Goal: Task Accomplishment & Management: Manage account settings

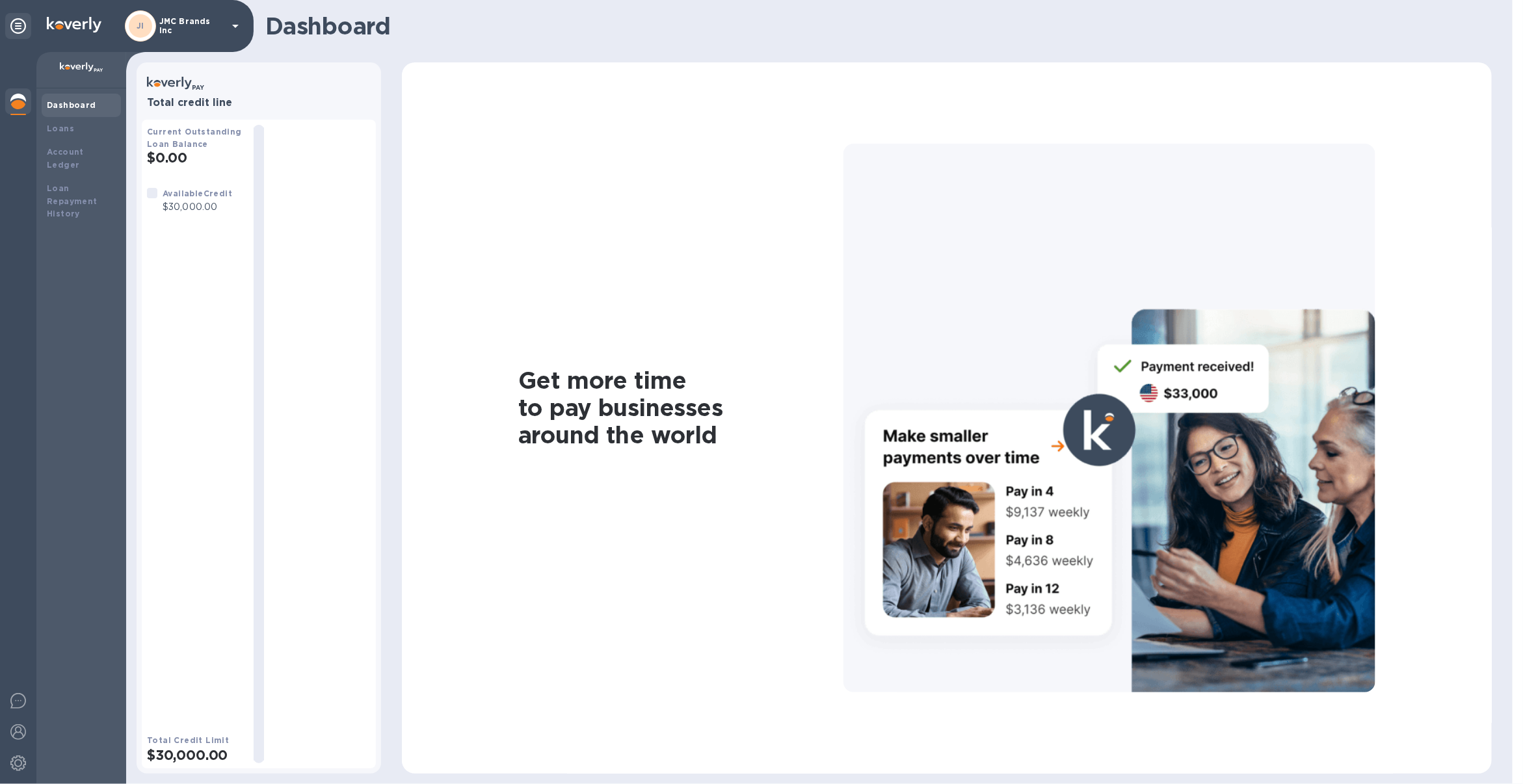
click at [159, 28] on p "JMC Brands Inc" at bounding box center [192, 26] width 65 height 19
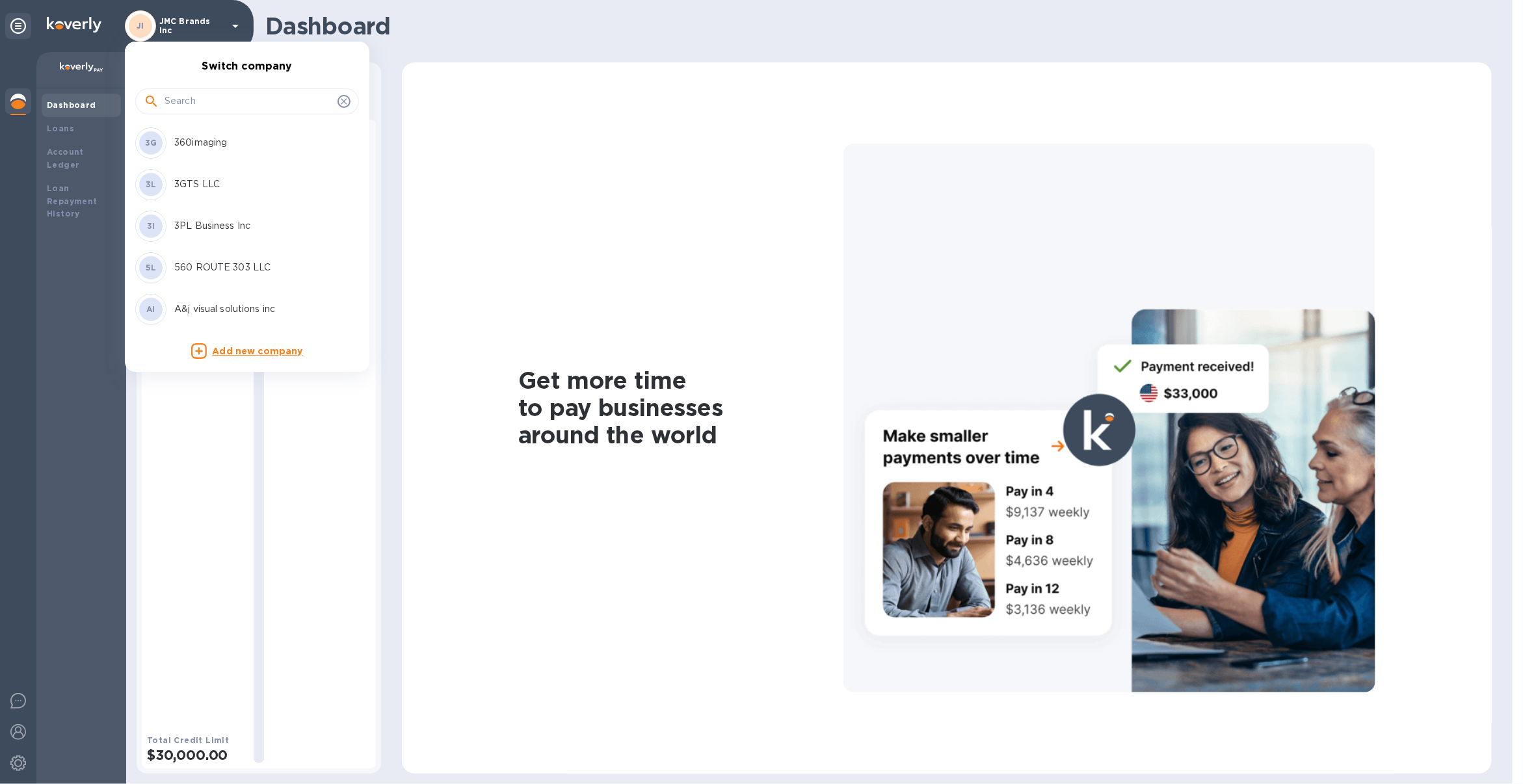
click at [172, 104] on input "text" at bounding box center [248, 101] width 168 height 19
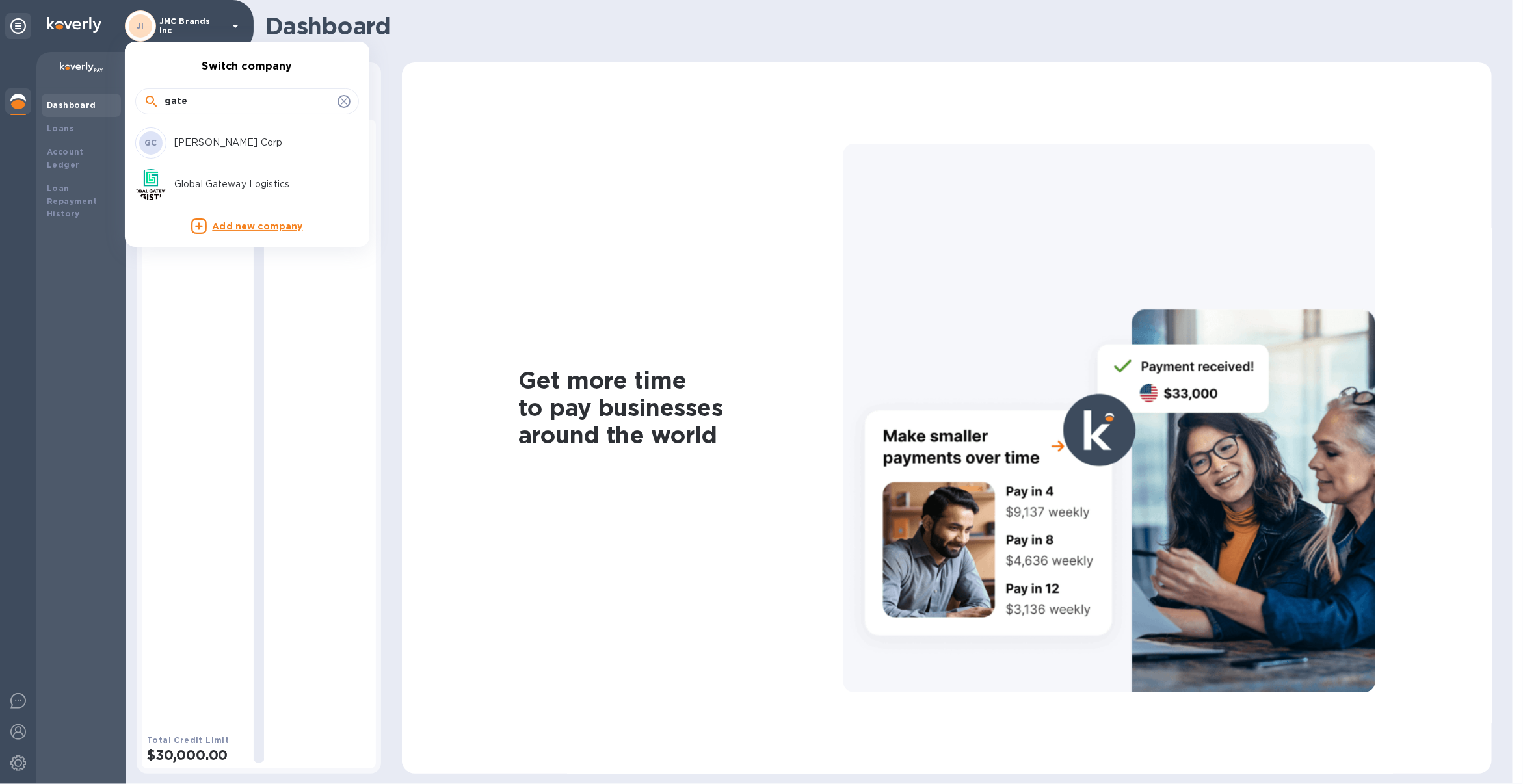
type input "gate"
click at [210, 143] on p "[PERSON_NAME] Corp" at bounding box center [255, 143] width 164 height 13
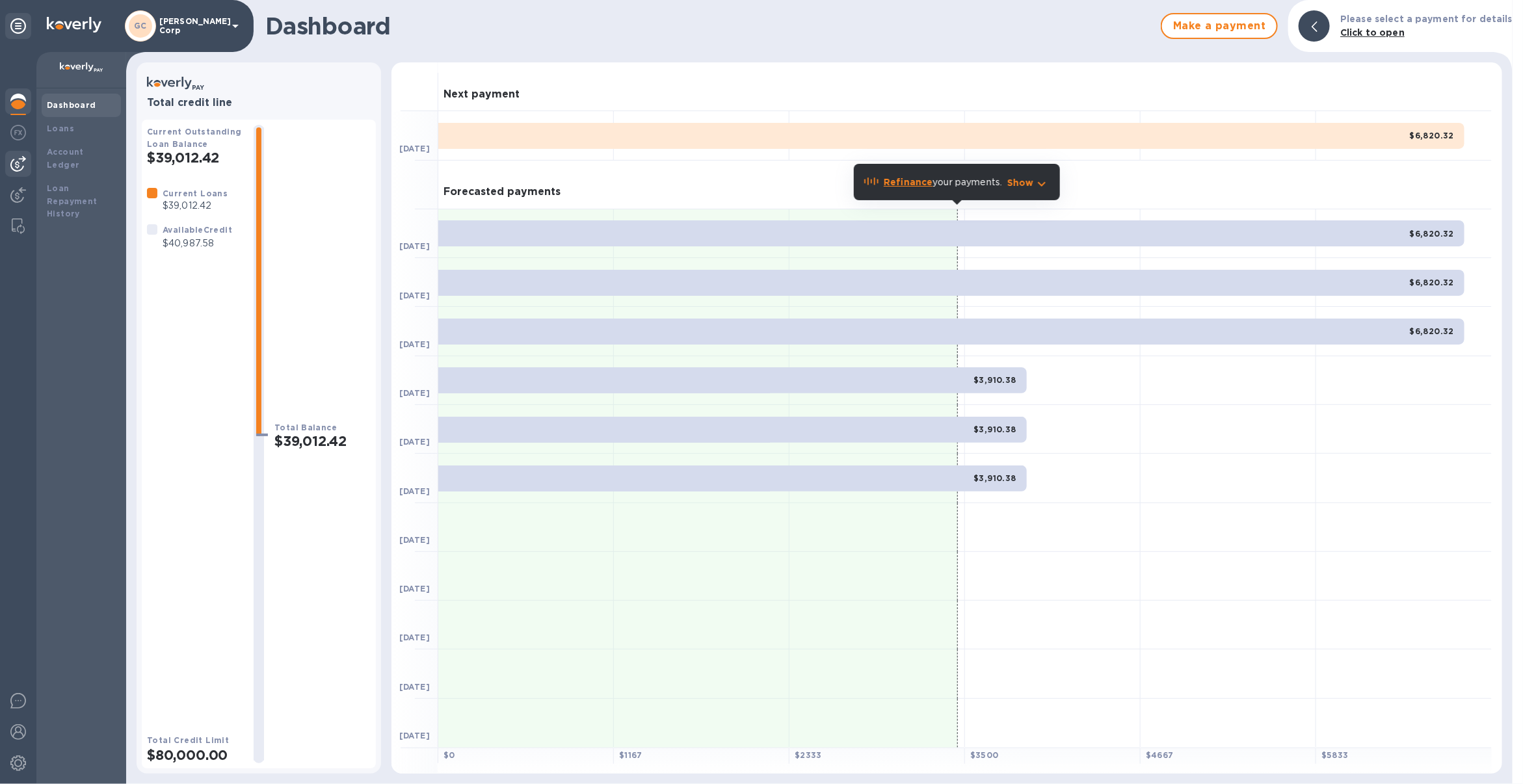
click at [21, 170] on img at bounding box center [18, 164] width 16 height 16
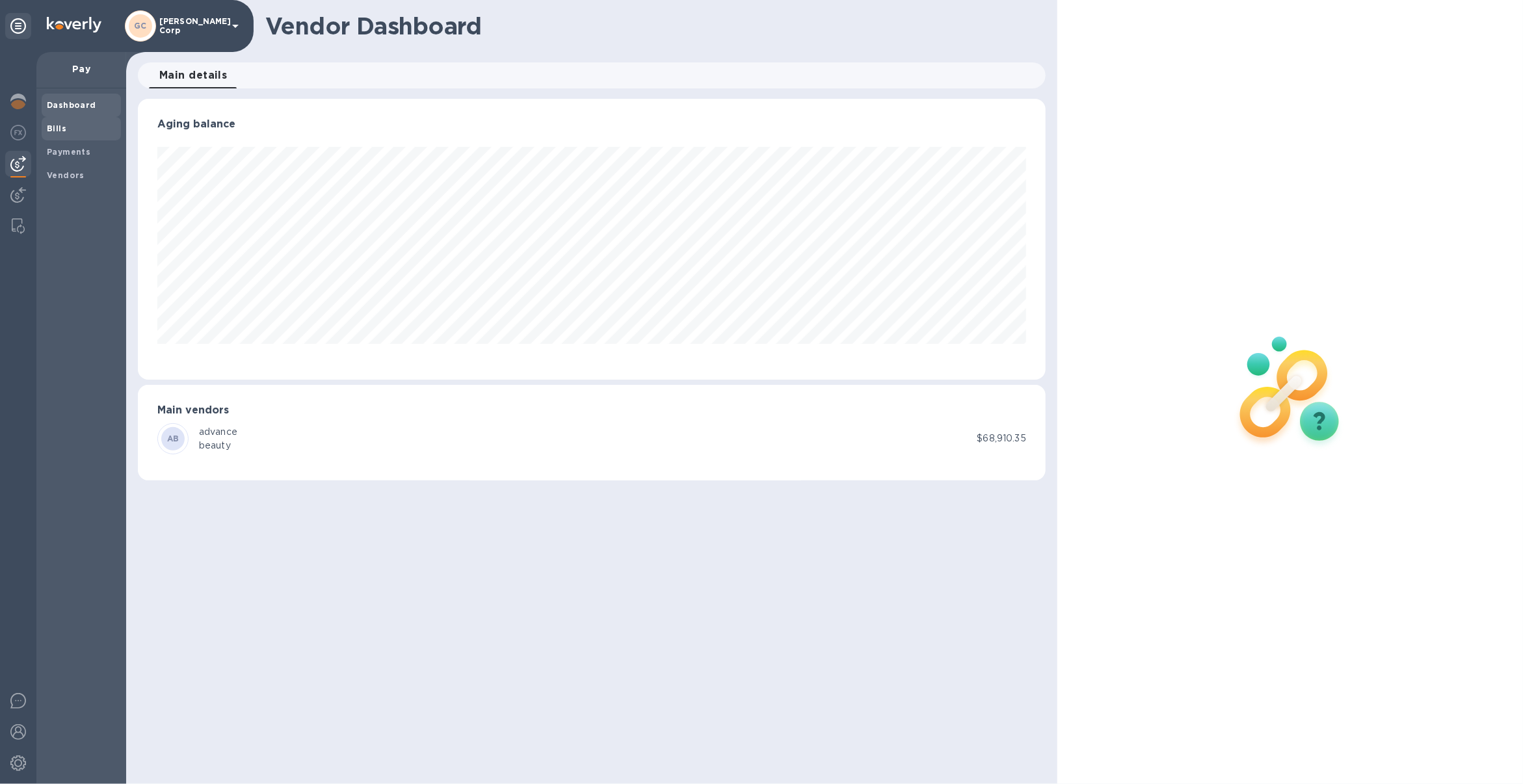
scroll to position [281, 908]
click at [51, 129] on b "Bills" at bounding box center [56, 128] width 19 height 10
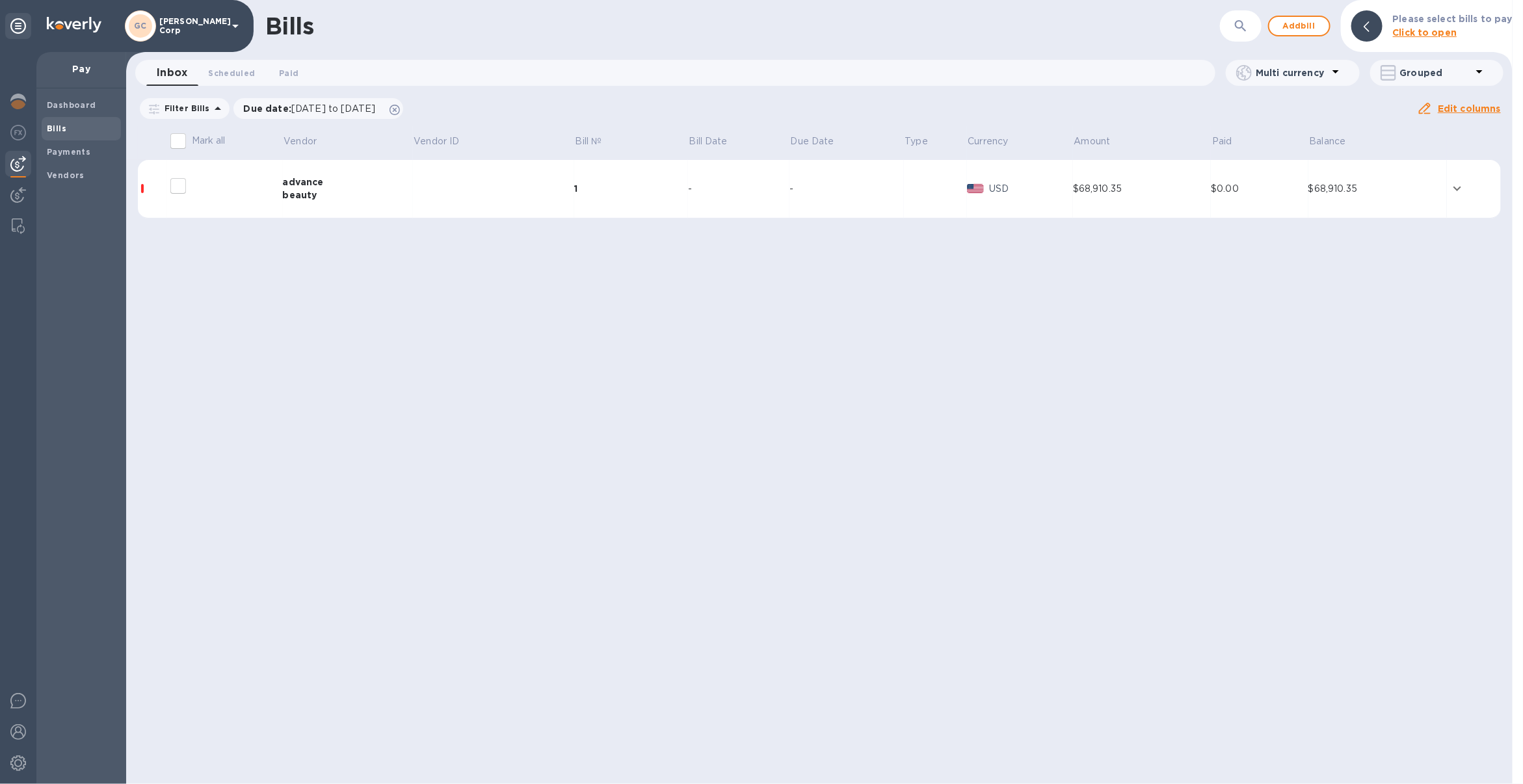
click at [501, 192] on td at bounding box center [494, 189] width 161 height 58
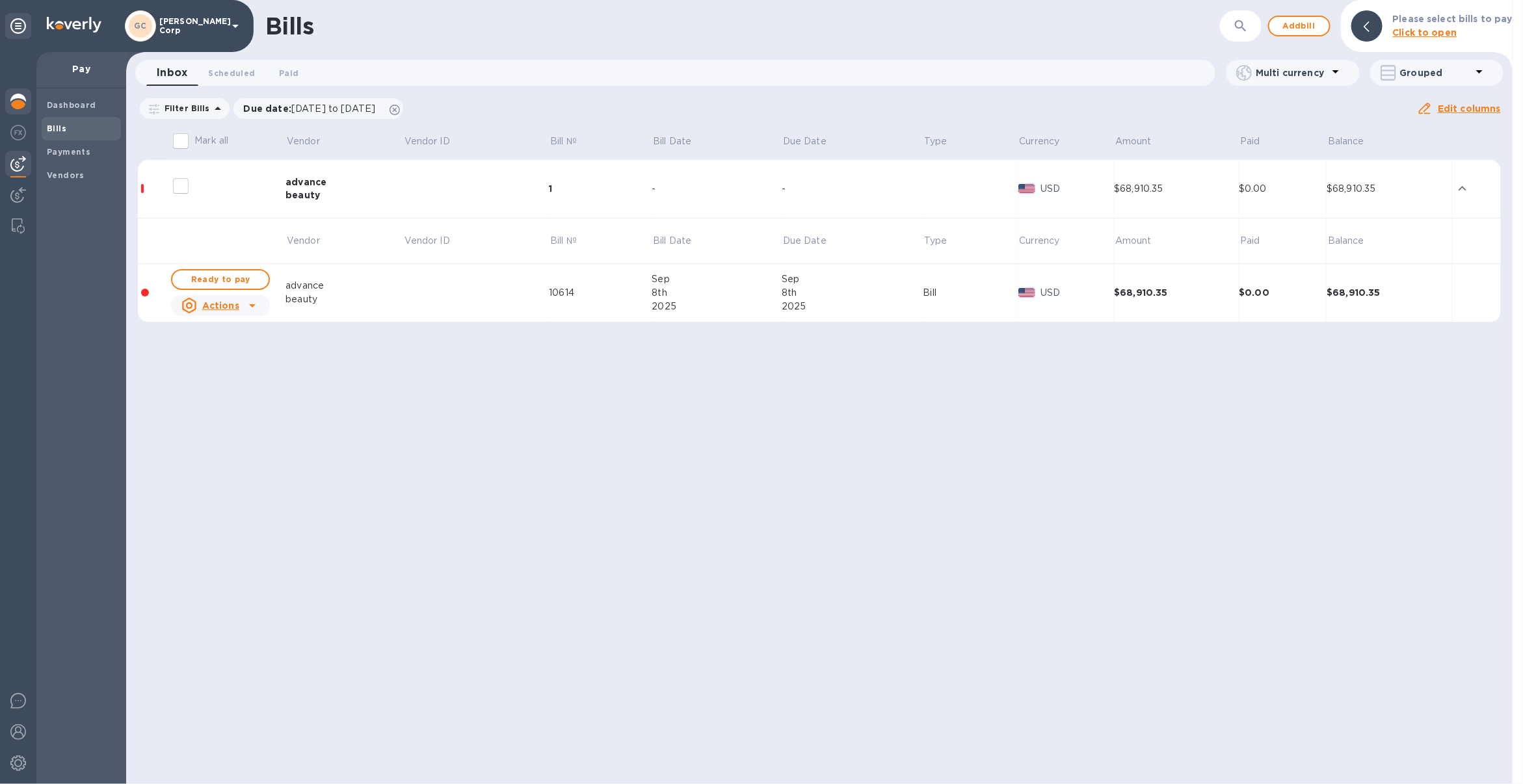
click at [20, 108] on img at bounding box center [18, 101] width 16 height 16
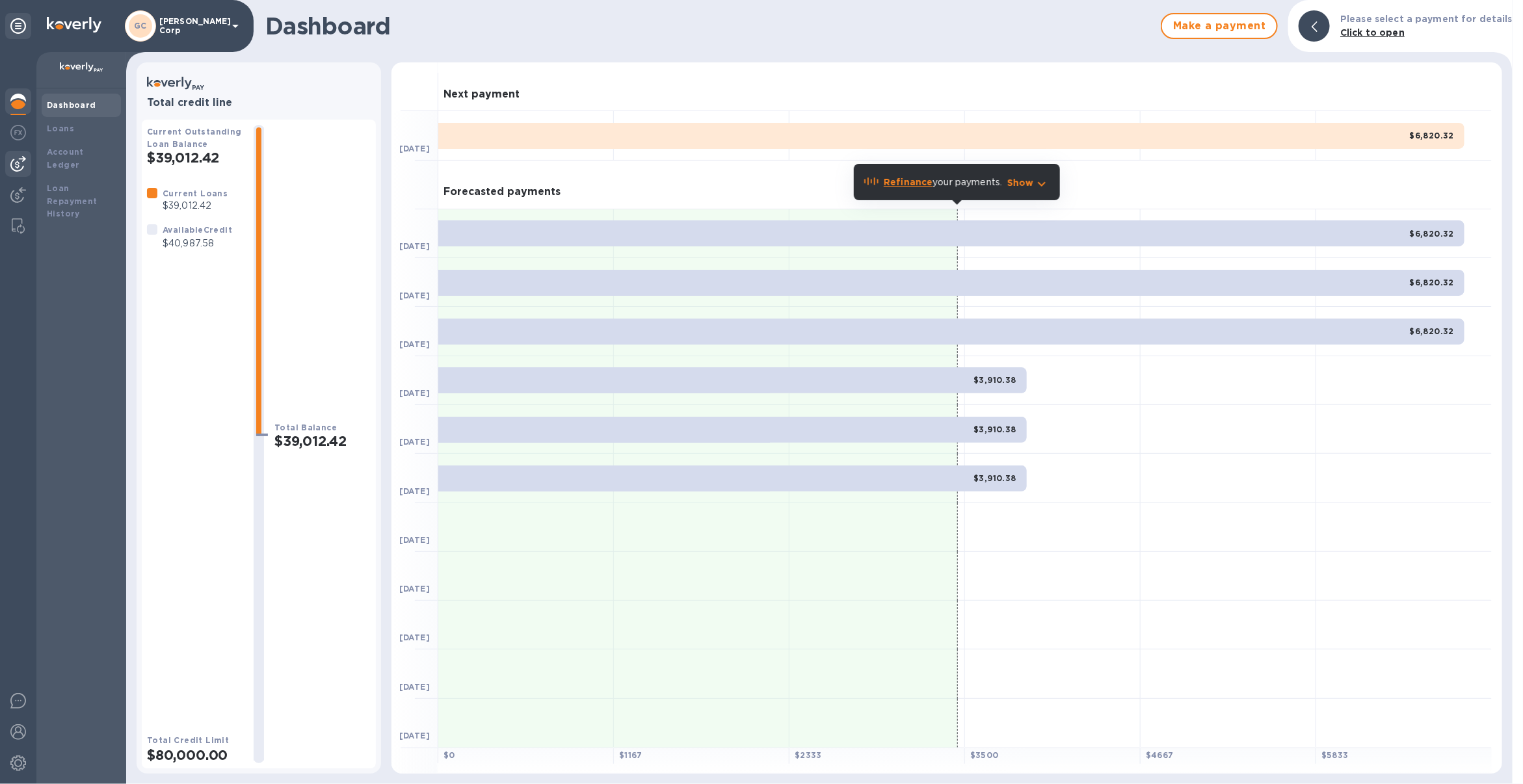
click at [29, 168] on div at bounding box center [18, 418] width 36 height 732
click at [24, 169] on img at bounding box center [18, 164] width 16 height 16
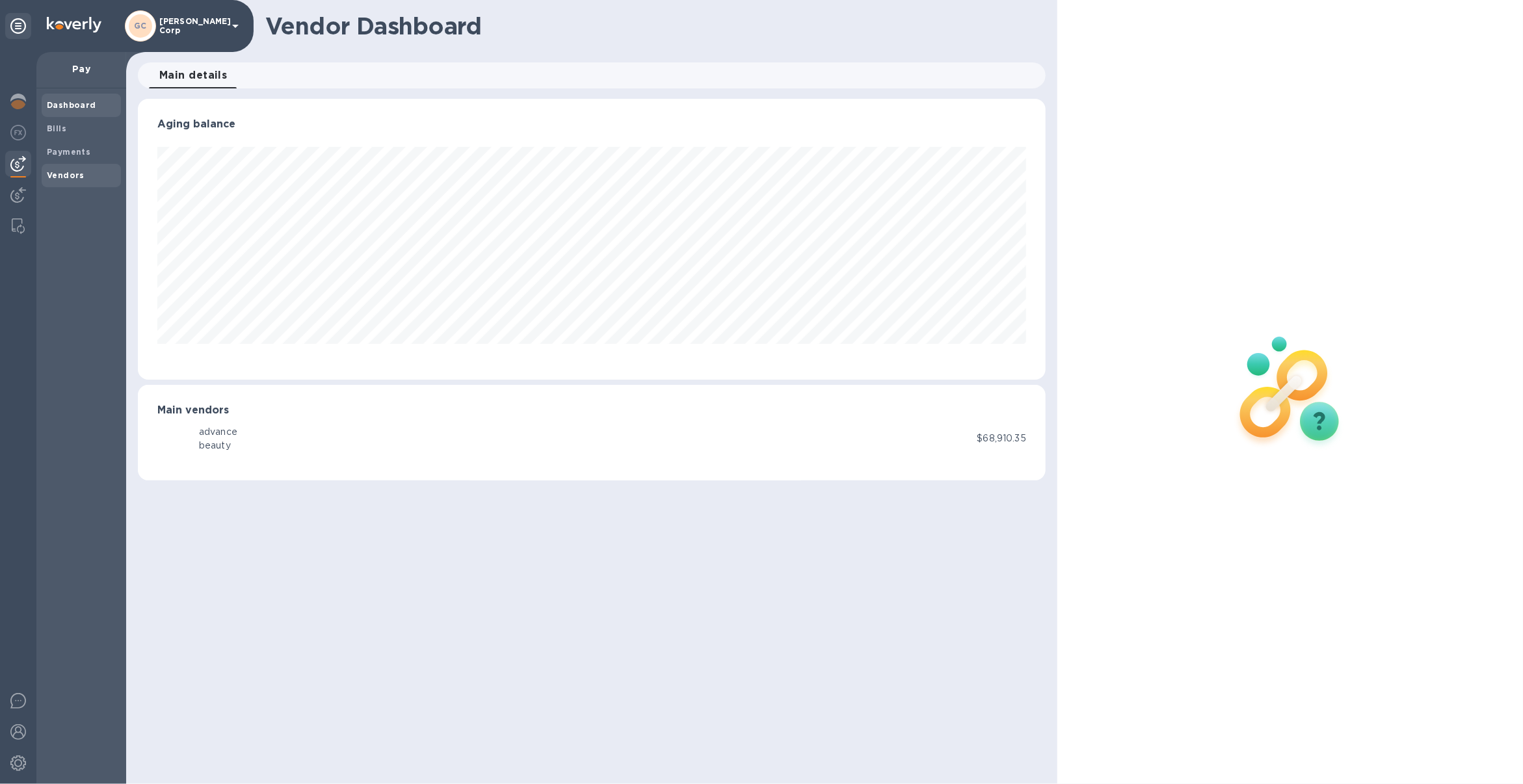
scroll to position [281, 908]
click at [75, 149] on b "Payments" at bounding box center [68, 152] width 44 height 10
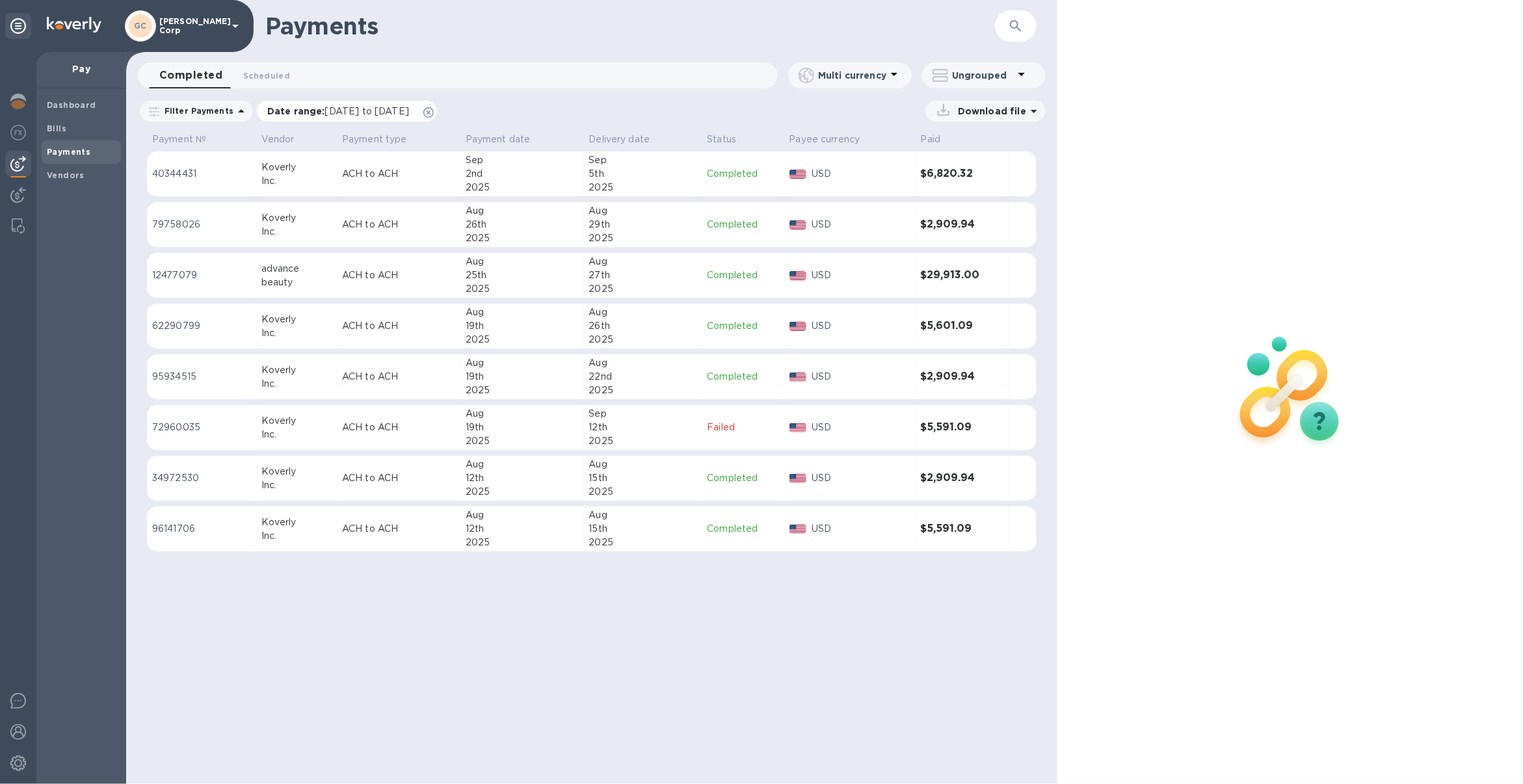
click at [434, 110] on icon at bounding box center [429, 113] width 10 height 10
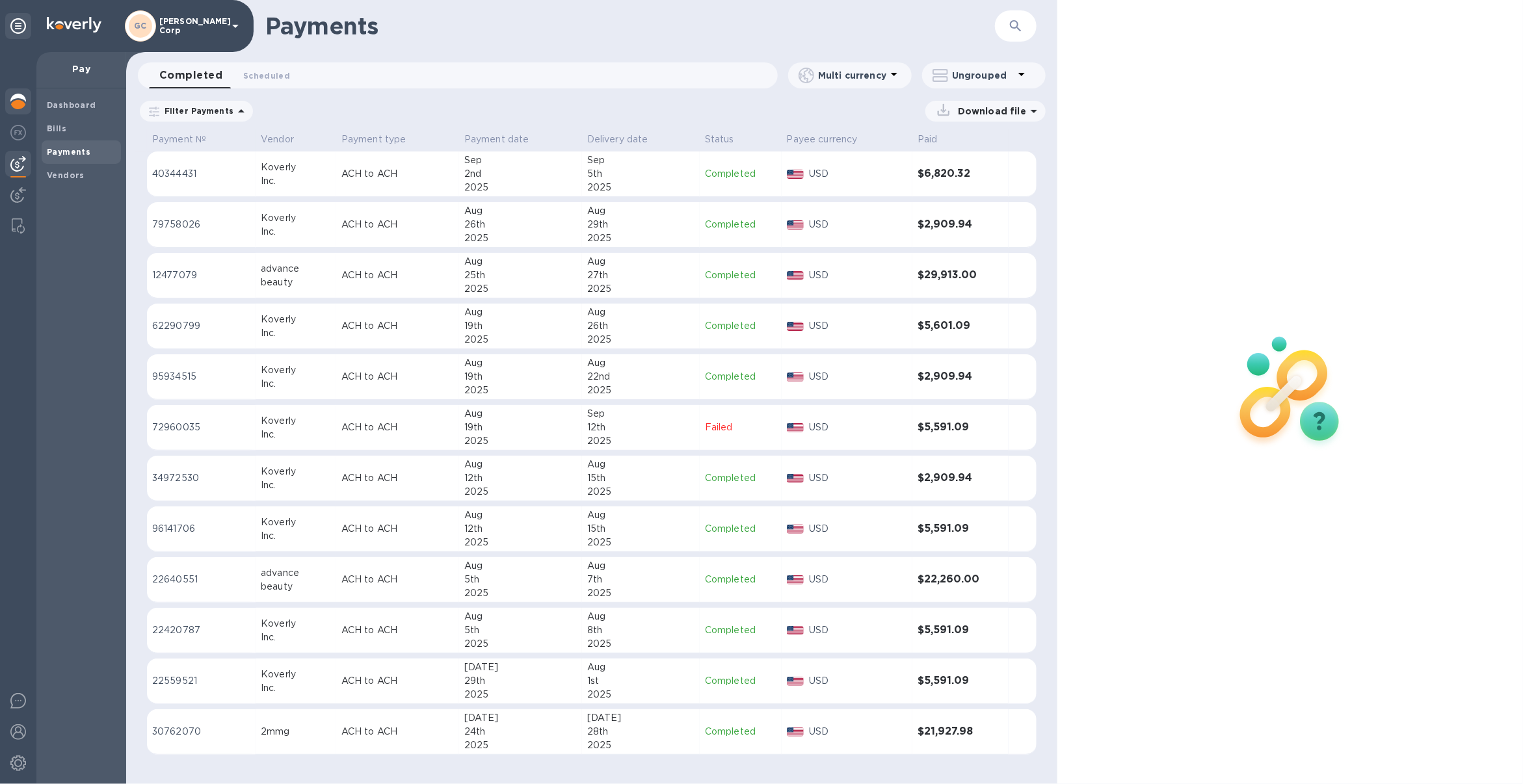
click at [30, 102] on div at bounding box center [18, 102] width 26 height 29
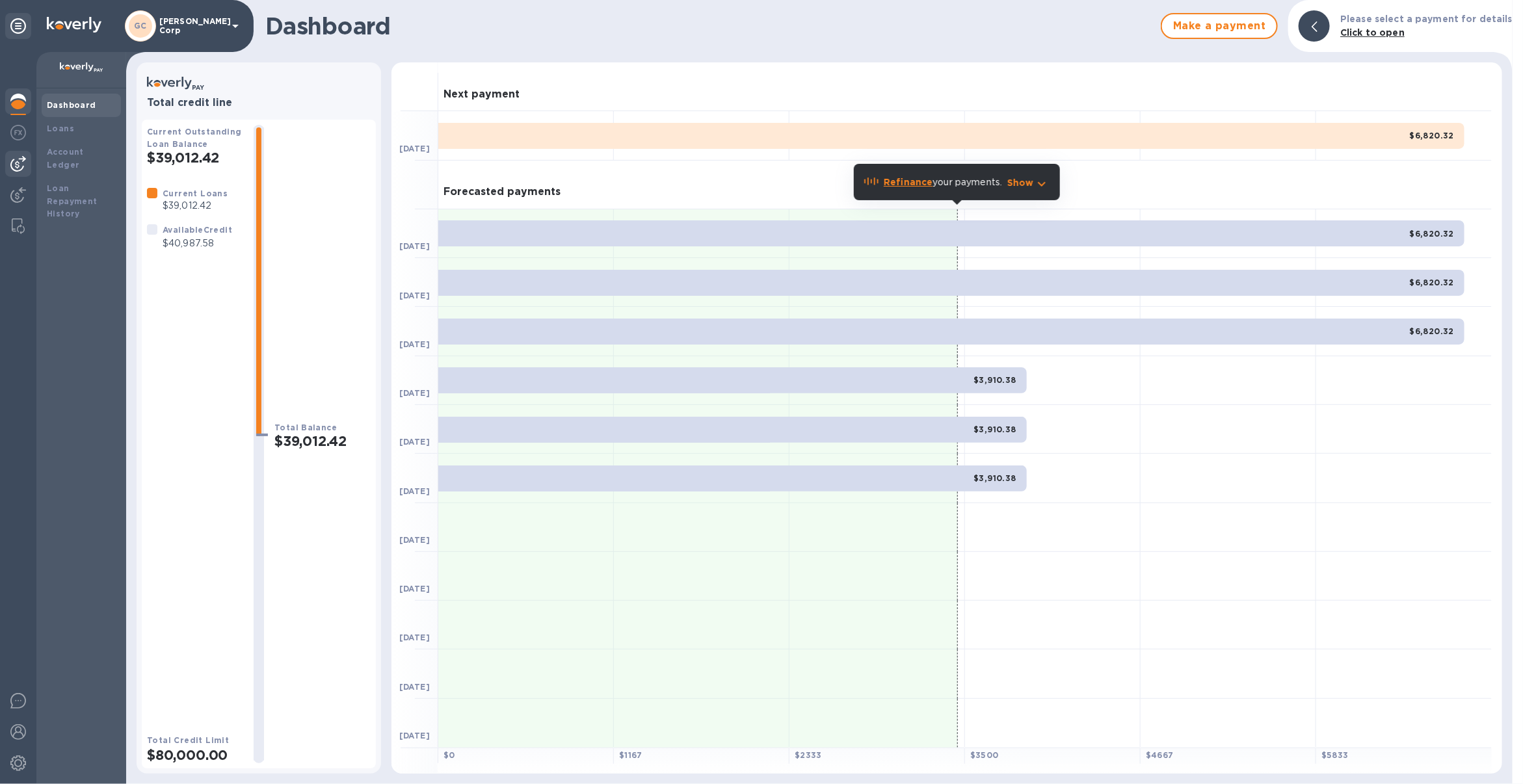
click at [16, 161] on img at bounding box center [18, 164] width 16 height 16
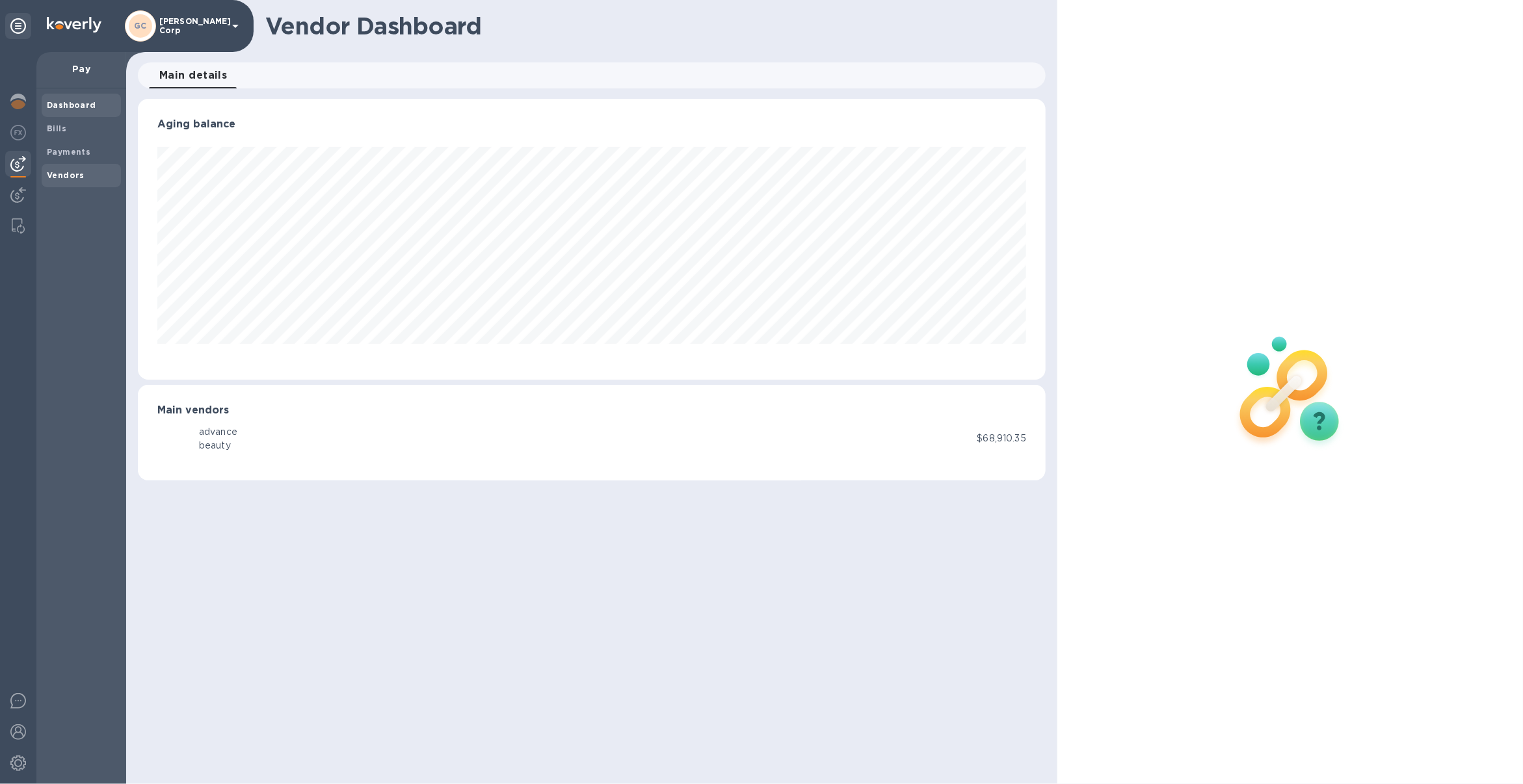
scroll to position [281, 908]
click at [50, 173] on b "Vendors" at bounding box center [65, 175] width 38 height 10
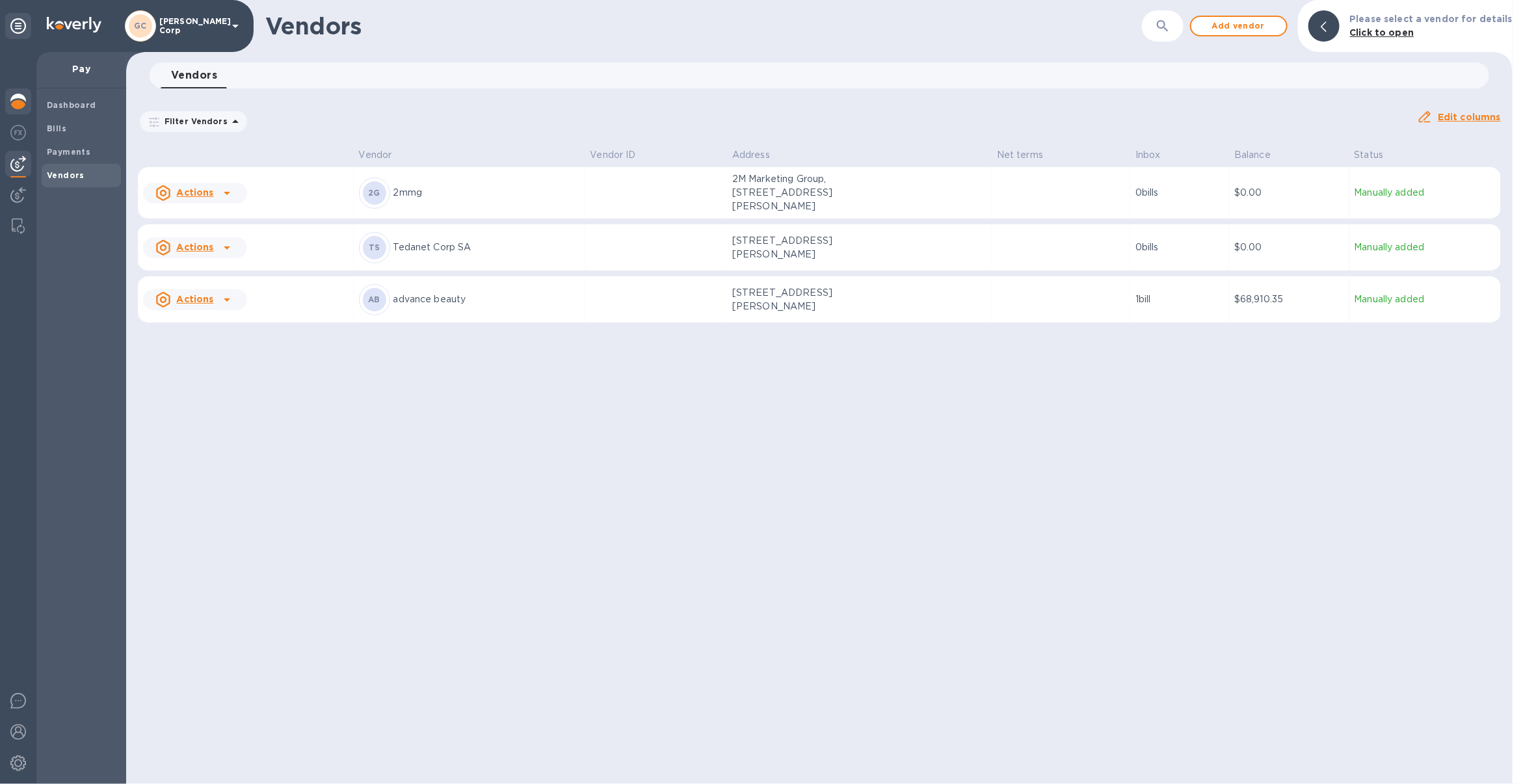
click at [29, 109] on div at bounding box center [18, 102] width 26 height 29
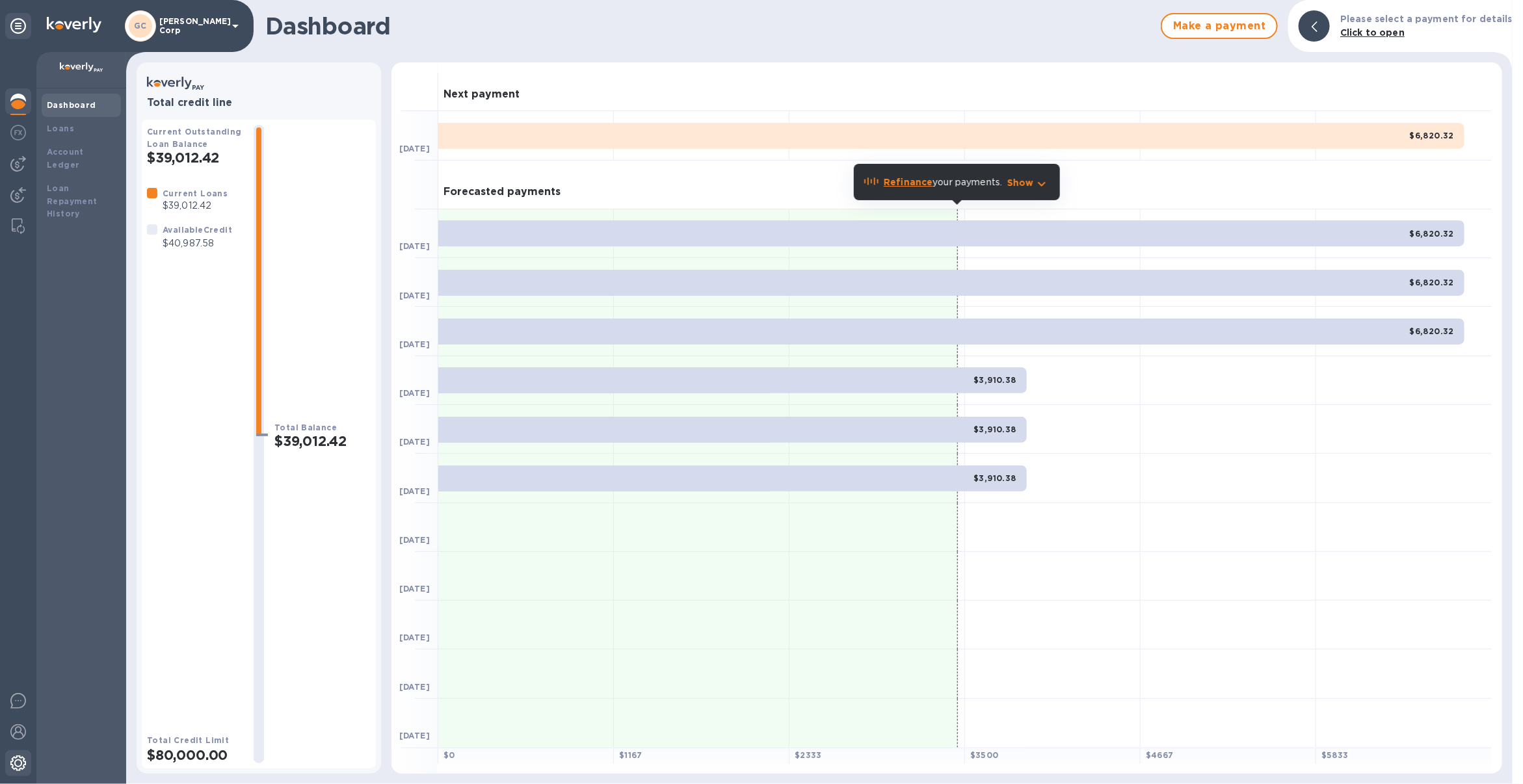
click at [13, 761] on img at bounding box center [18, 763] width 16 height 16
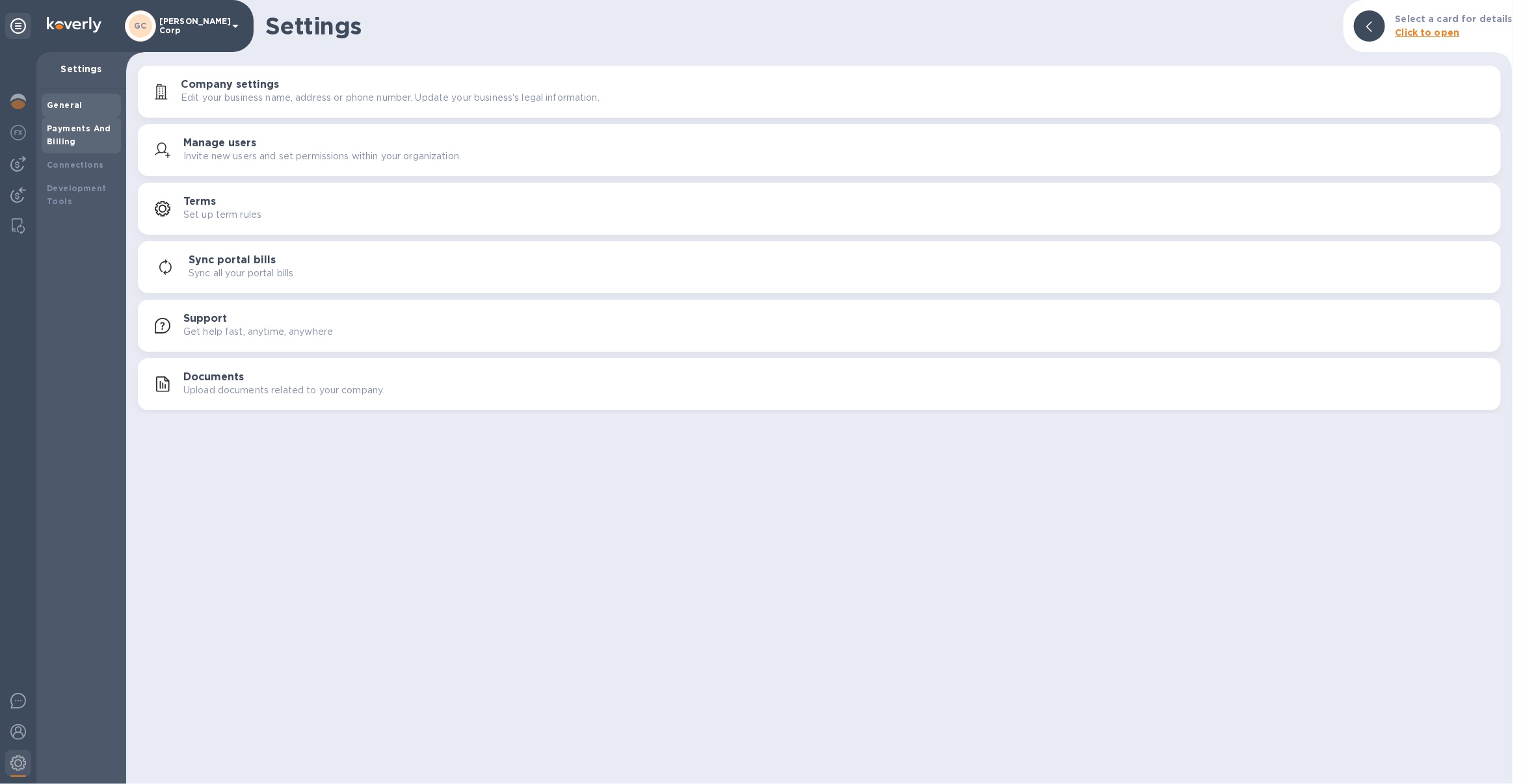
drag, startPoint x: 90, startPoint y: 131, endPoint x: 108, endPoint y: 125, distance: 19.0
click at [91, 132] on b "Payments And Billing" at bounding box center [78, 135] width 64 height 23
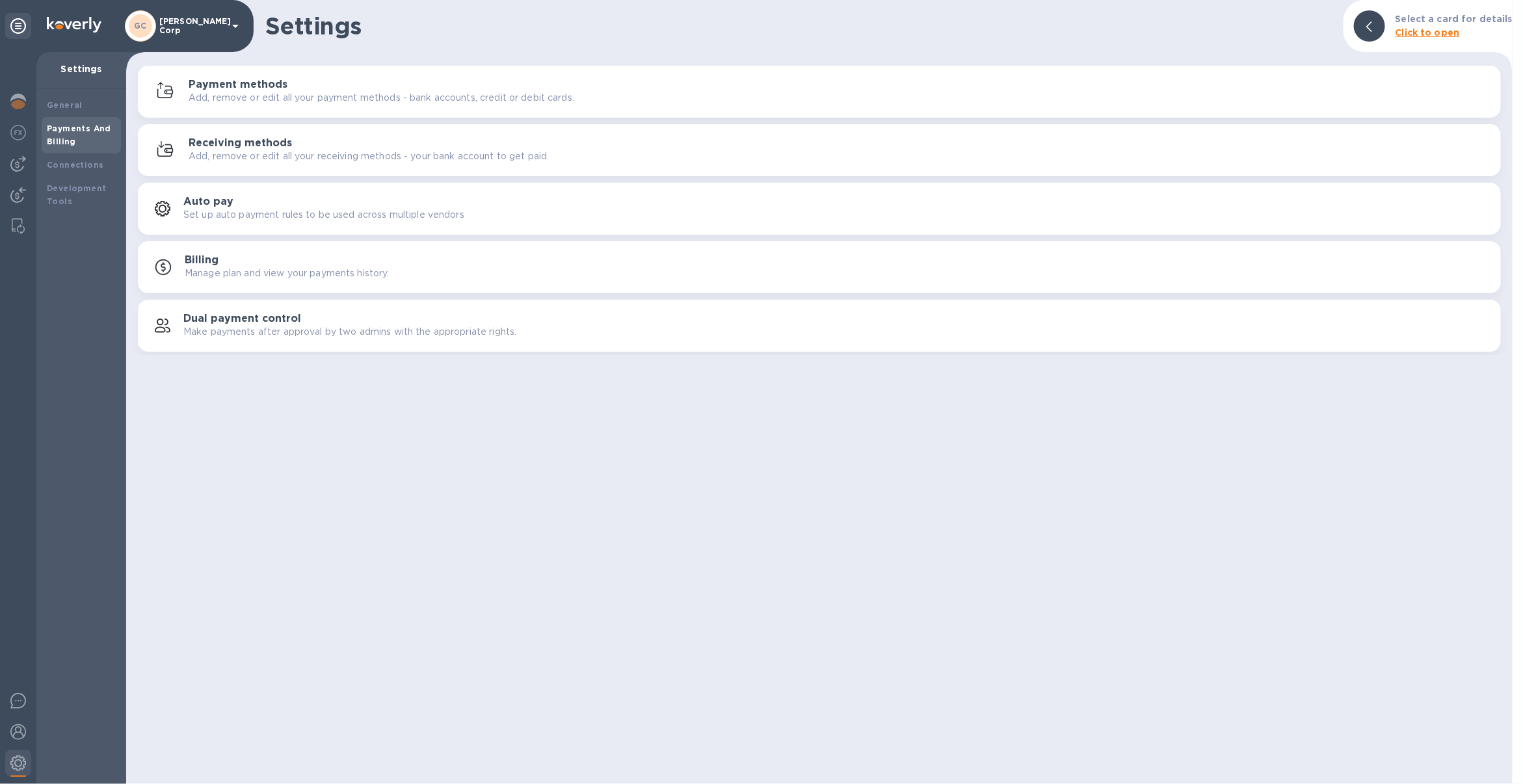
drag, startPoint x: 338, startPoint y: 64, endPoint x: 329, endPoint y: 88, distance: 25.6
click at [338, 67] on div "Payment methods Add, remove or edit all your payment methods - bank accounts, c…" at bounding box center [819, 208] width 1387 height 292
click at [317, 110] on button "Payment methods Add, remove or edit all your payment methods - bank accounts, c…" at bounding box center [819, 92] width 1363 height 52
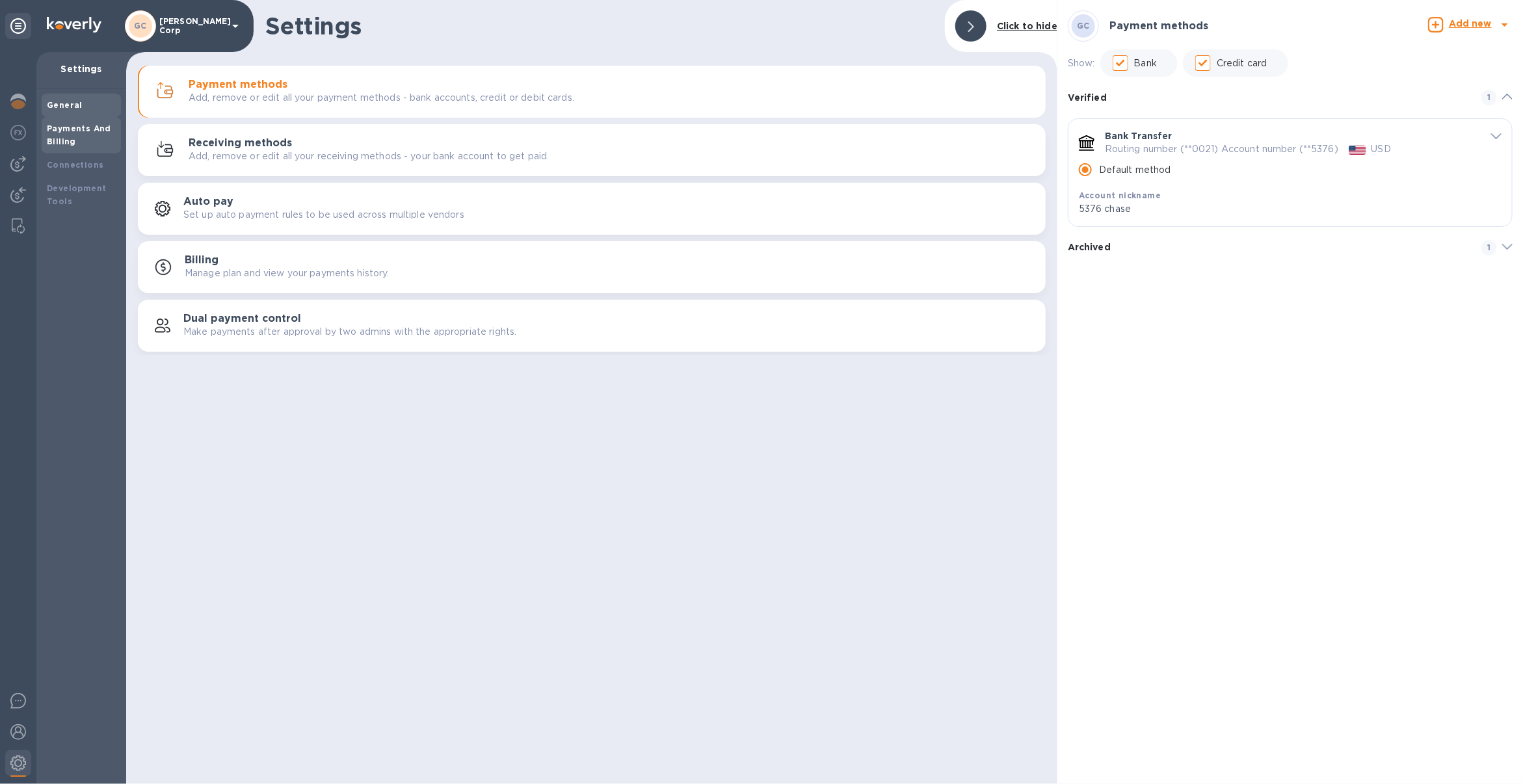
click at [87, 110] on div "General" at bounding box center [81, 106] width 69 height 13
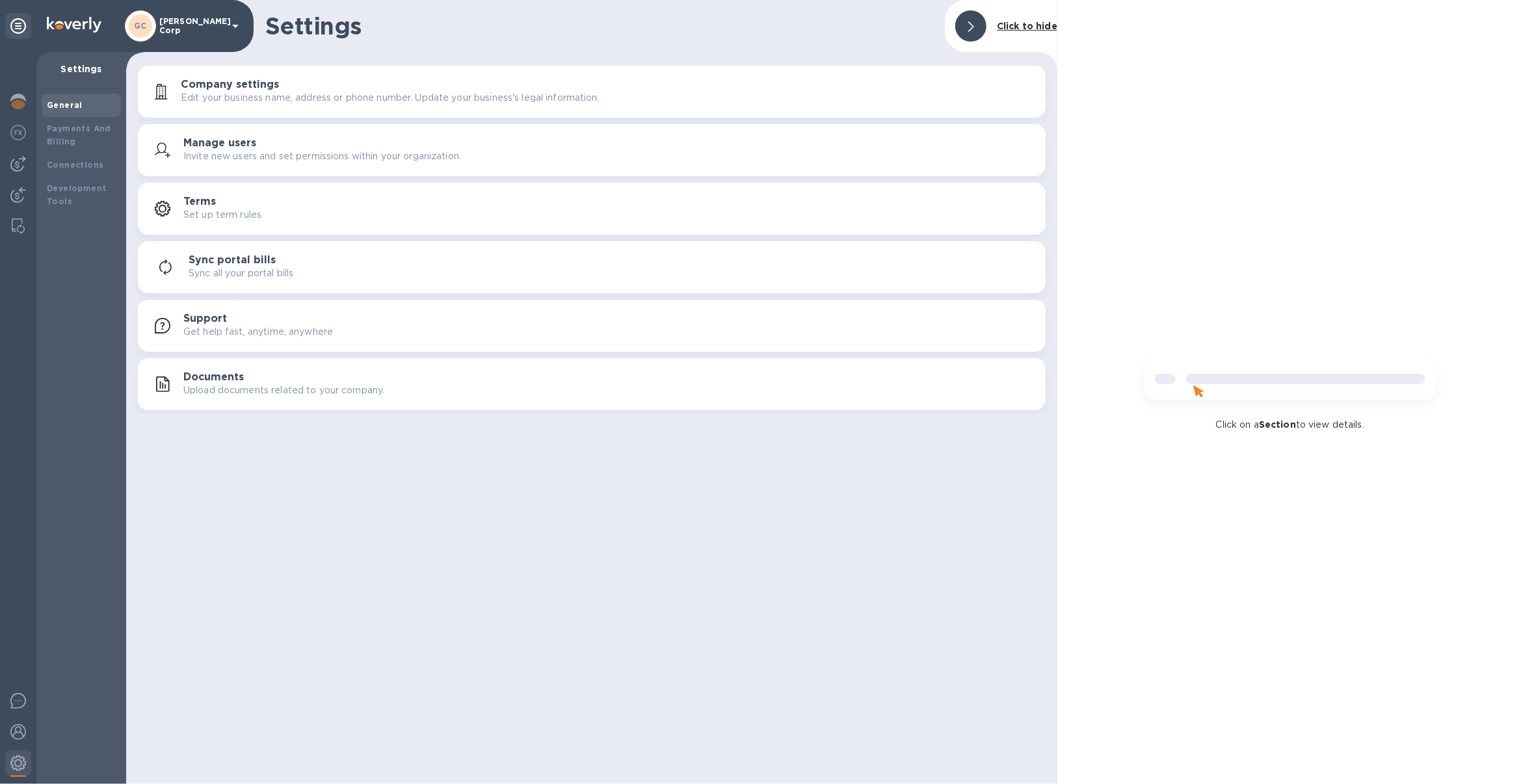
click at [214, 388] on p "Upload documents related to your company." at bounding box center [284, 390] width 201 height 13
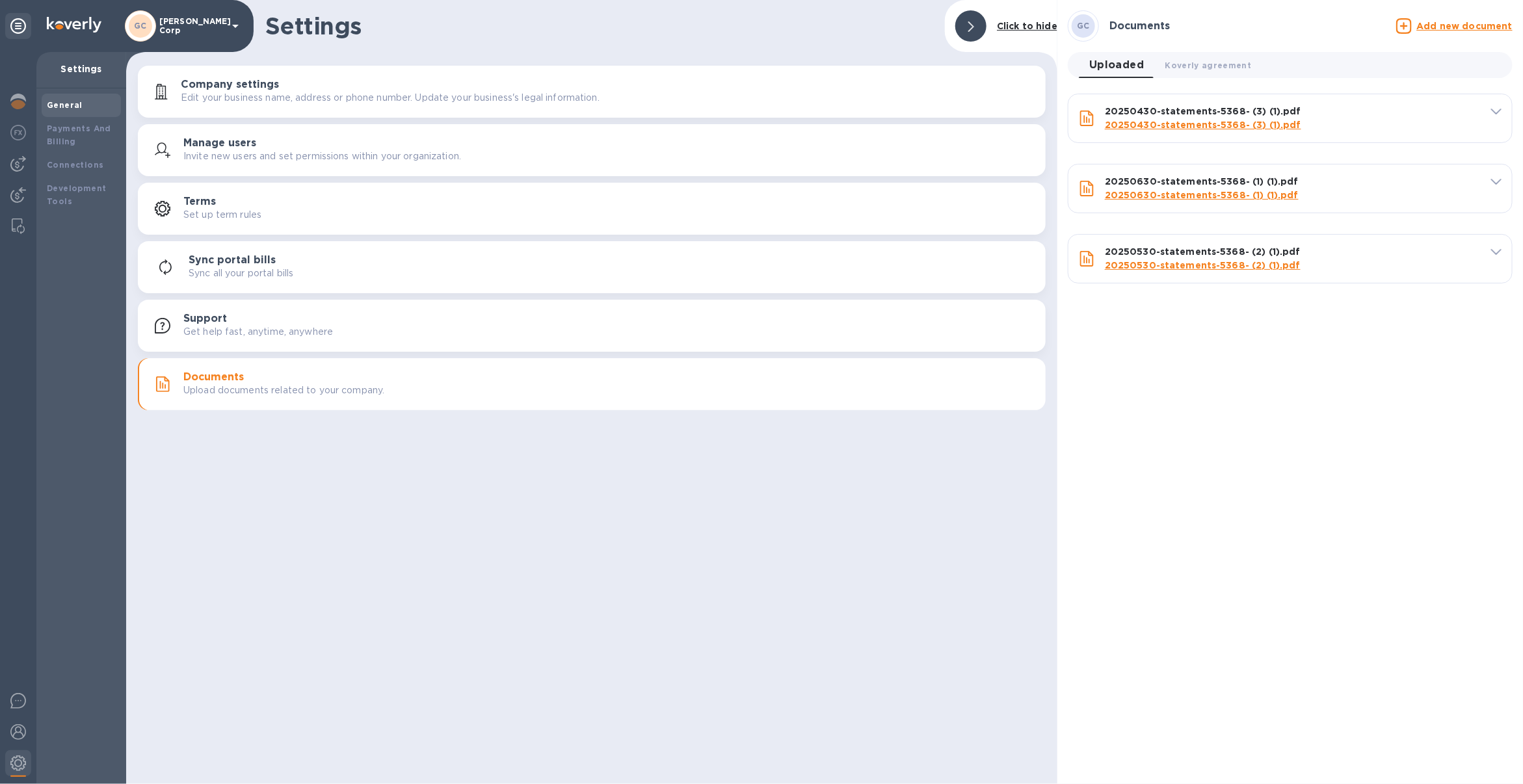
click at [1449, 24] on u "Add new document" at bounding box center [1465, 26] width 96 height 10
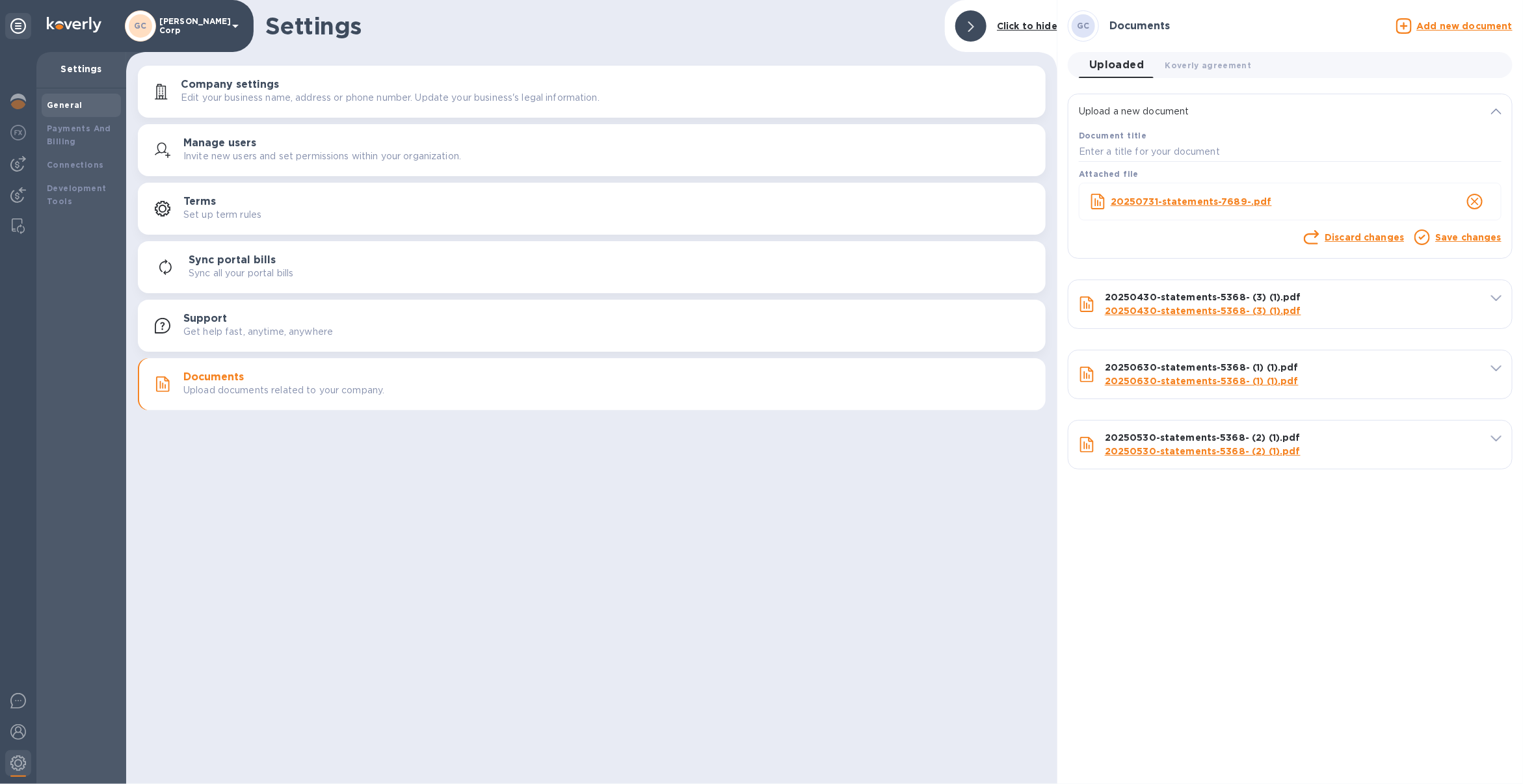
click at [1271, 140] on div "Document title" at bounding box center [1291, 145] width 428 height 38
click at [1274, 148] on input "text" at bounding box center [1290, 152] width 423 height 19
type input "1"
click at [1451, 236] on link "Save changes" at bounding box center [1469, 238] width 67 height 10
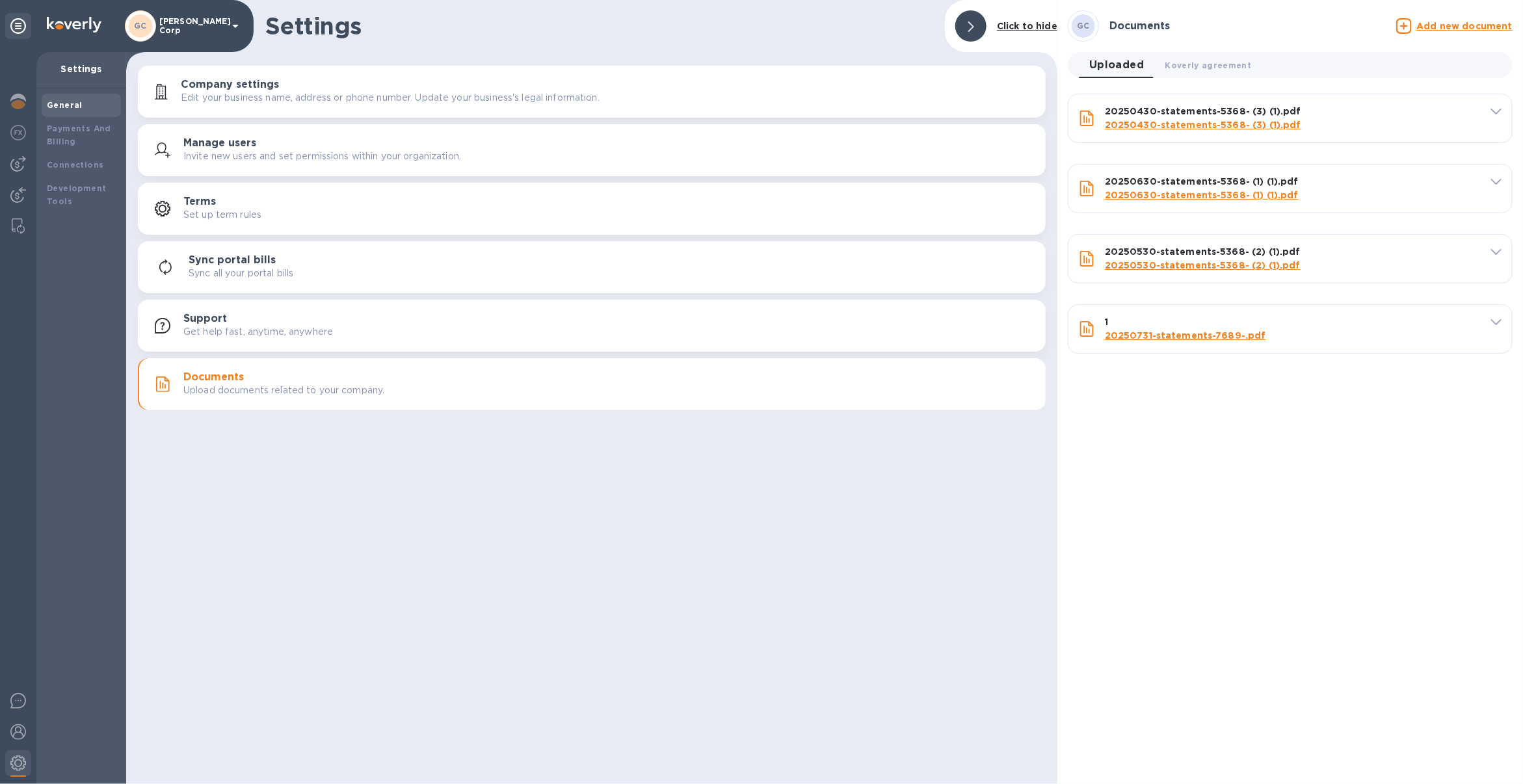
click at [1440, 27] on u "Add new document" at bounding box center [1465, 26] width 96 height 10
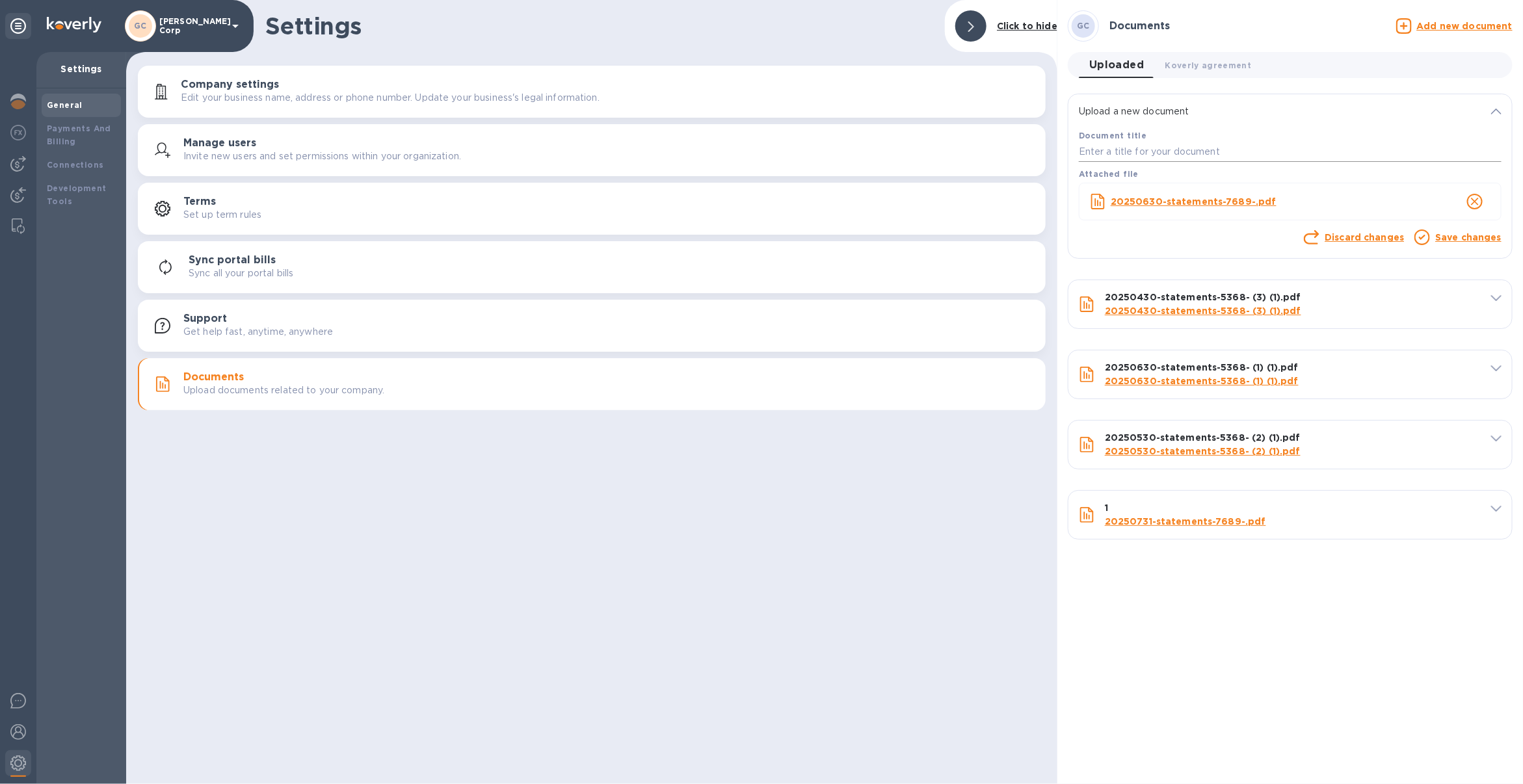
click at [1151, 147] on input "text" at bounding box center [1290, 152] width 423 height 19
type input "2"
click at [1470, 241] on link "Save changes" at bounding box center [1469, 238] width 67 height 10
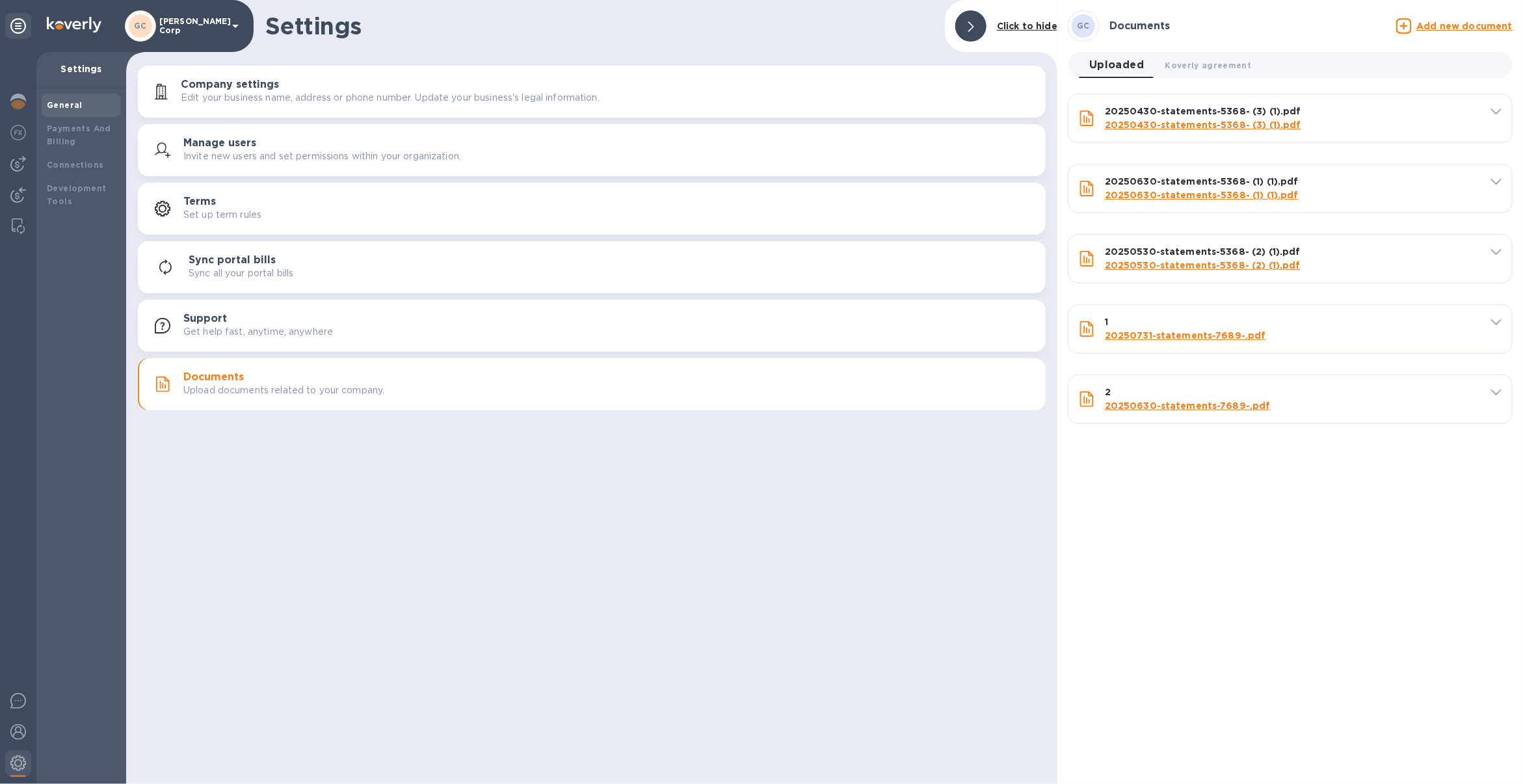
click at [1447, 24] on u "Add new document" at bounding box center [1465, 26] width 96 height 10
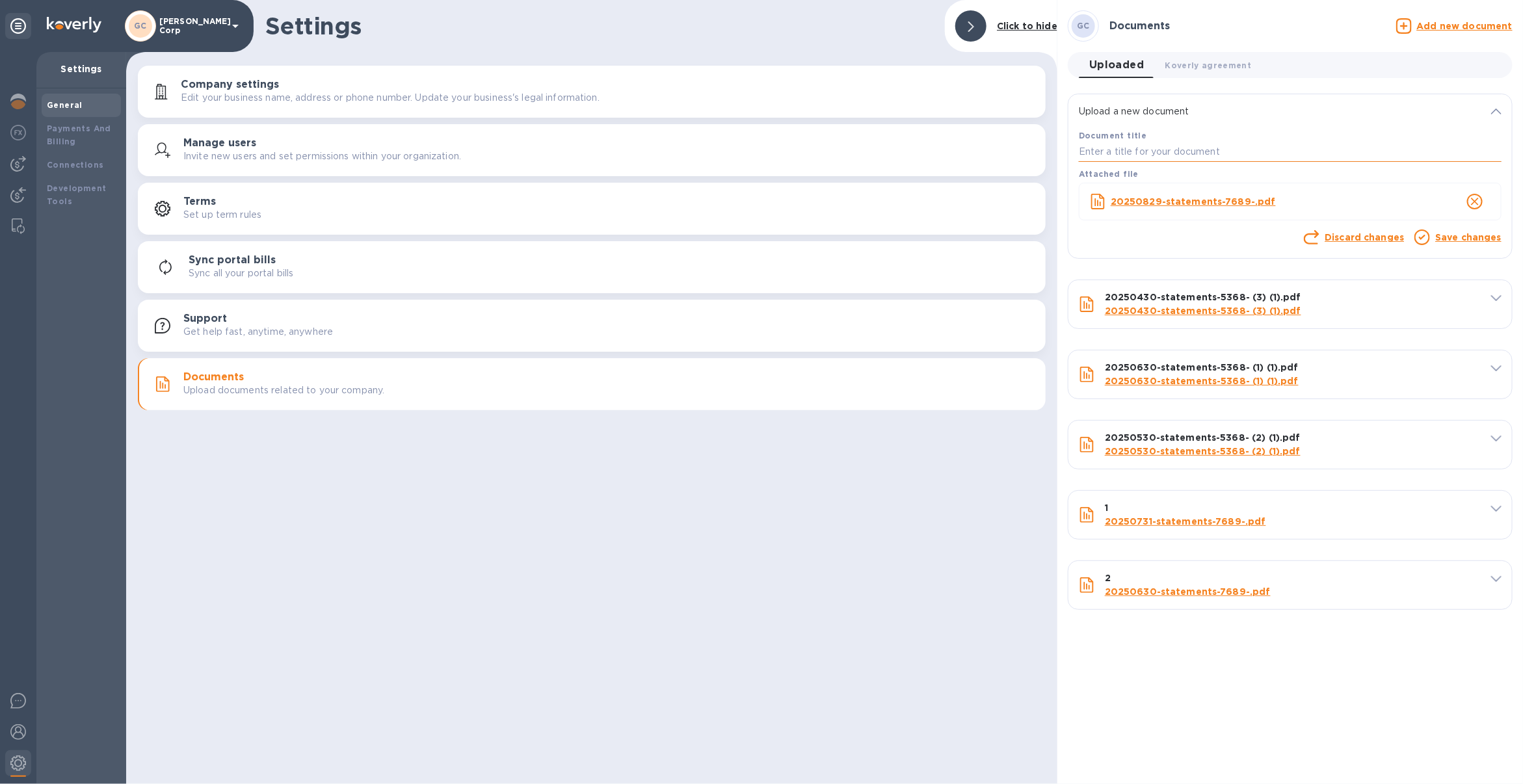
click at [1186, 150] on input "text" at bounding box center [1290, 152] width 423 height 19
type input "3"
click at [1448, 228] on div "Save changes" at bounding box center [1468, 239] width 72 height 22
click at [1451, 238] on link "Save changes" at bounding box center [1469, 238] width 67 height 10
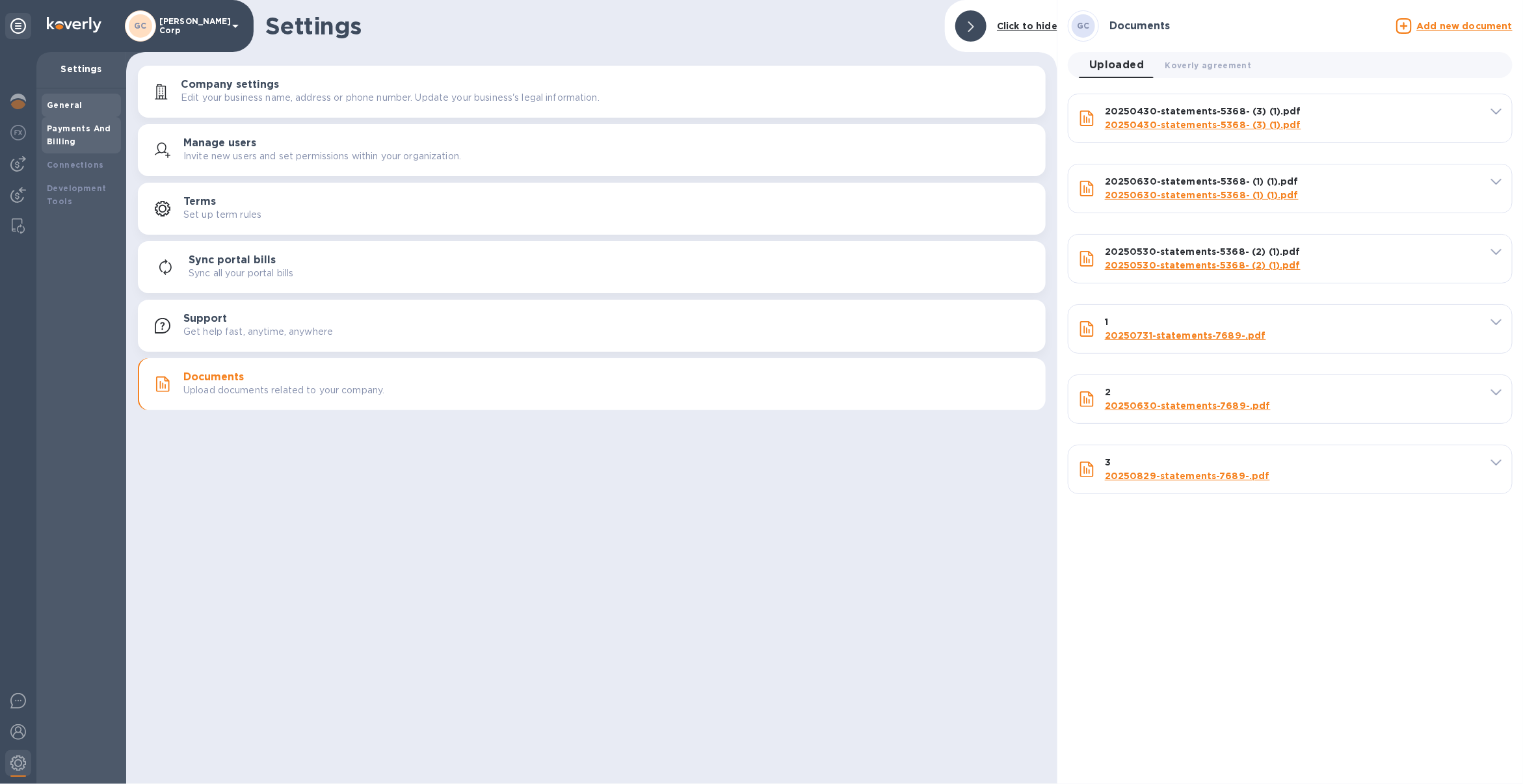
click at [91, 119] on div "Payments And Billing" at bounding box center [81, 135] width 79 height 36
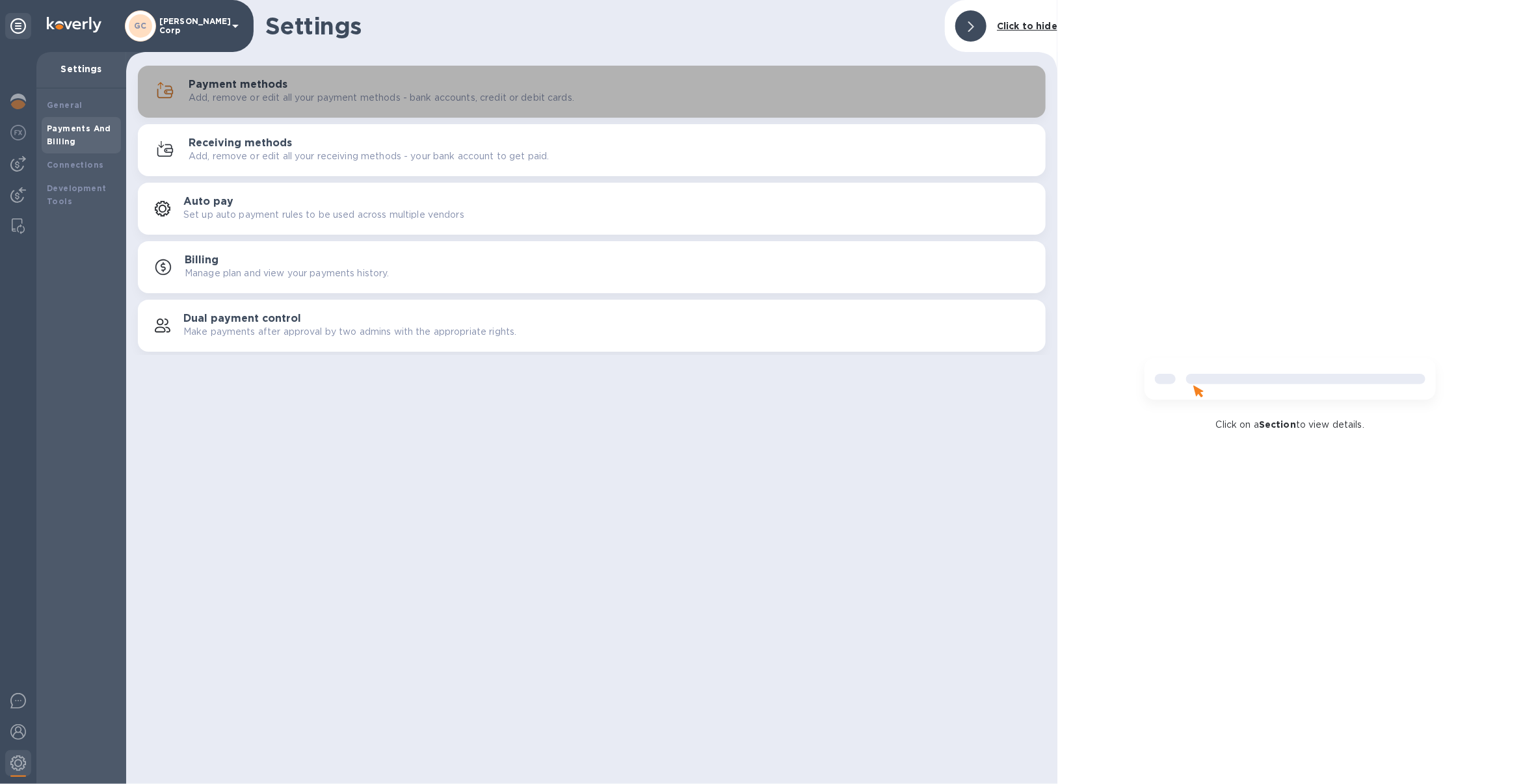
click at [290, 96] on p "Add, remove or edit all your payment methods - bank accounts, credit or debit c…" at bounding box center [381, 98] width 386 height 13
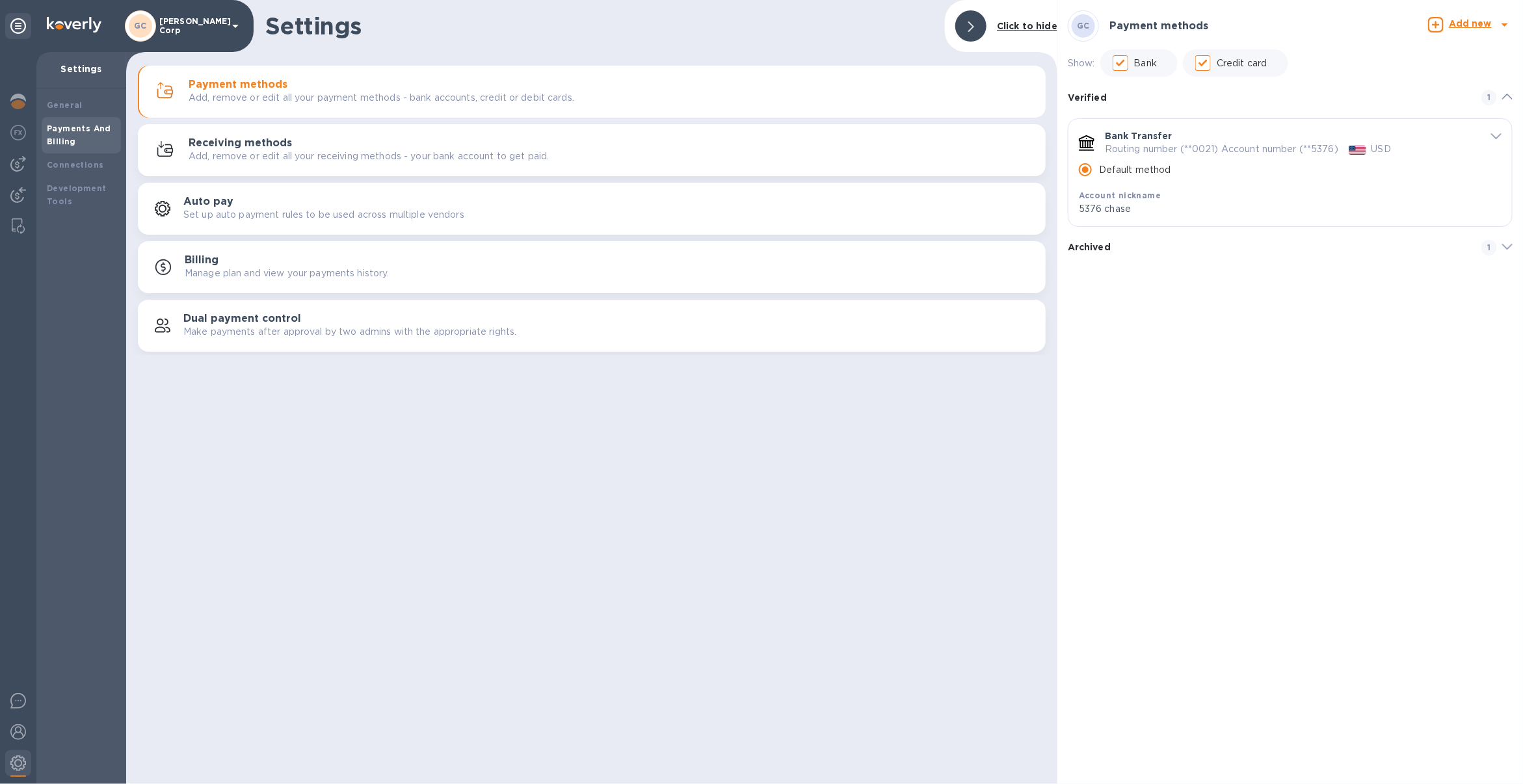
click at [207, 14] on div "GC Gatewell Corp" at bounding box center [184, 26] width 118 height 31
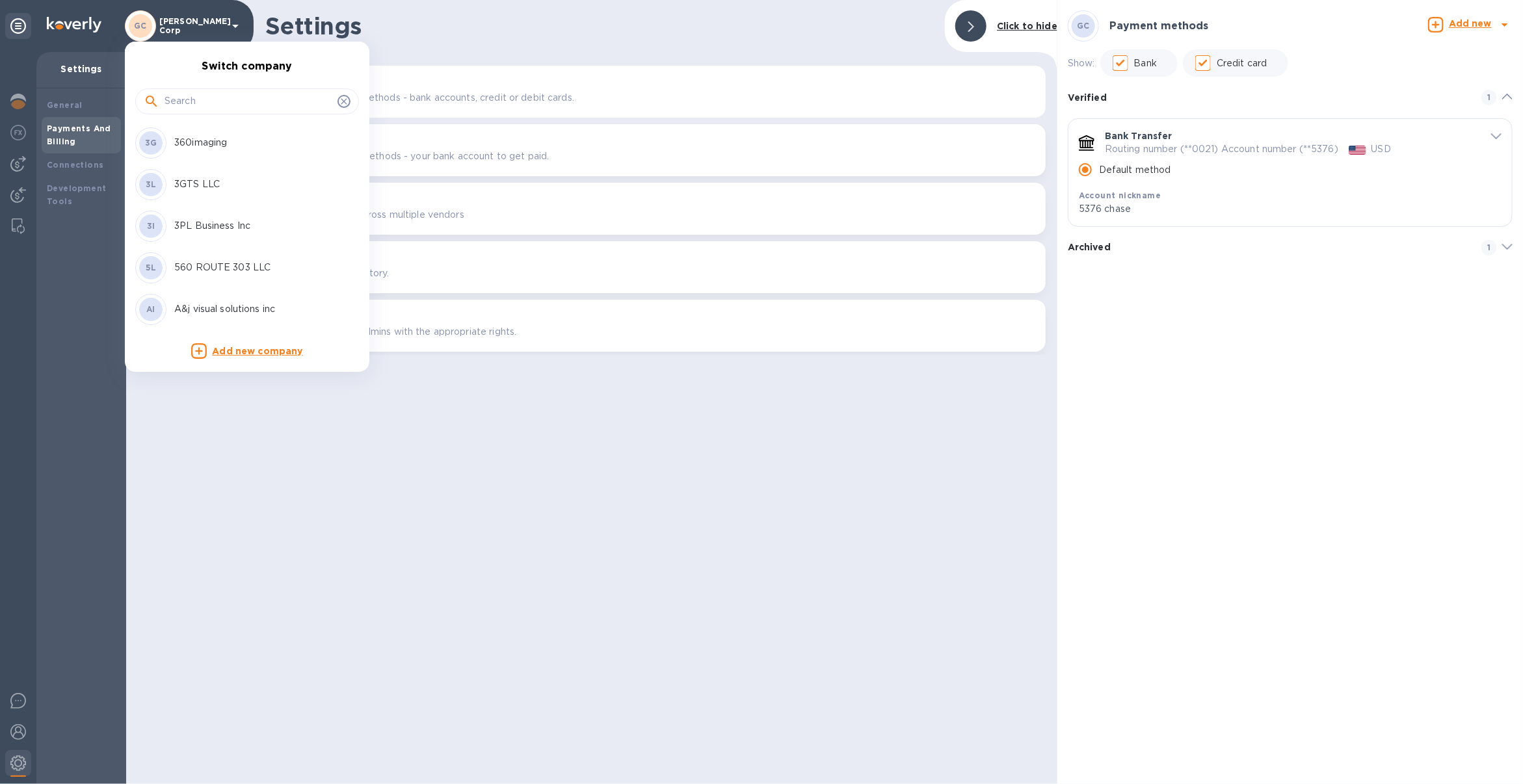
click at [260, 99] on input "text" at bounding box center [248, 101] width 168 height 19
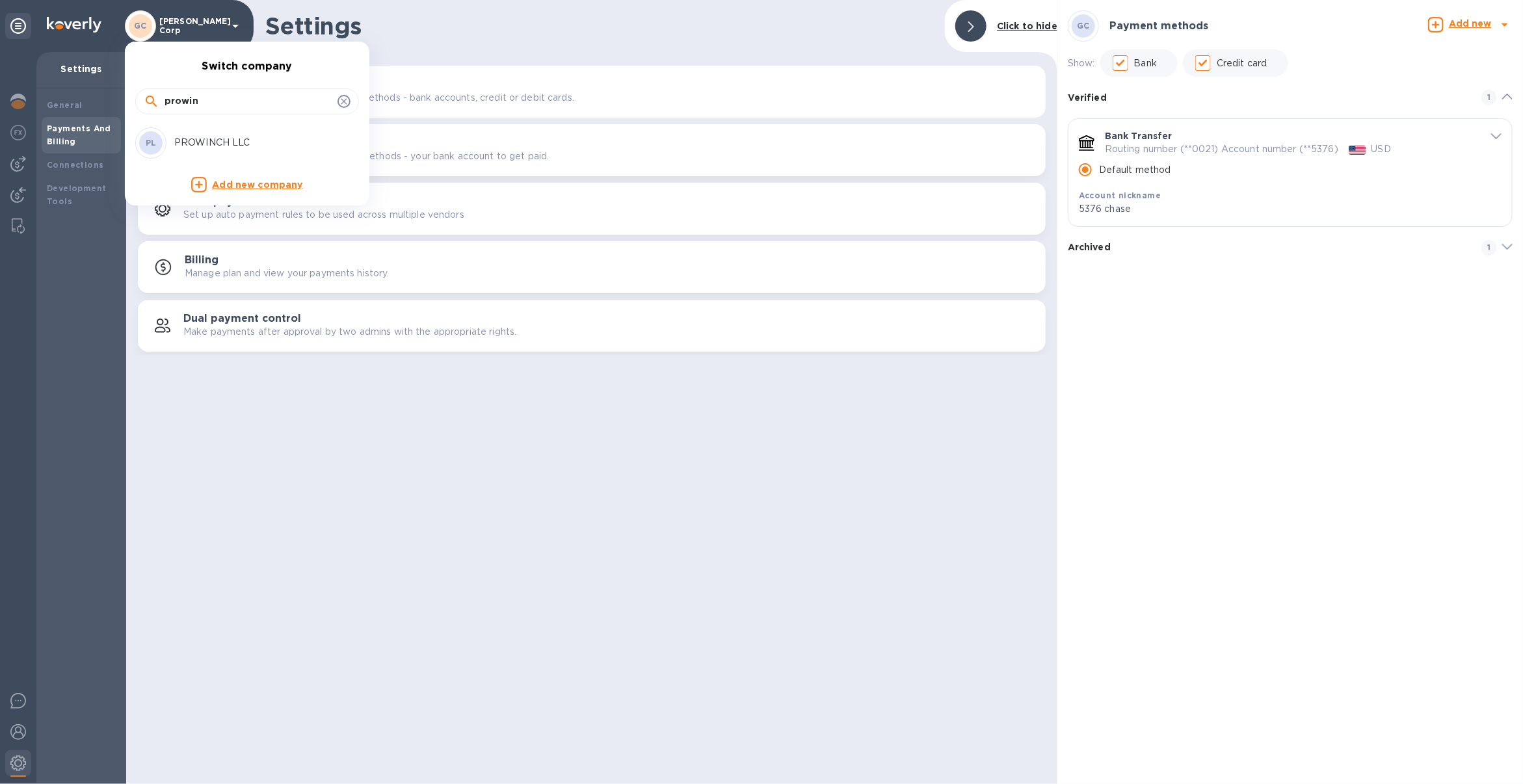
type input "prowin"
click at [273, 136] on p "PROWINCH LLC" at bounding box center [255, 143] width 164 height 13
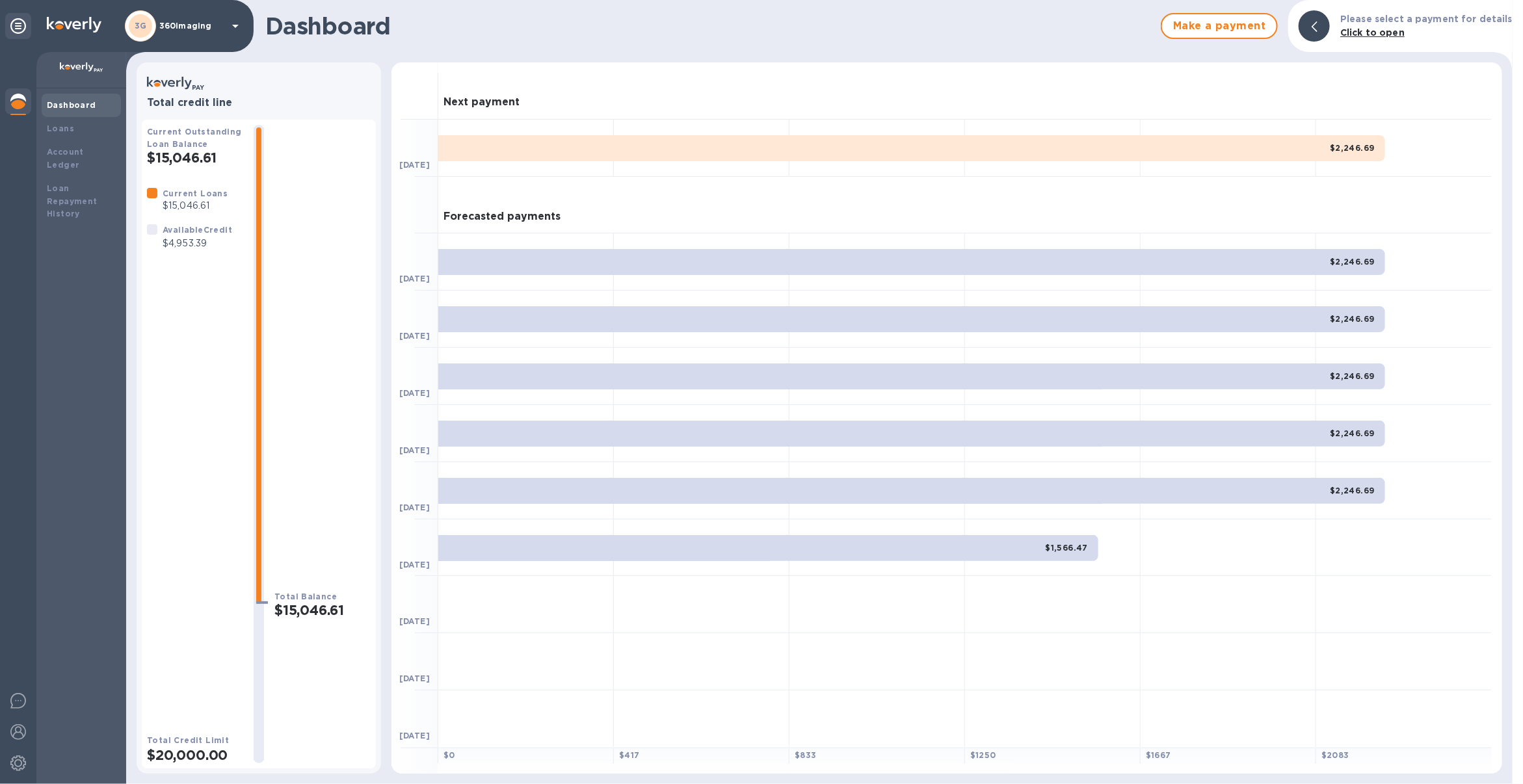
click at [217, 25] on p "360imaging" at bounding box center [192, 26] width 65 height 9
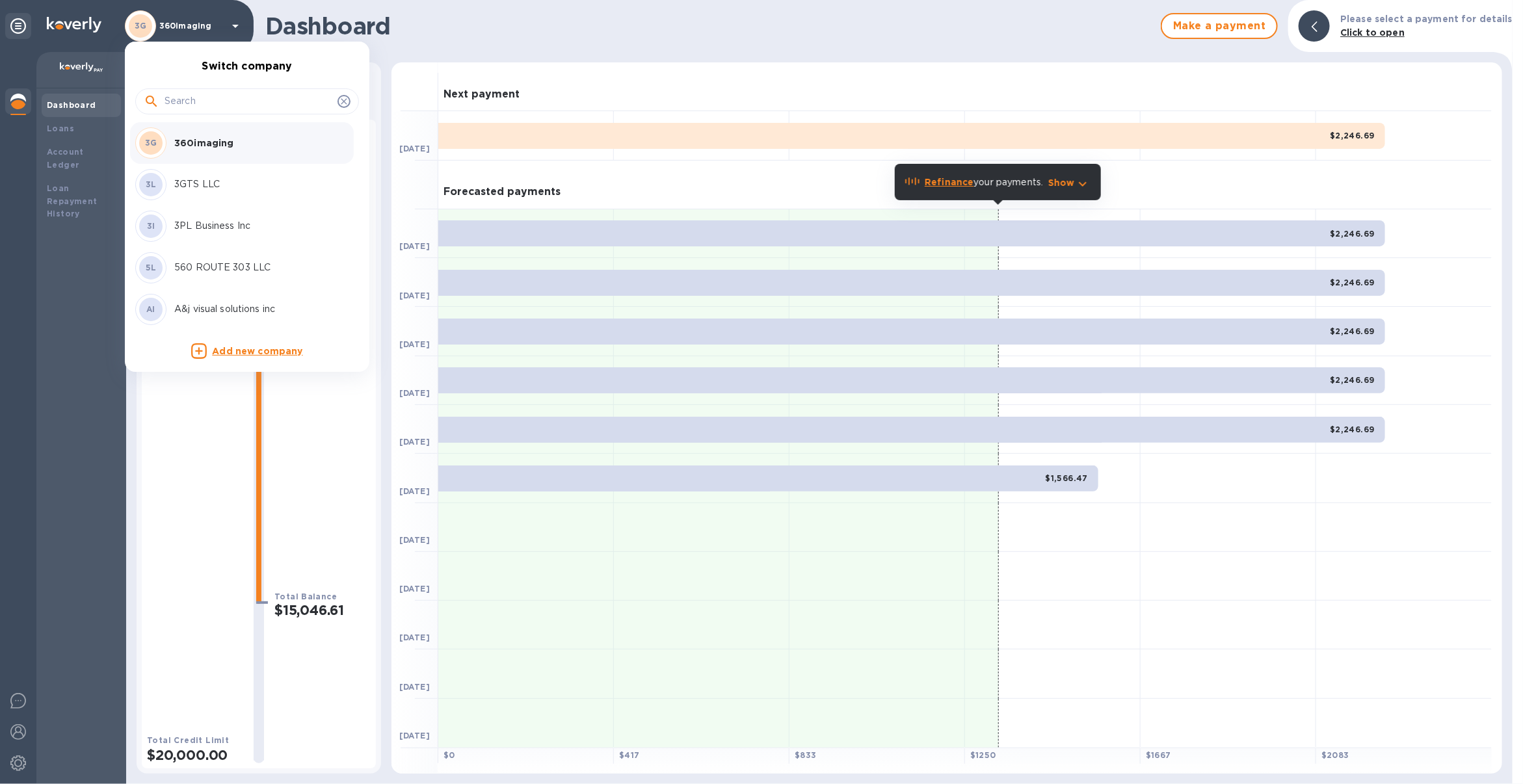
click at [204, 96] on input "text" at bounding box center [248, 101] width 168 height 19
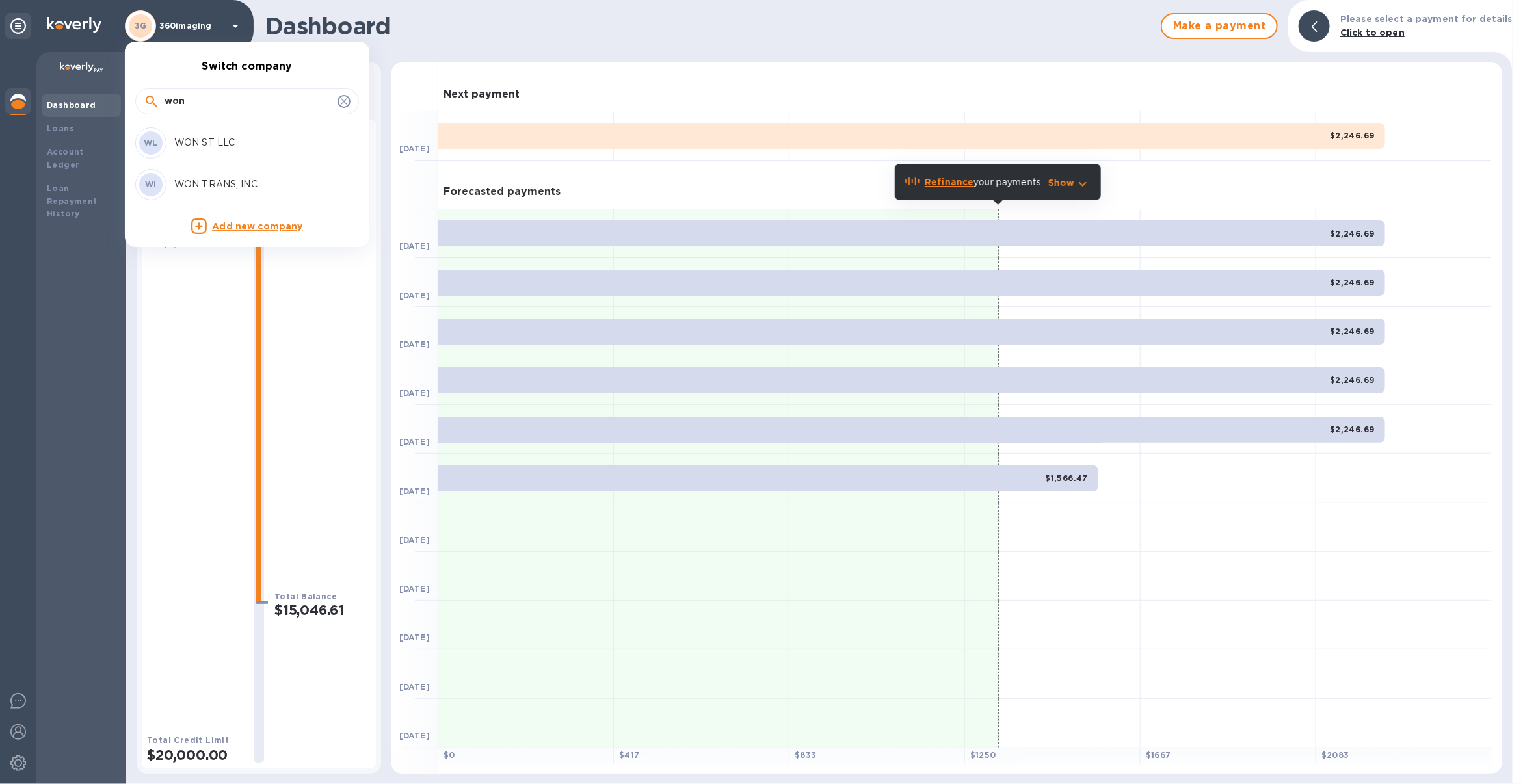
type input "won"
click at [217, 130] on div "WL WON ST LLC" at bounding box center [237, 143] width 203 height 31
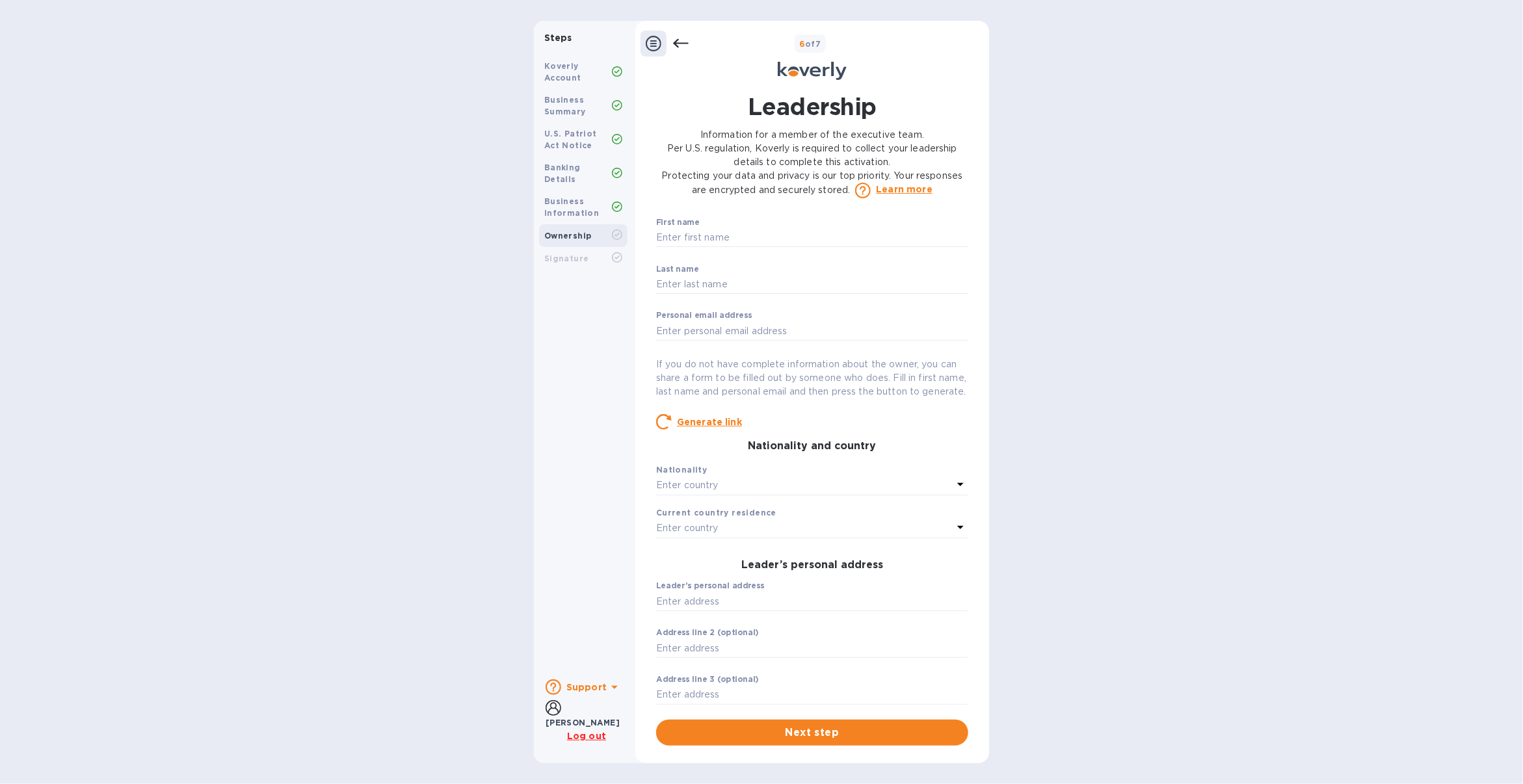
scroll to position [20, 0]
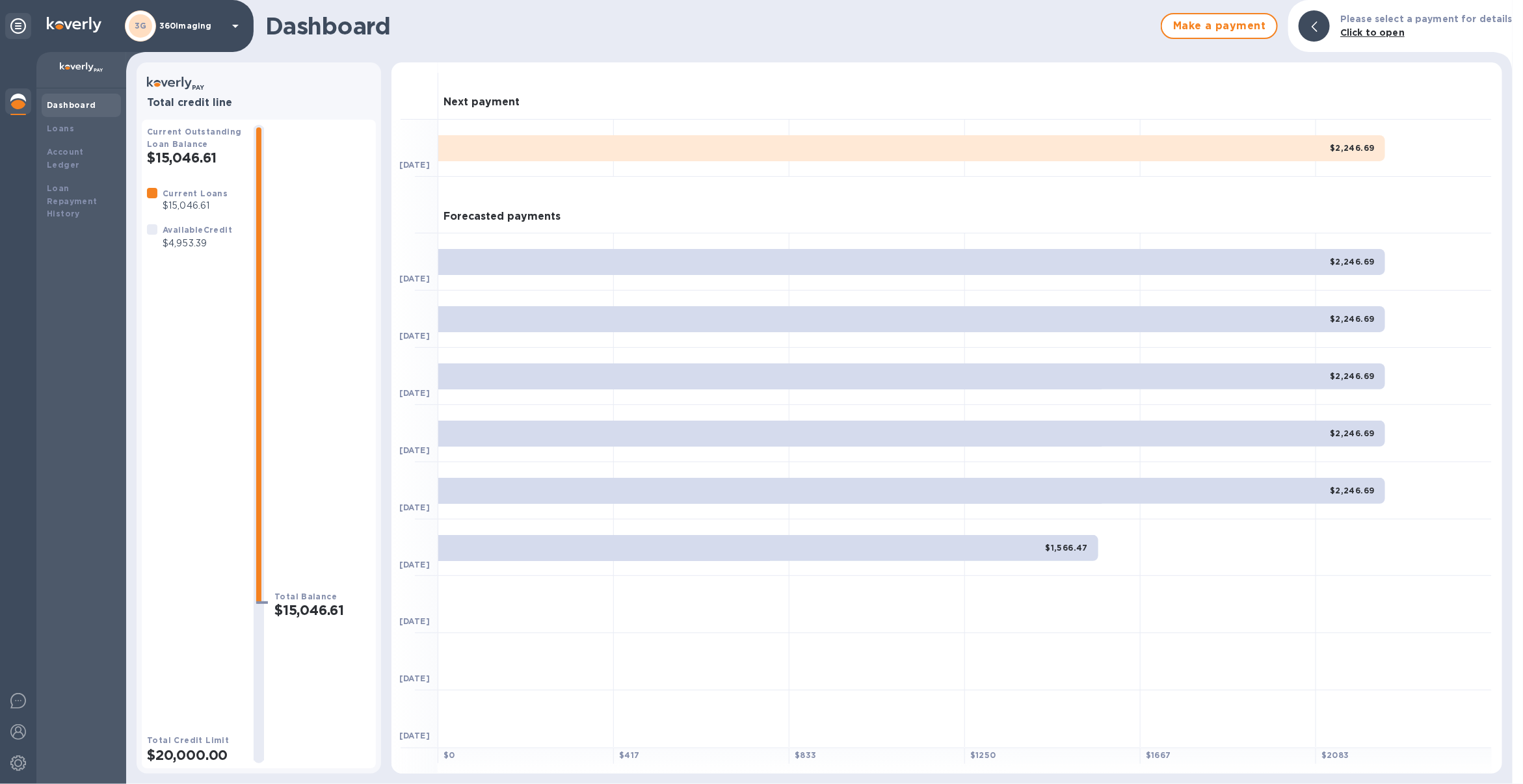
click at [199, 15] on div "3G 360imaging" at bounding box center [184, 26] width 118 height 31
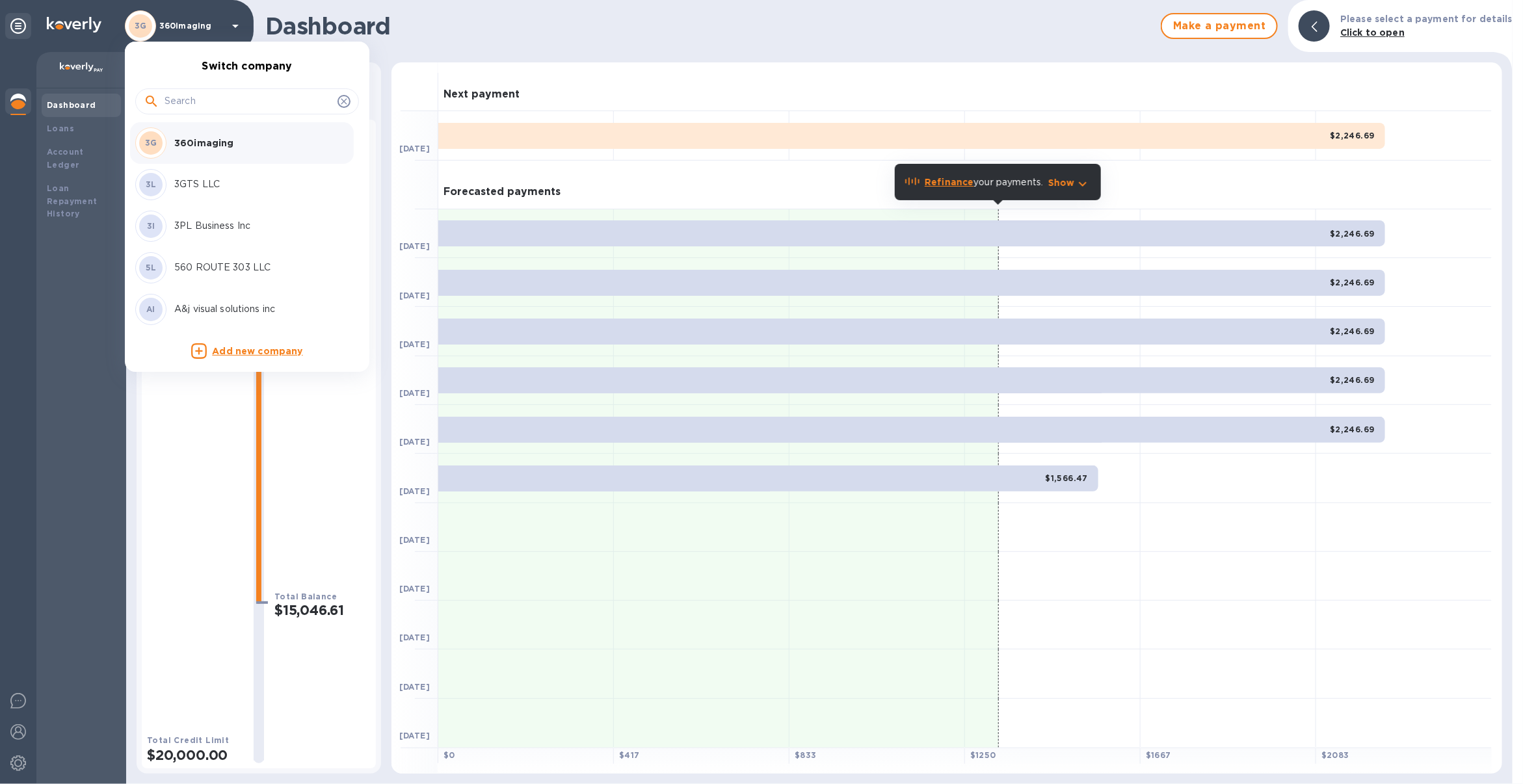
click at [250, 104] on input "text" at bounding box center [248, 101] width 168 height 19
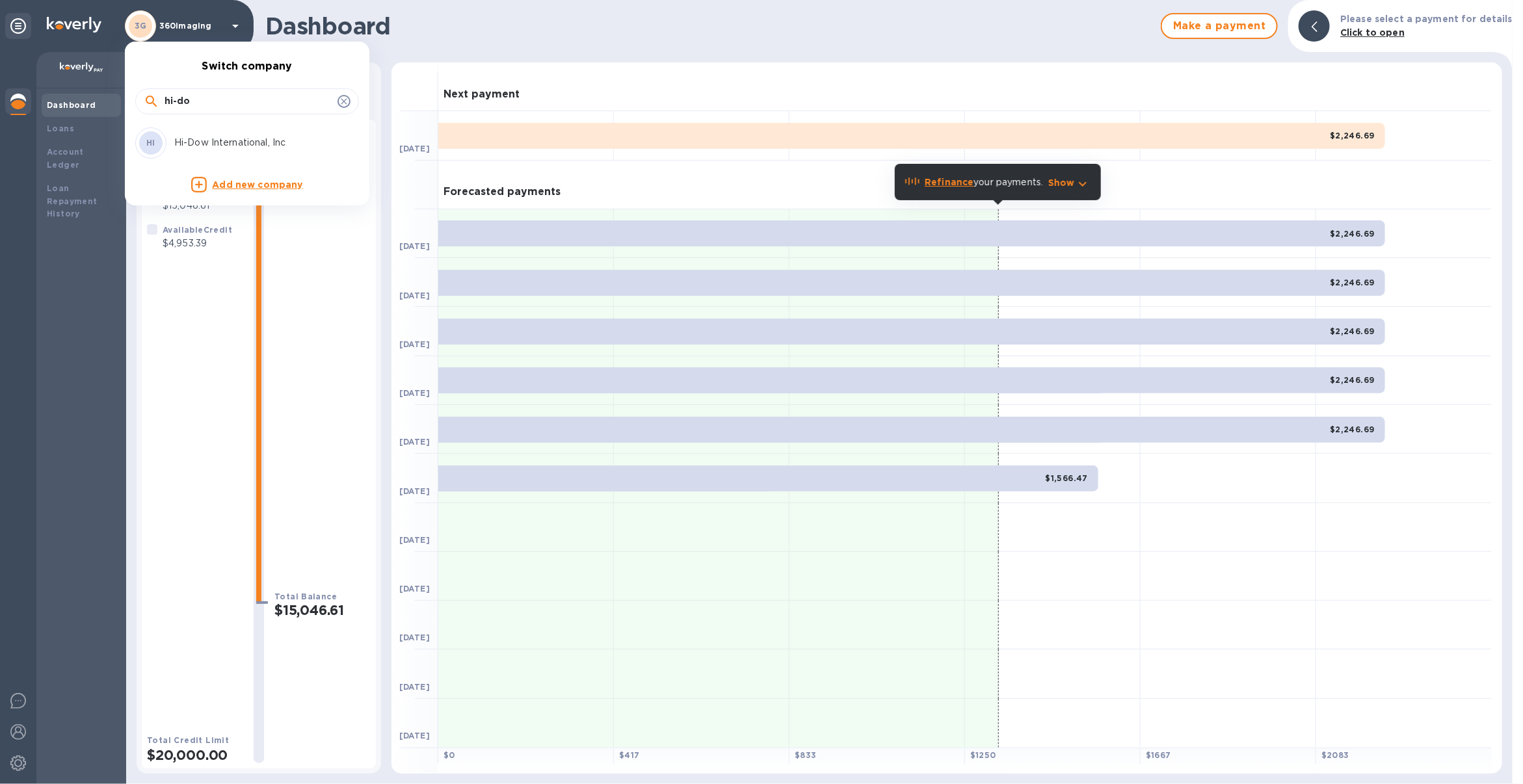
type input "hi-do"
click at [254, 141] on p "Hi-Dow International, Inc" at bounding box center [255, 143] width 164 height 13
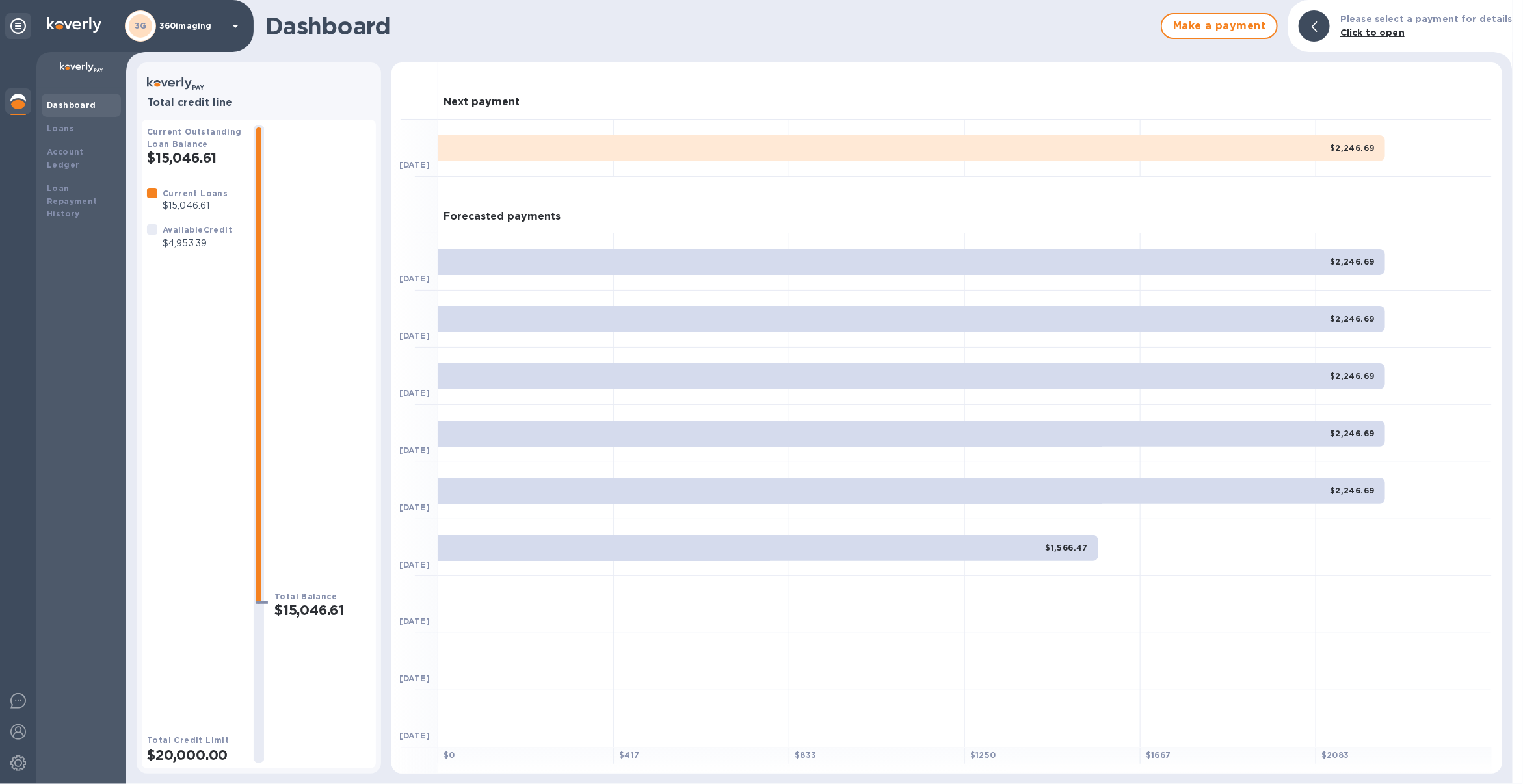
click at [203, 19] on div "3G 360imaging" at bounding box center [184, 26] width 118 height 31
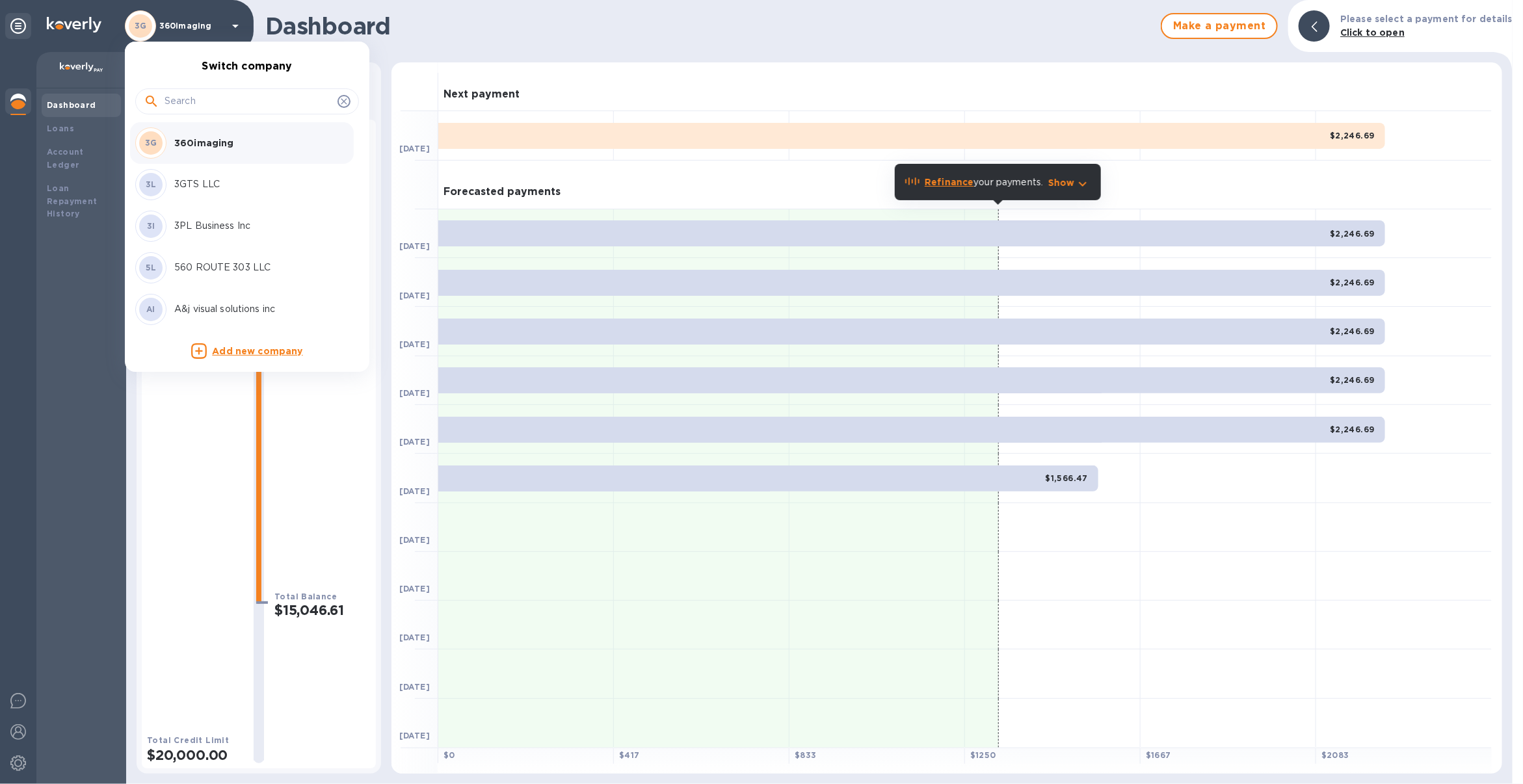
click at [267, 105] on input "text" at bounding box center [248, 101] width 168 height 19
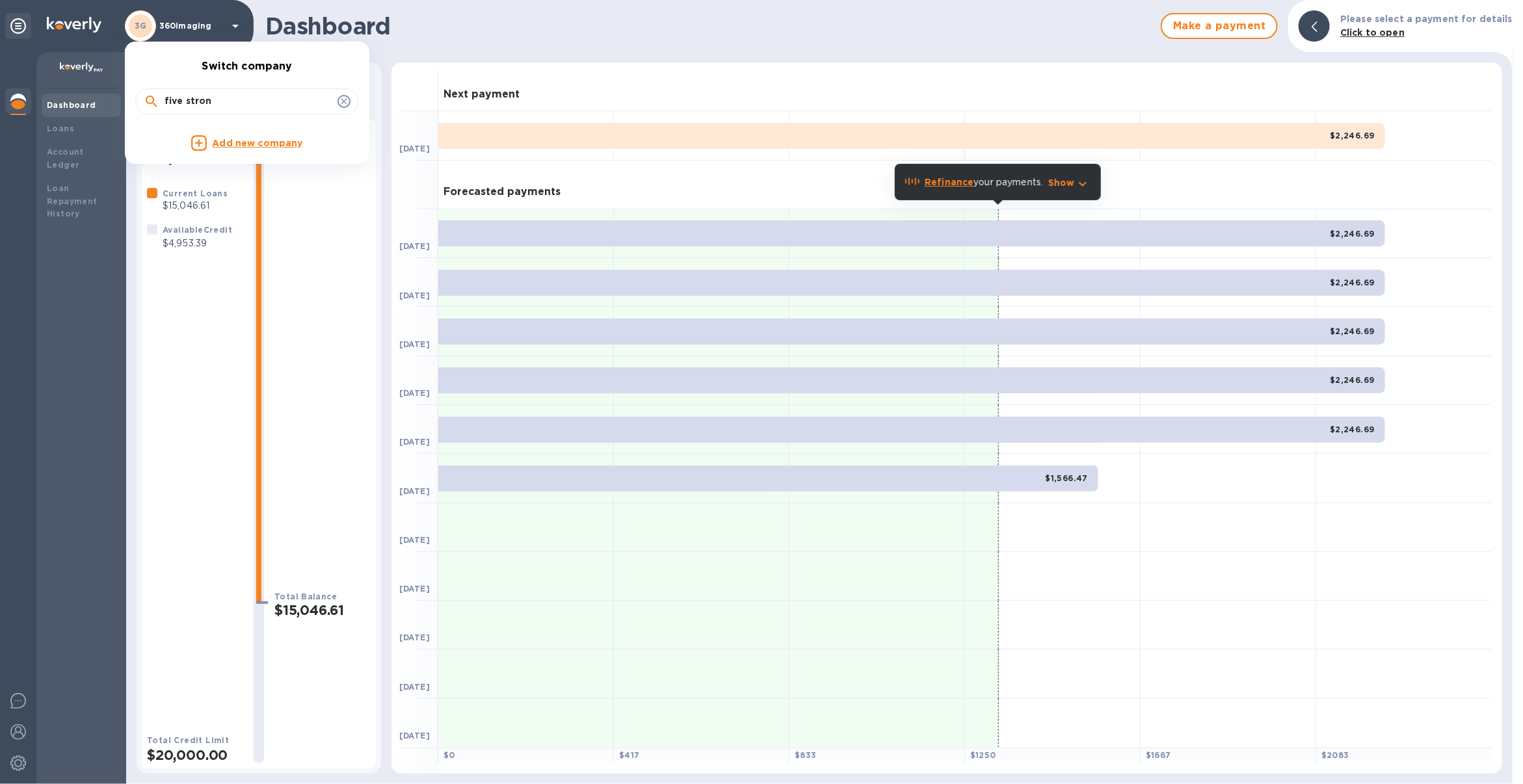
type input "five stron"
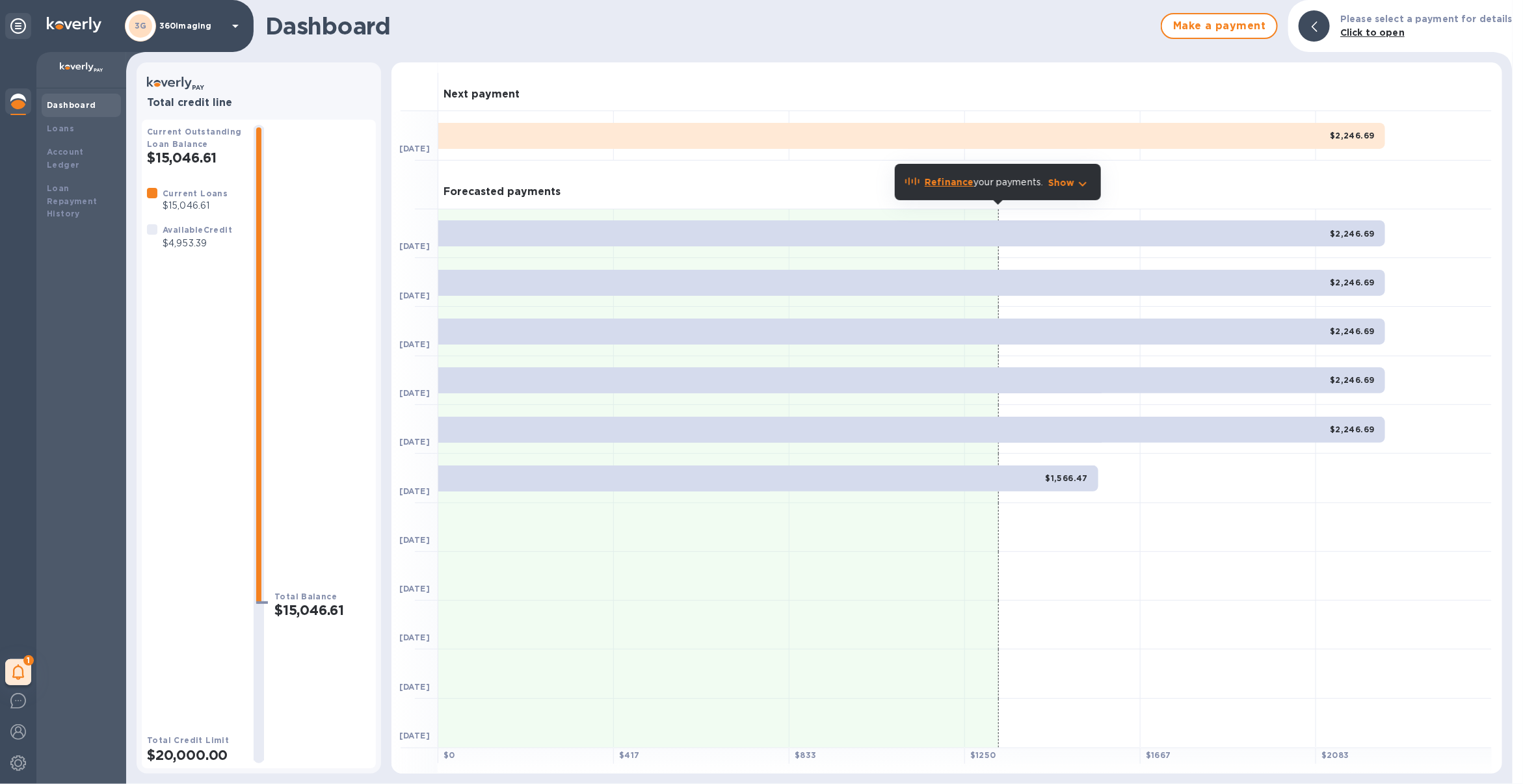
click at [184, 29] on p "360imaging" at bounding box center [192, 26] width 65 height 9
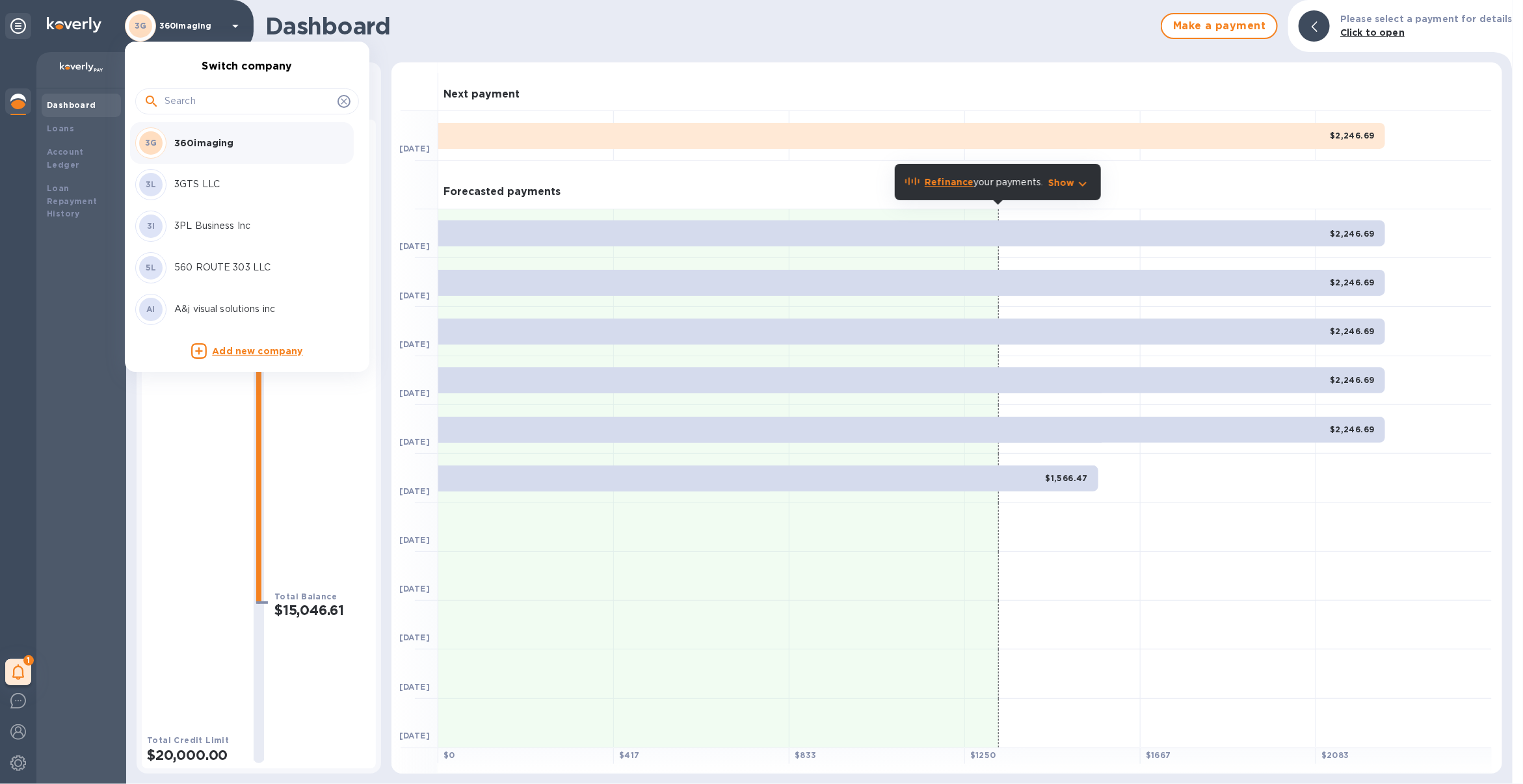
click at [29, 672] on div at bounding box center [761, 392] width 1523 height 784
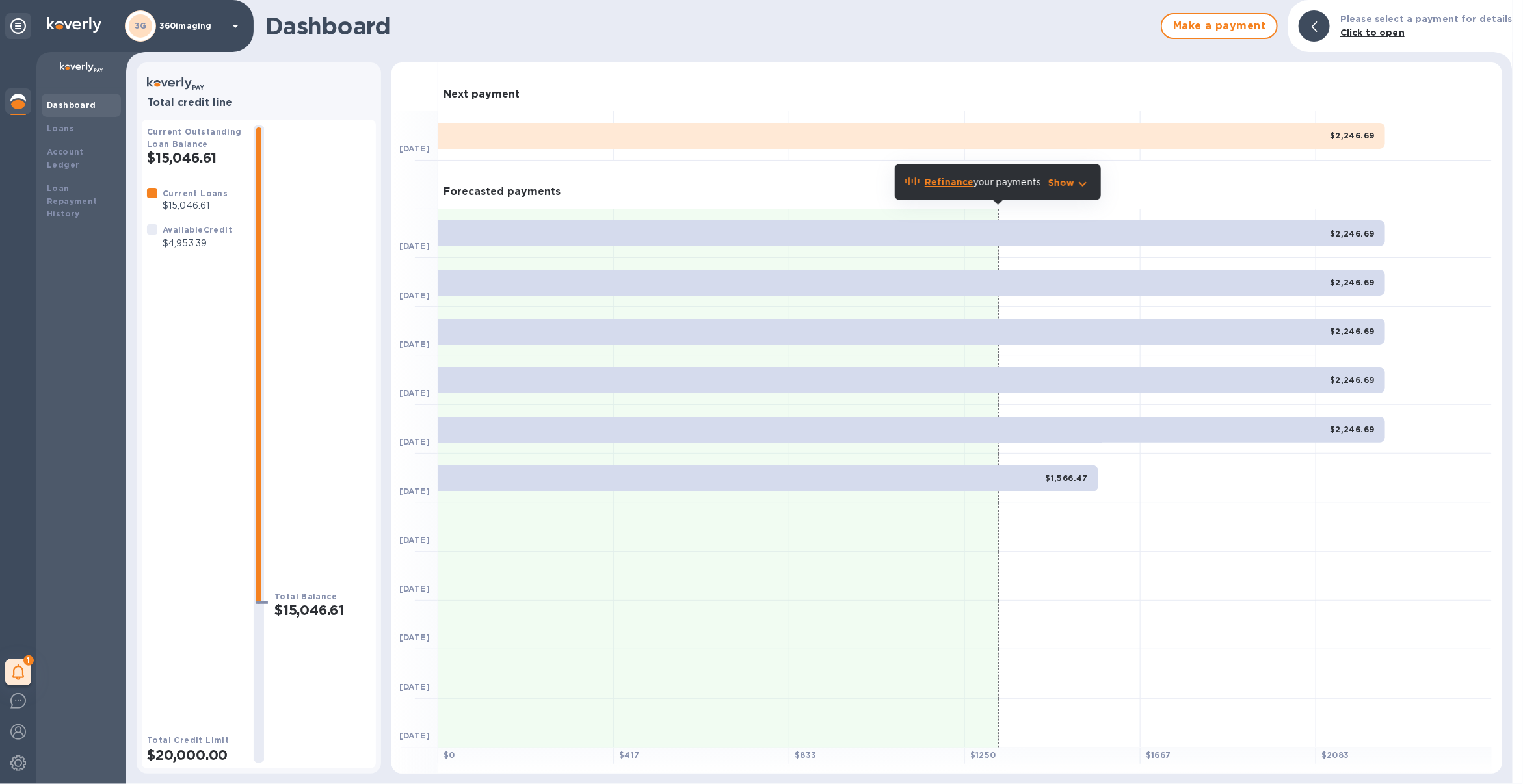
click at [24, 673] on div "1" at bounding box center [18, 672] width 26 height 26
click at [87, 631] on p "You have pending companies." at bounding box center [103, 632] width 134 height 13
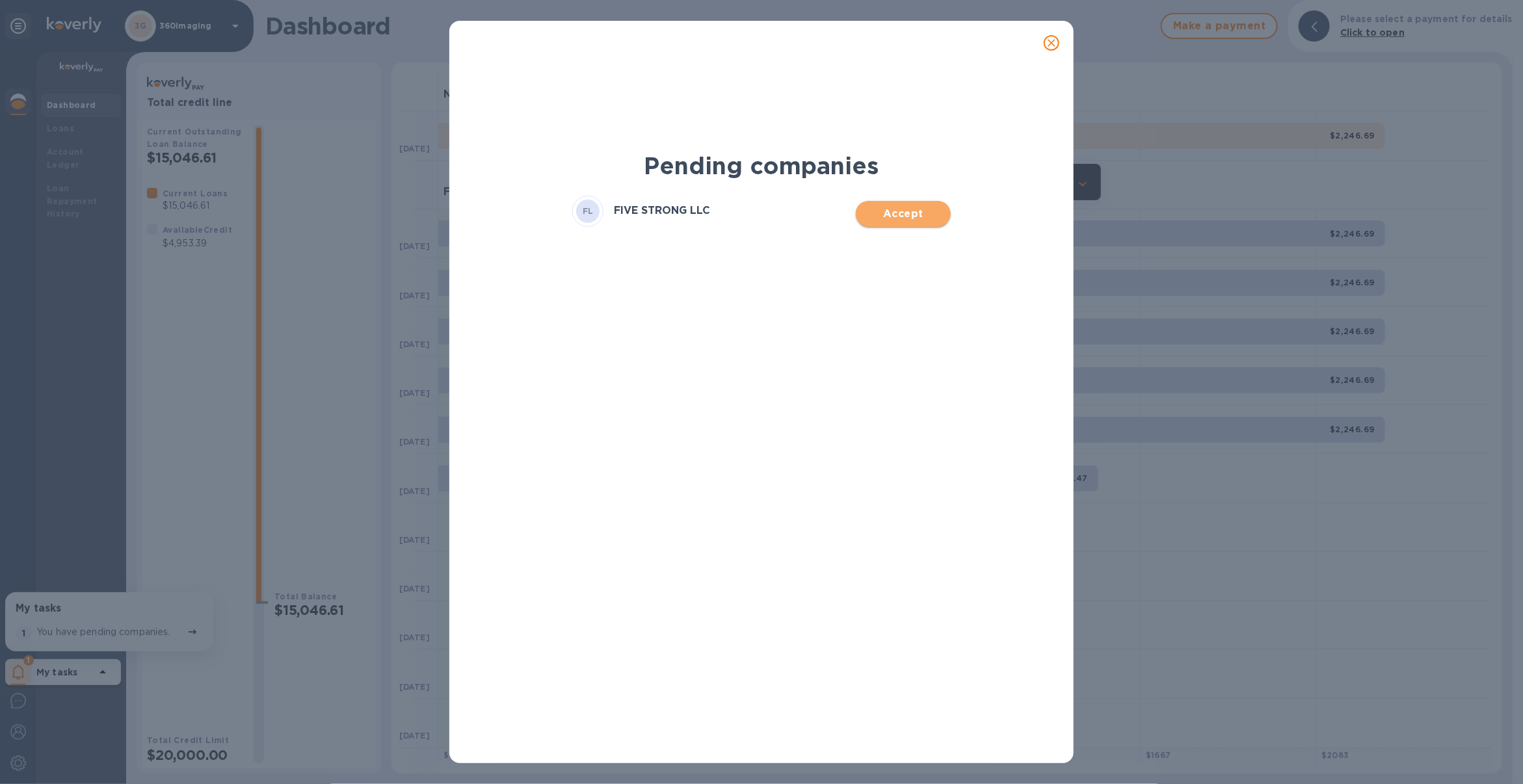
click at [898, 201] on button "Accept" at bounding box center [903, 213] width 94 height 26
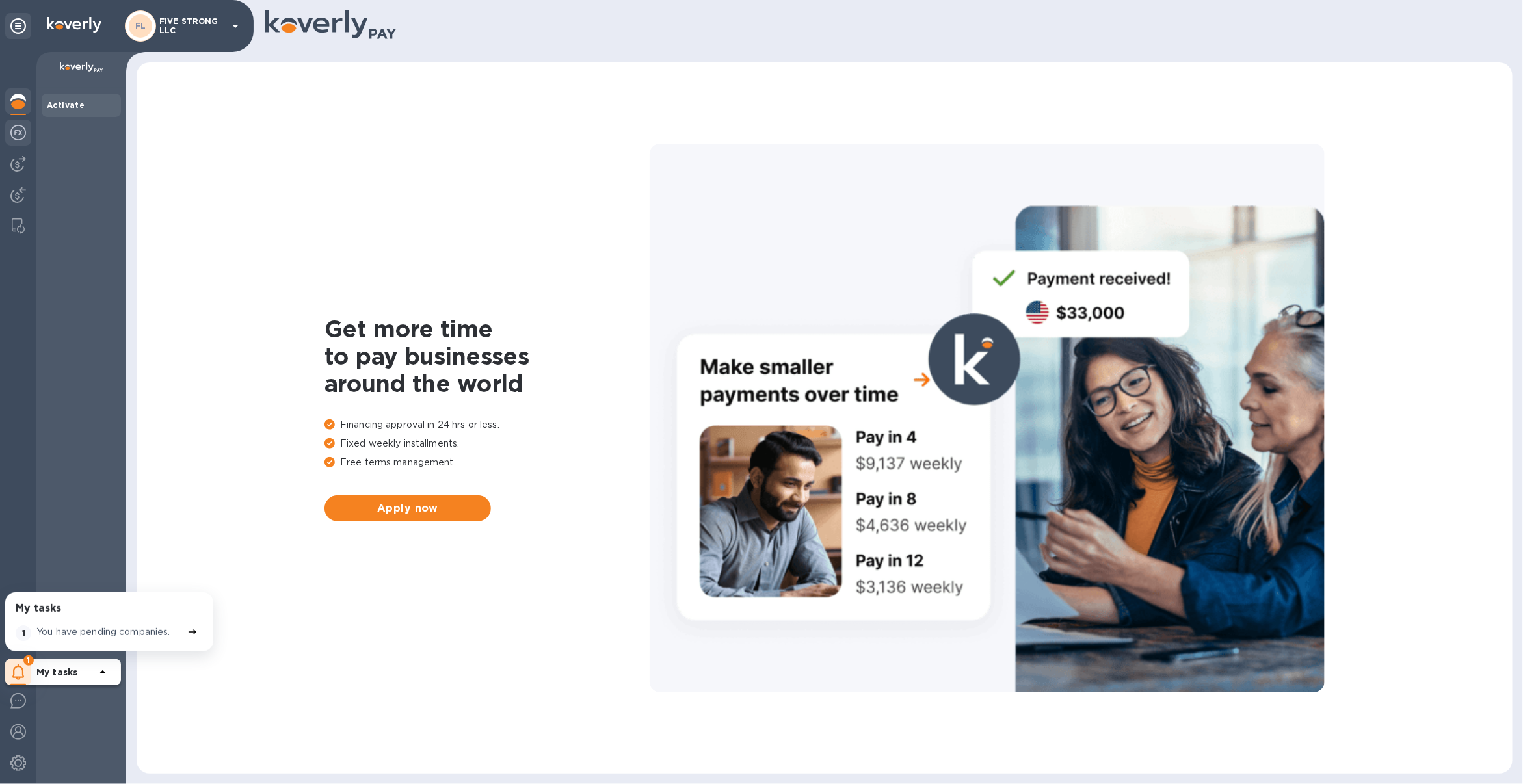
click at [13, 135] on img at bounding box center [18, 133] width 16 height 16
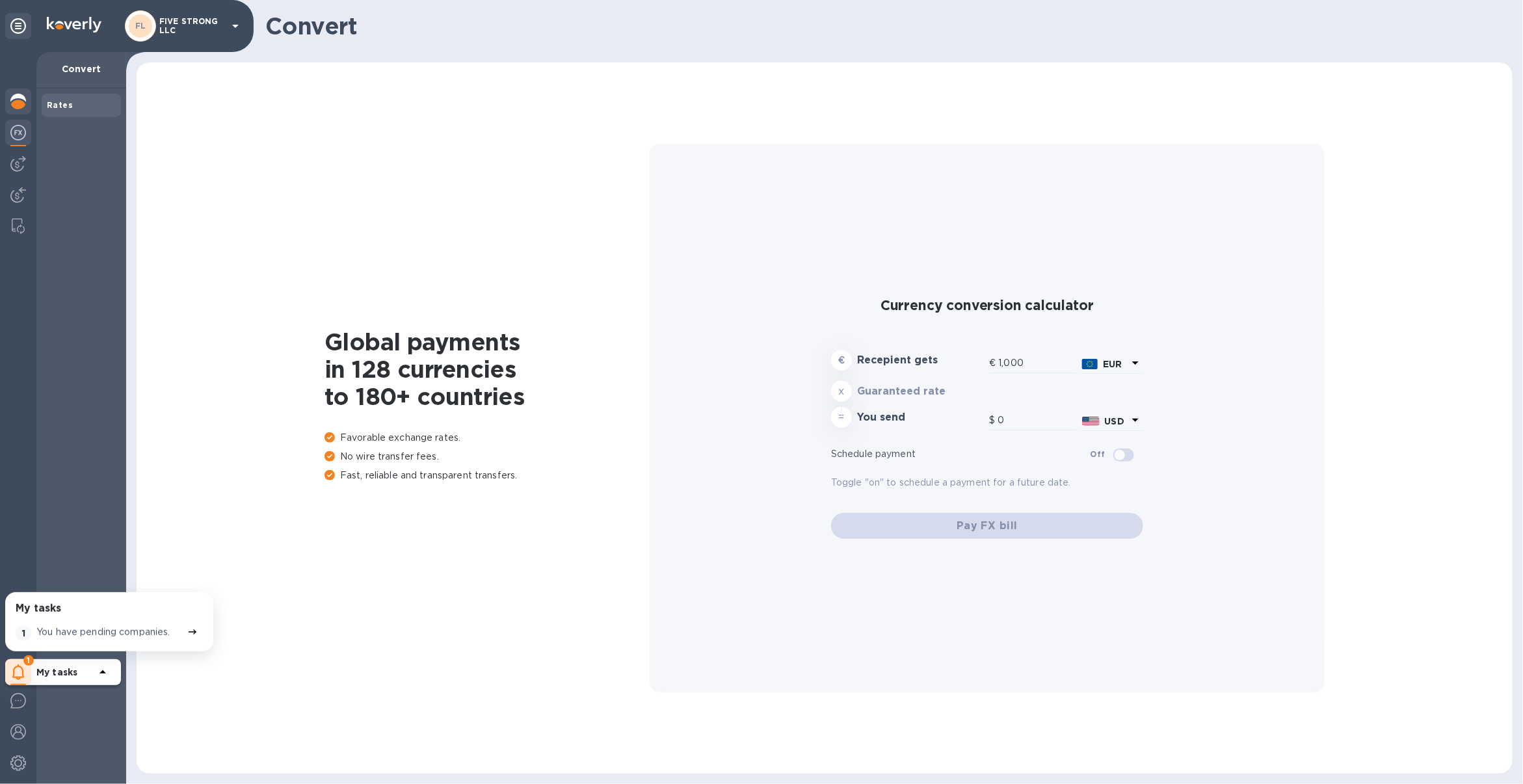
type input "1,183.41"
click at [16, 107] on img at bounding box center [18, 101] width 16 height 16
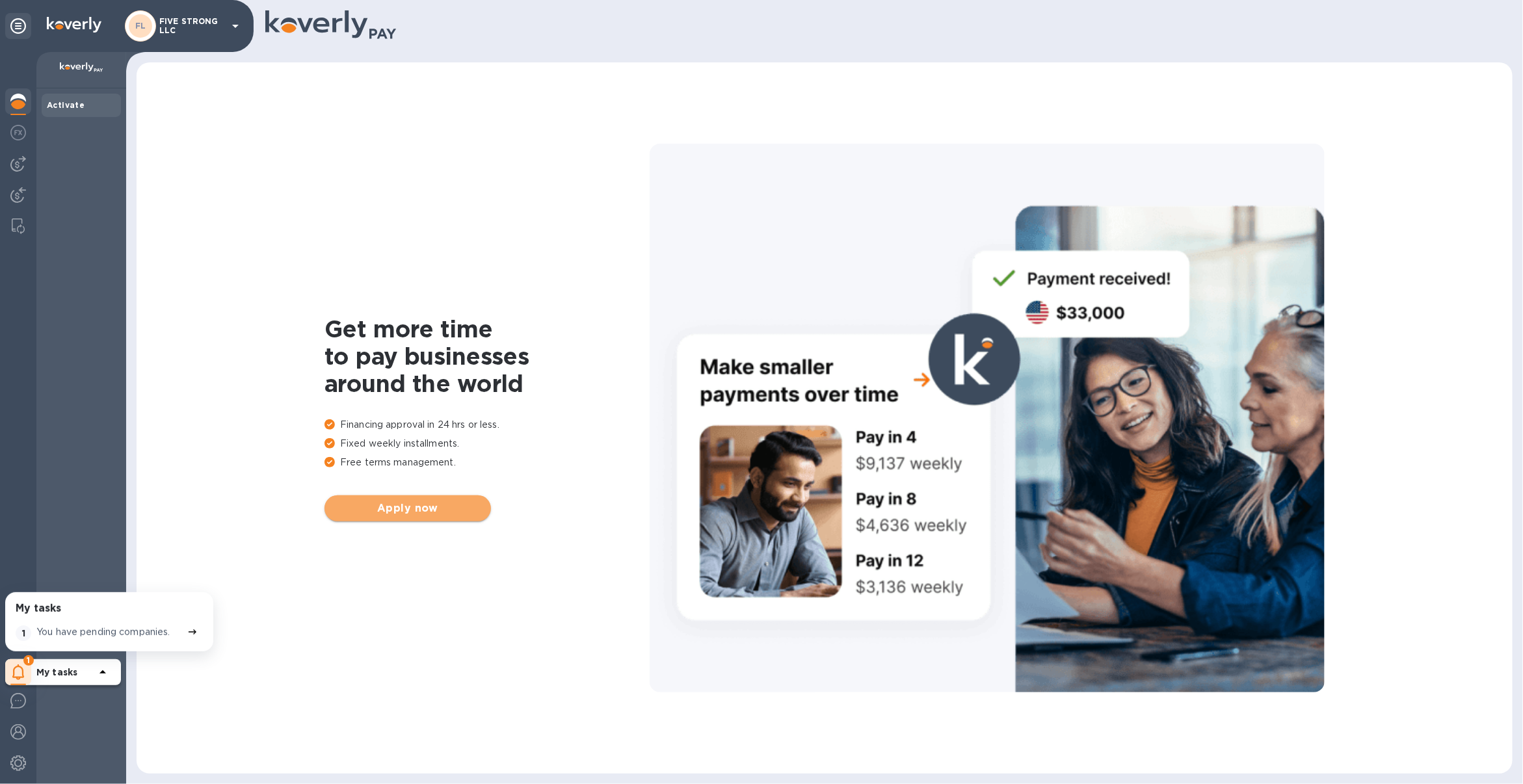
click at [388, 506] on span "Apply now" at bounding box center [407, 508] width 146 height 16
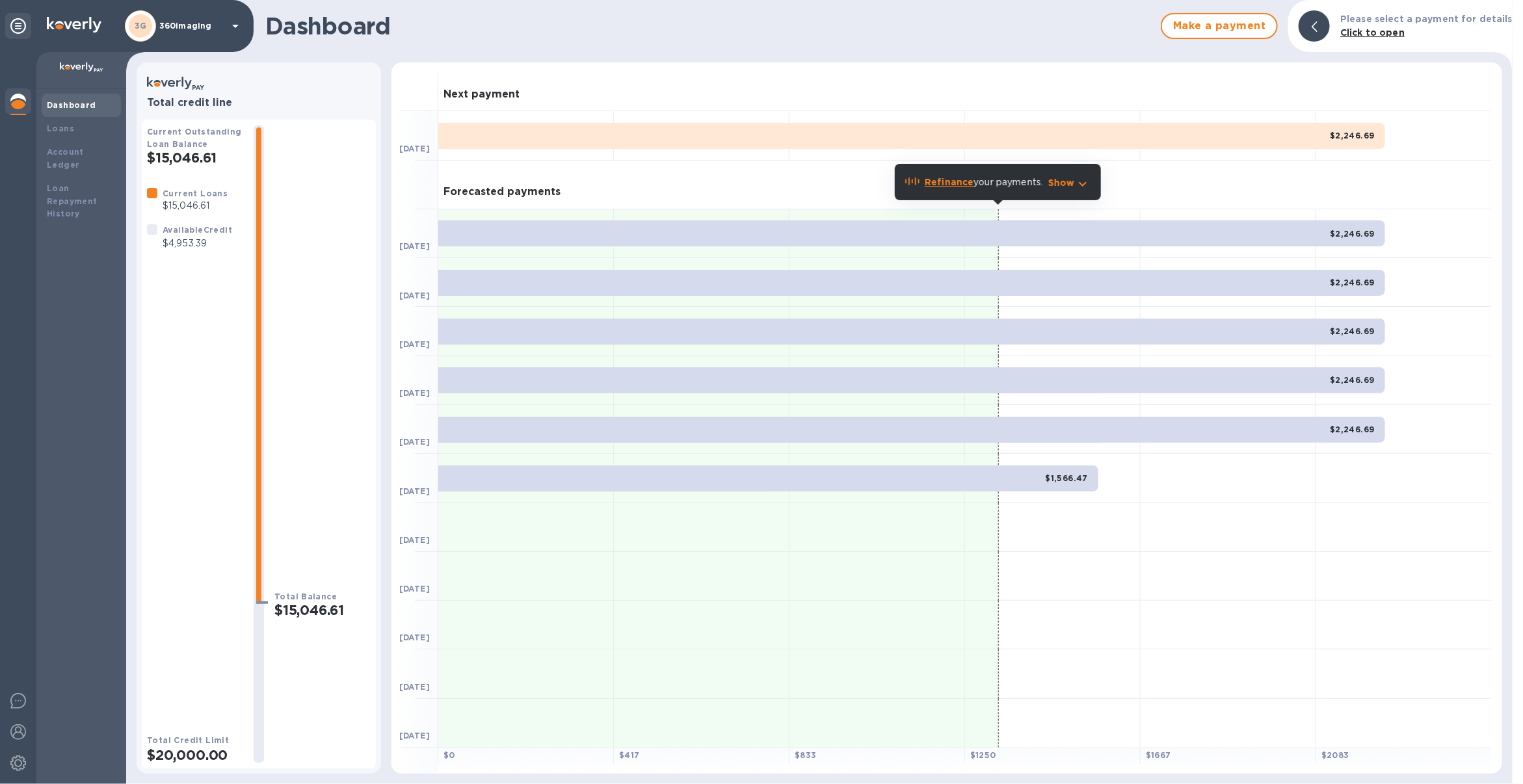
click at [217, 32] on div "3G 360imaging" at bounding box center [184, 26] width 118 height 31
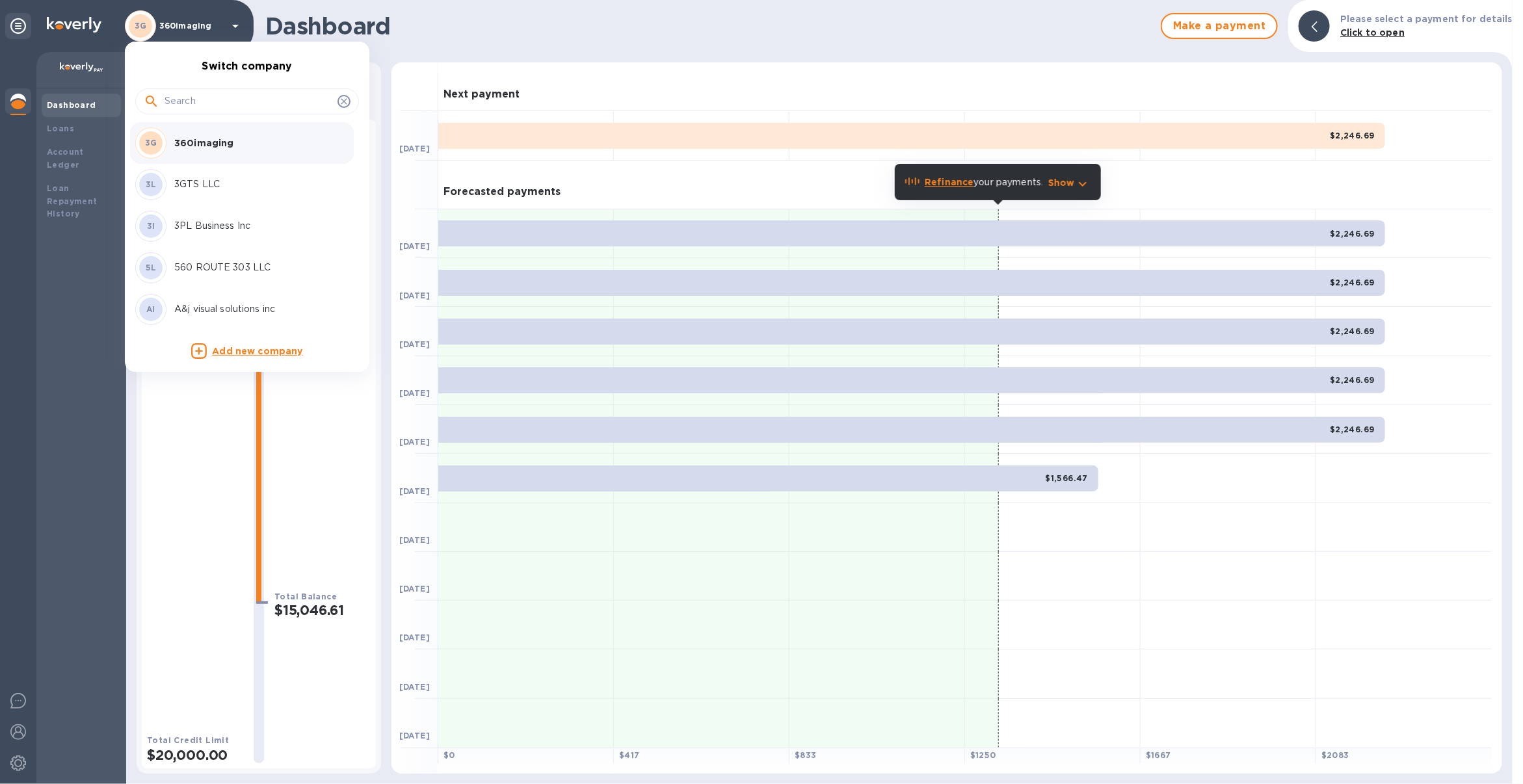
click at [230, 92] on input "text" at bounding box center [248, 101] width 168 height 19
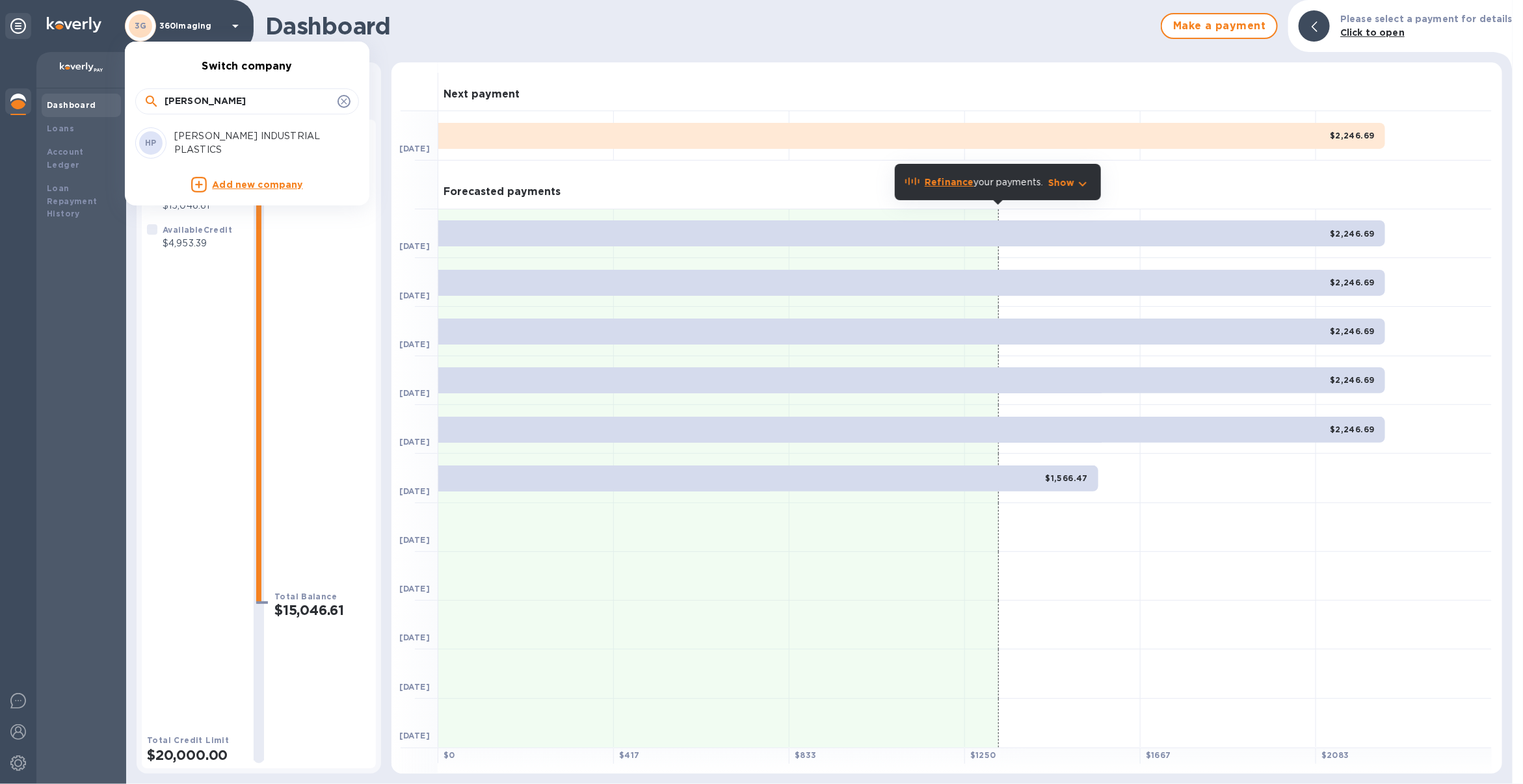
type input "[PERSON_NAME]"
click at [238, 131] on p "[PERSON_NAME] INDUSTRIAL PLASTICS" at bounding box center [255, 143] width 164 height 27
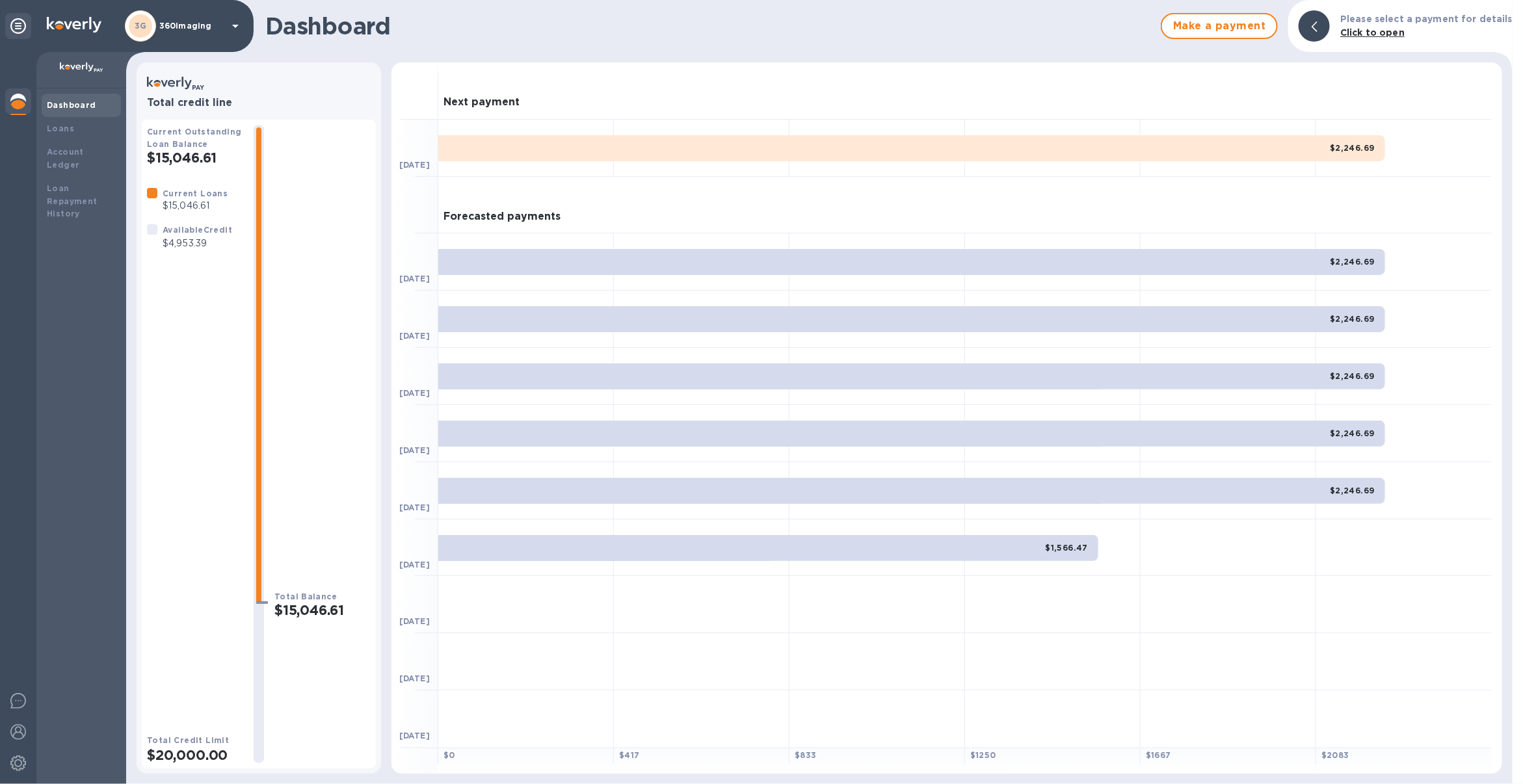
click at [203, 35] on div "3G 360imaging" at bounding box center [184, 26] width 118 height 31
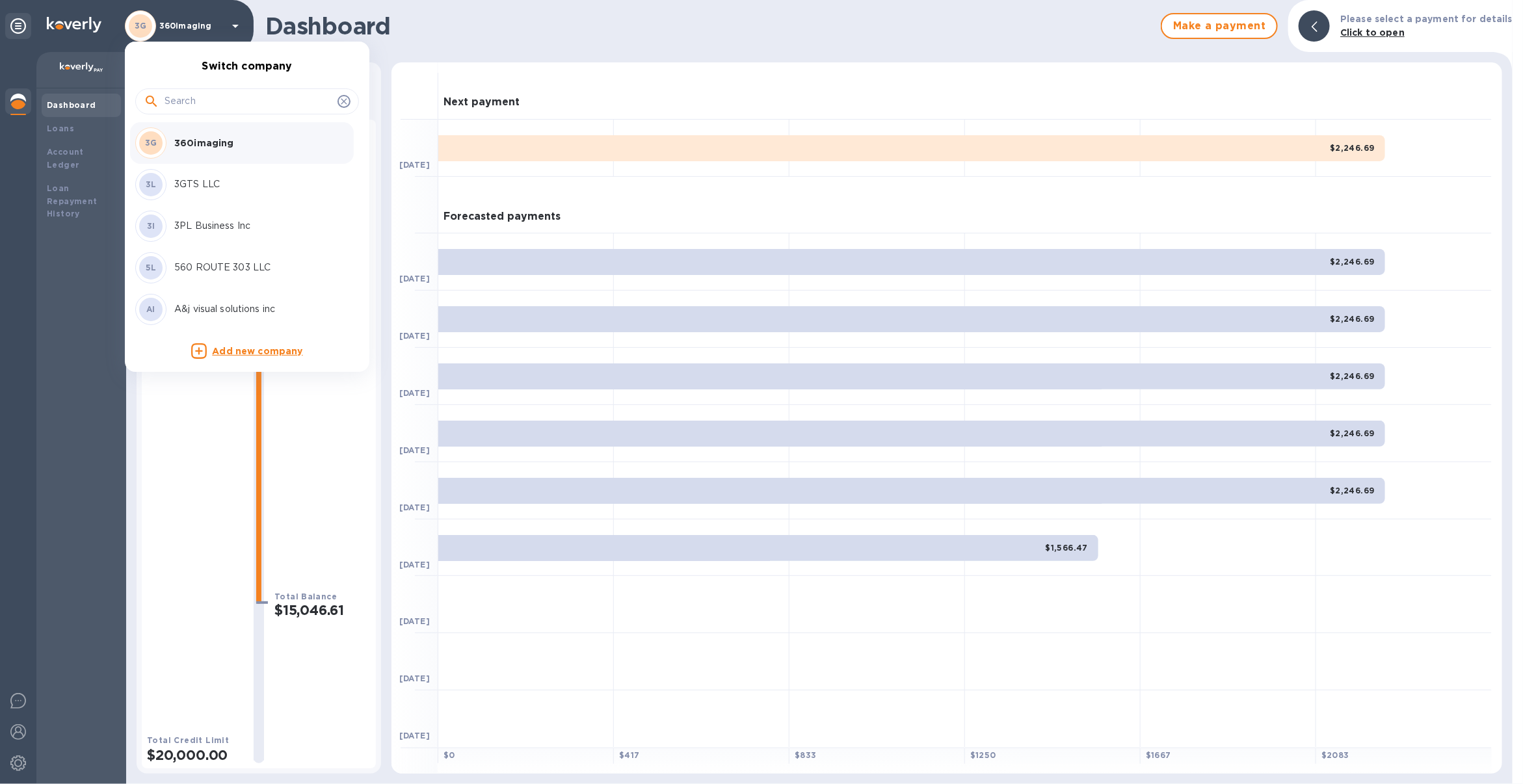
click at [204, 94] on input "text" at bounding box center [248, 101] width 168 height 19
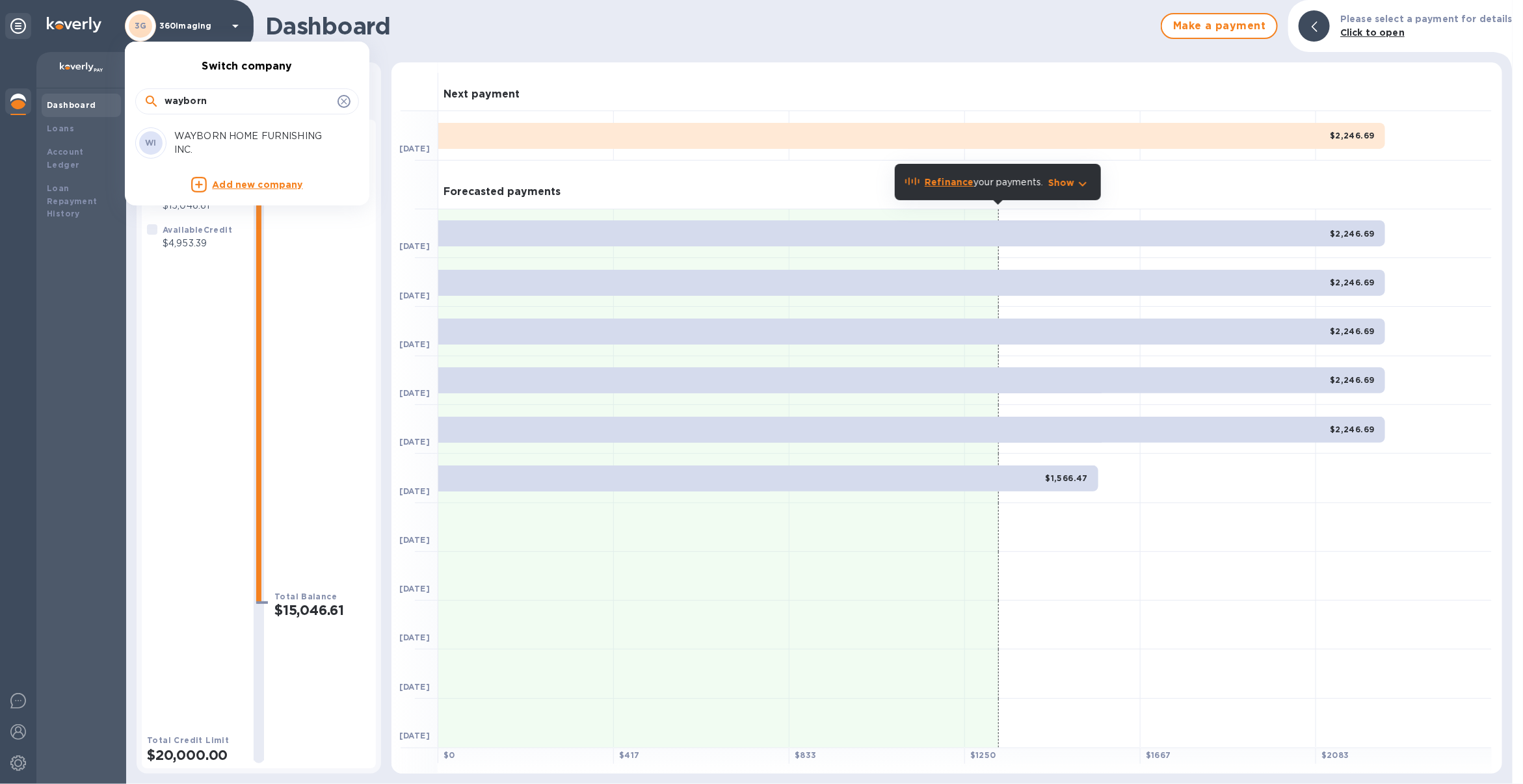
type input "wayborn"
click at [207, 134] on p "WAYBORN HOME FURNISHING INC." at bounding box center [255, 143] width 164 height 27
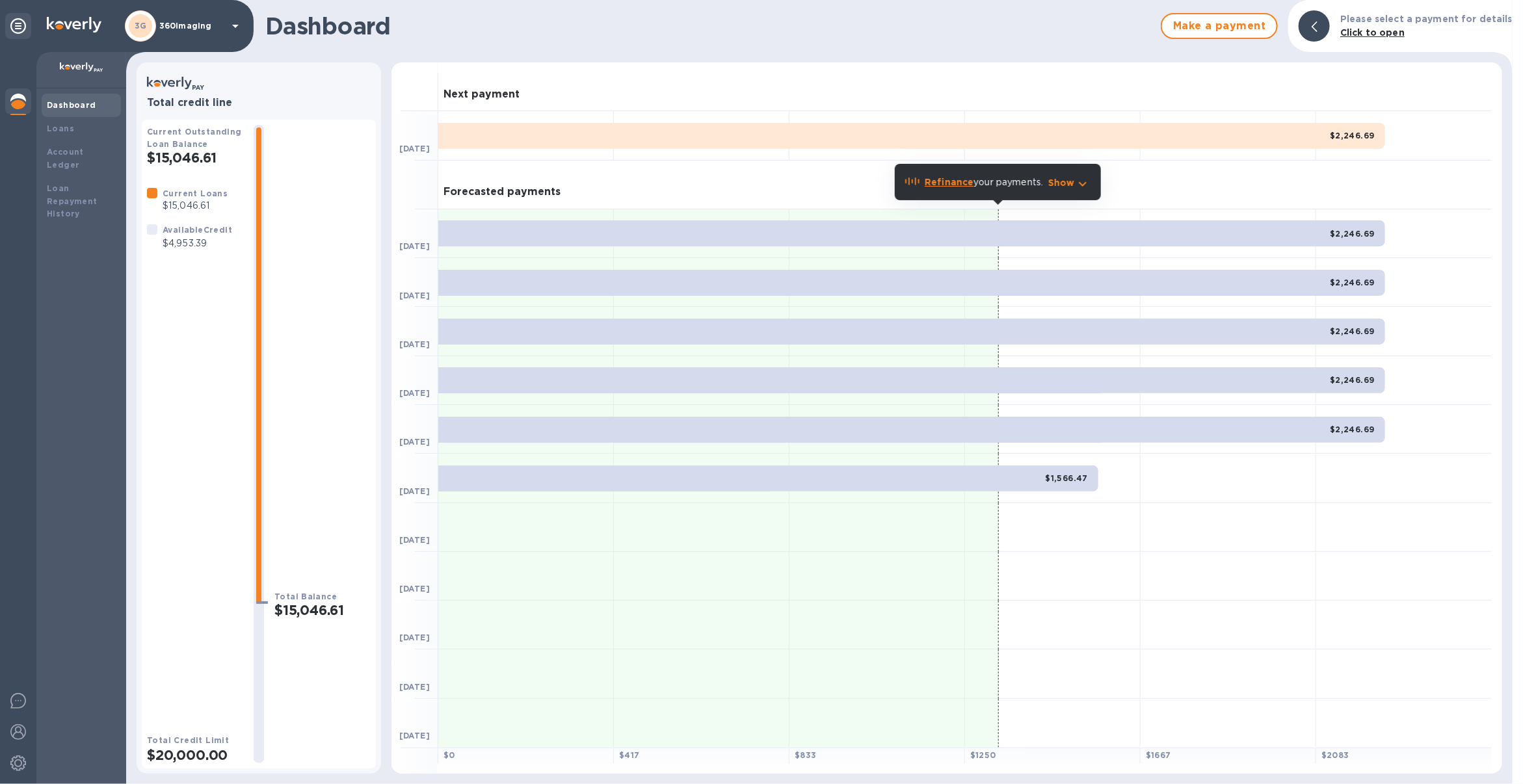
click at [177, 38] on div "3G 360imaging" at bounding box center [184, 26] width 118 height 31
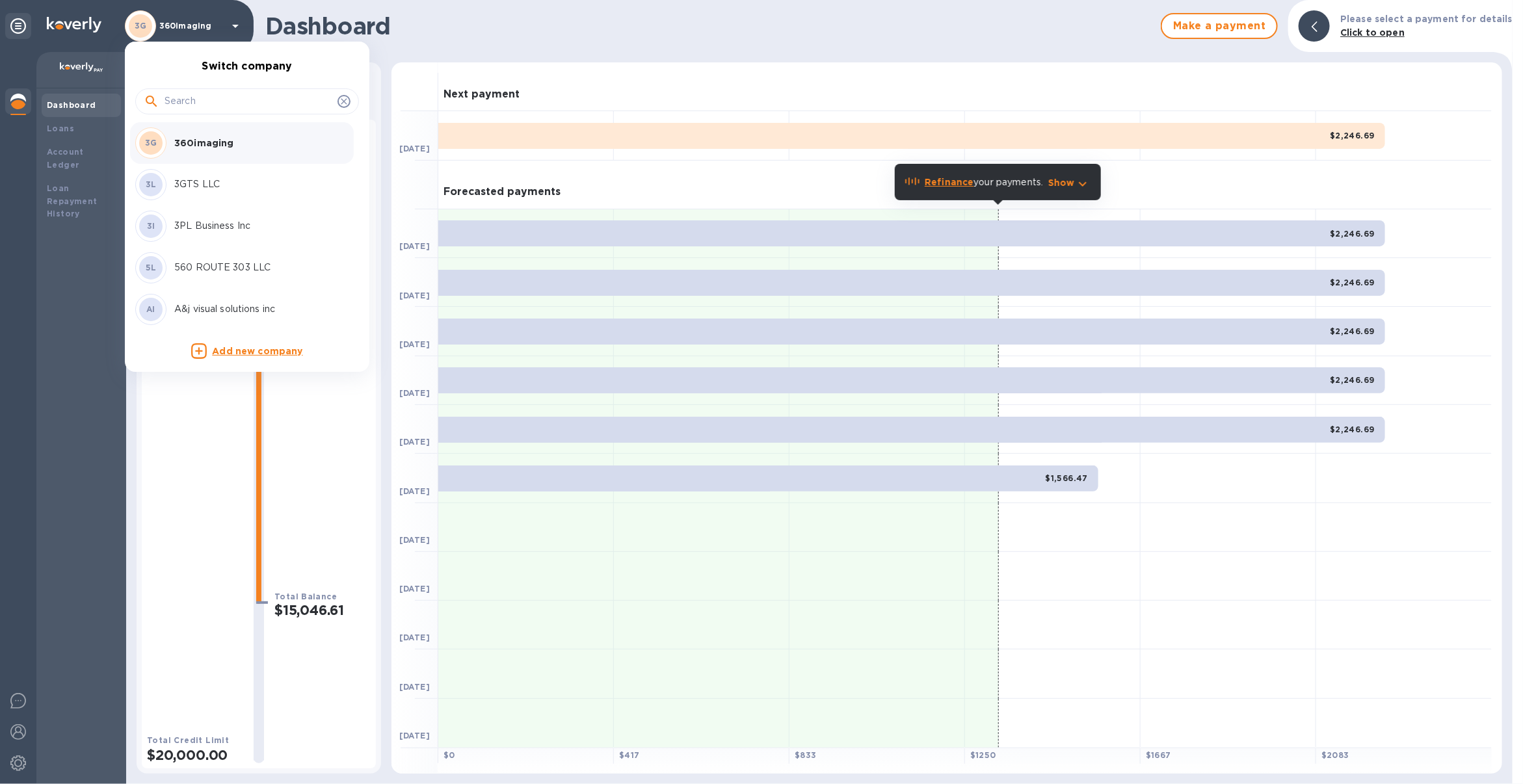
click at [198, 96] on input "text" at bounding box center [248, 101] width 168 height 19
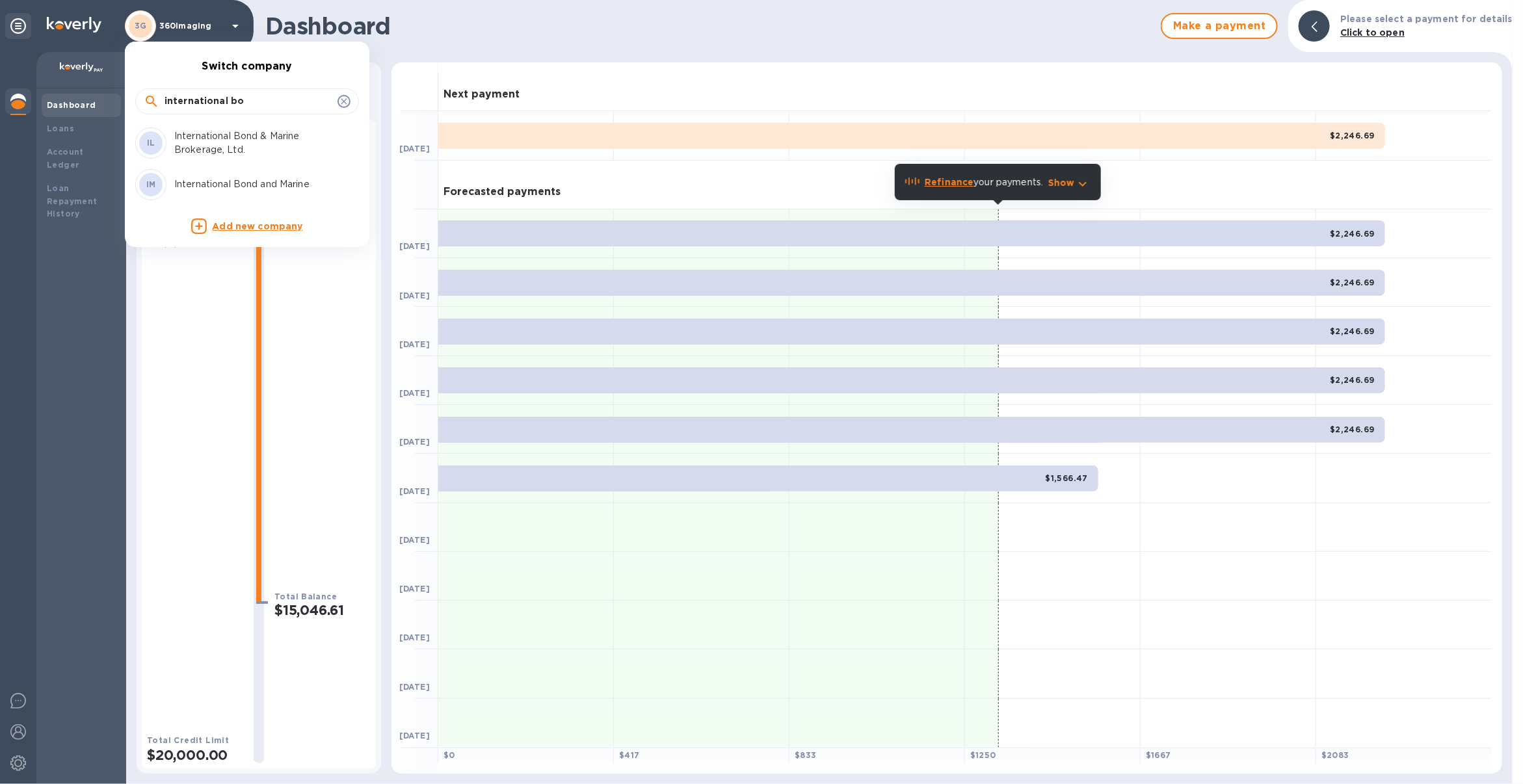
type input "international bo"
click at [205, 145] on p "International Bond & Marine Brokerage, Ltd." at bounding box center [255, 143] width 164 height 27
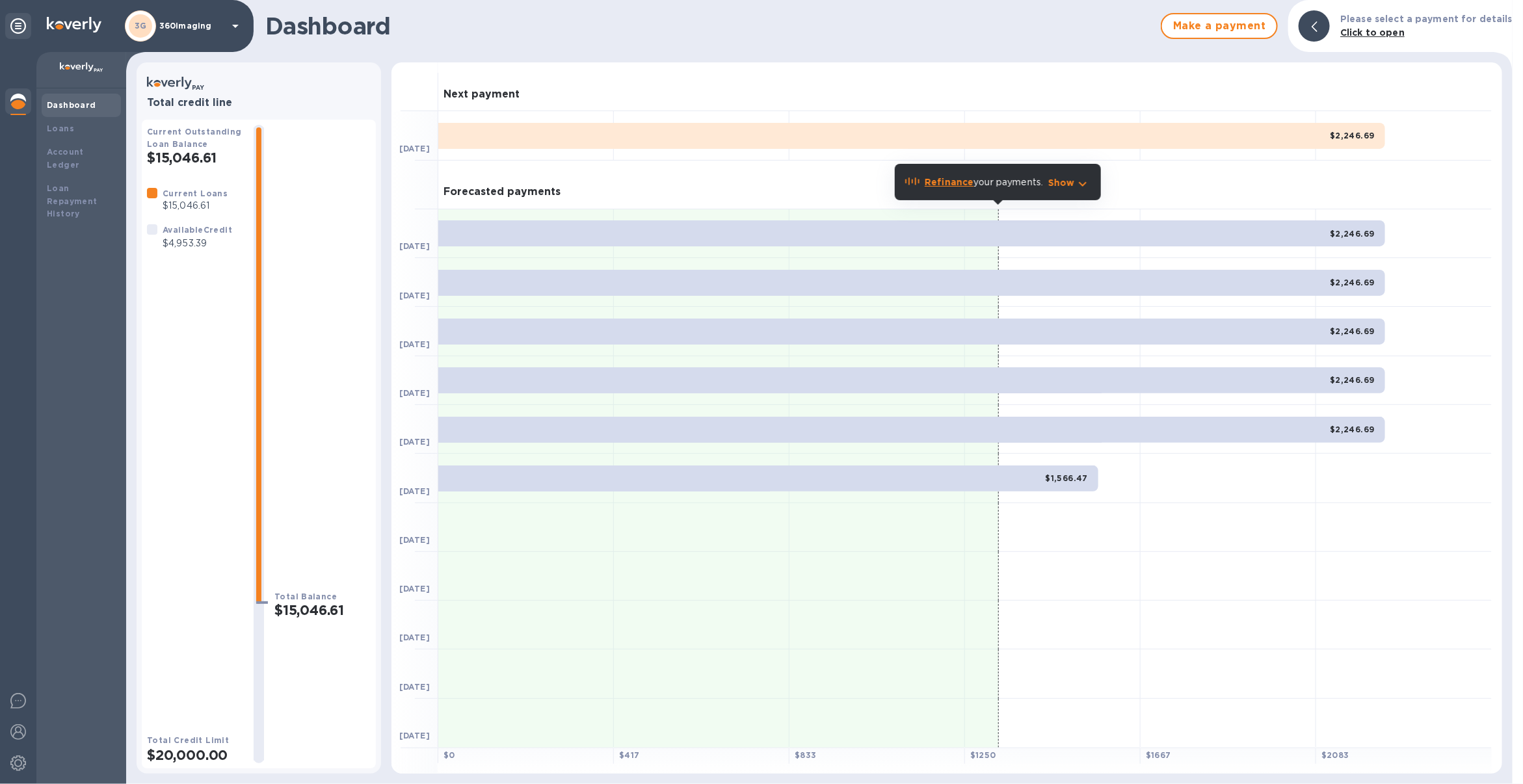
click at [215, 23] on p "360imaging" at bounding box center [192, 26] width 65 height 9
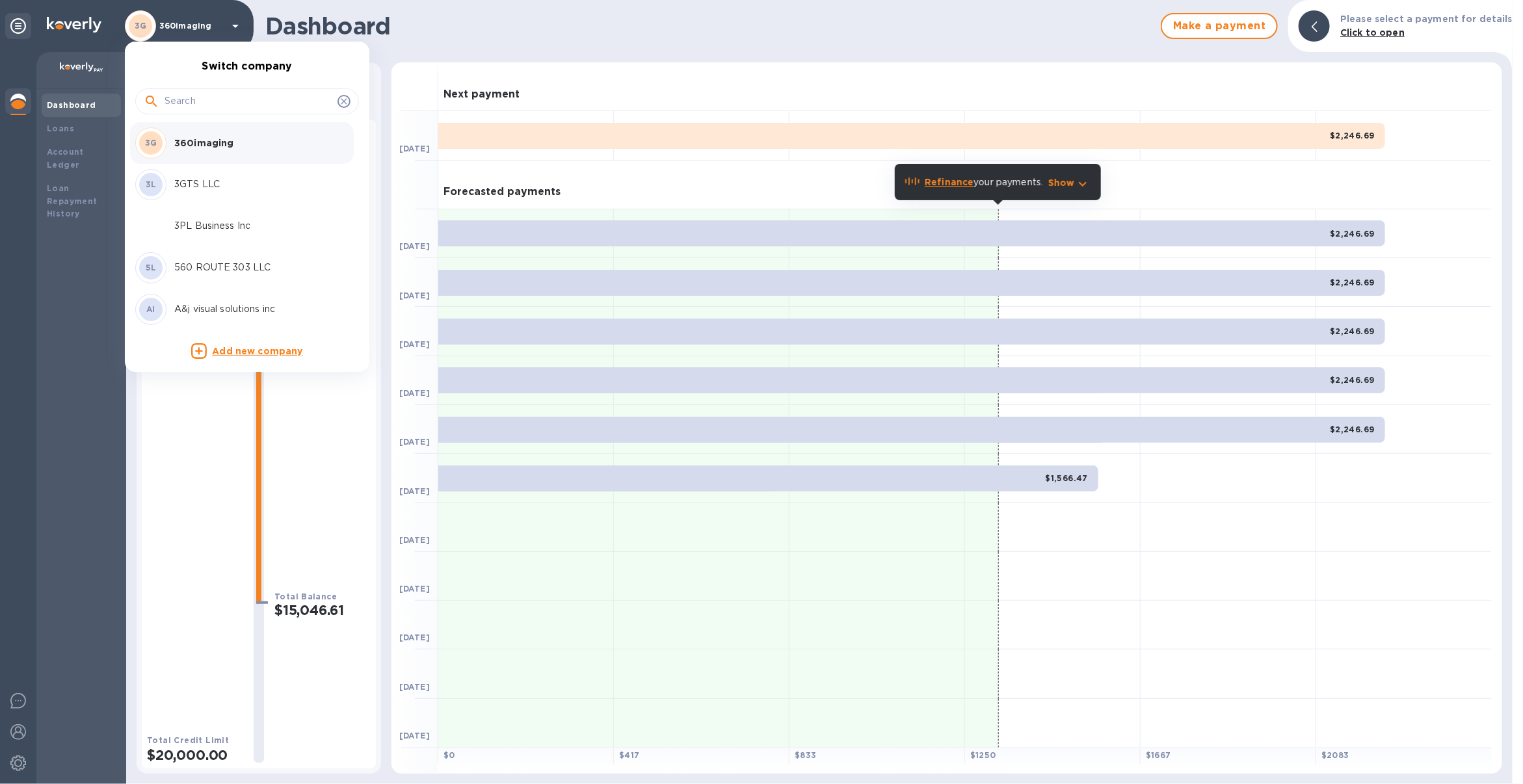
click at [185, 104] on input "text" at bounding box center [248, 101] width 168 height 19
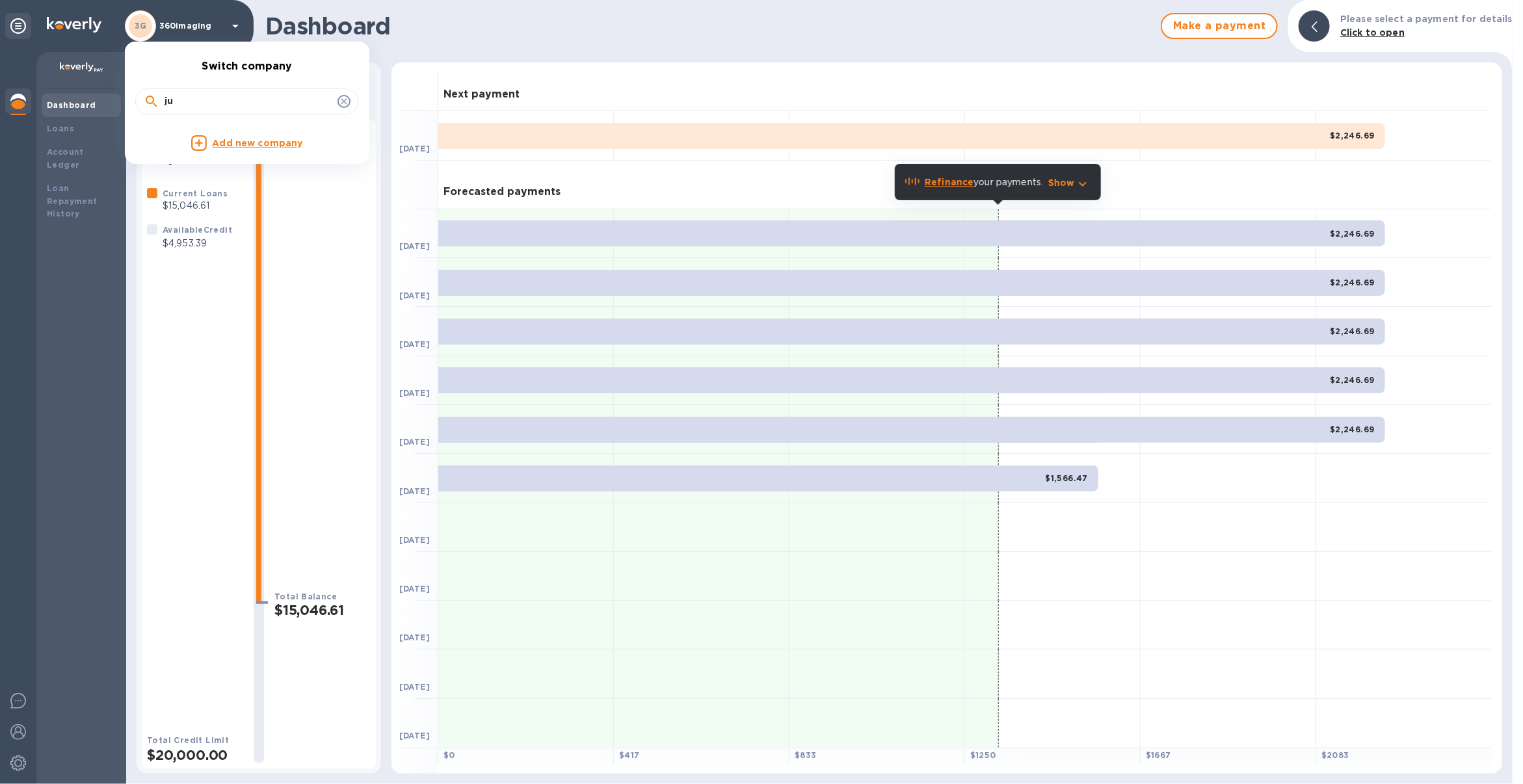
type input "j"
type input "h"
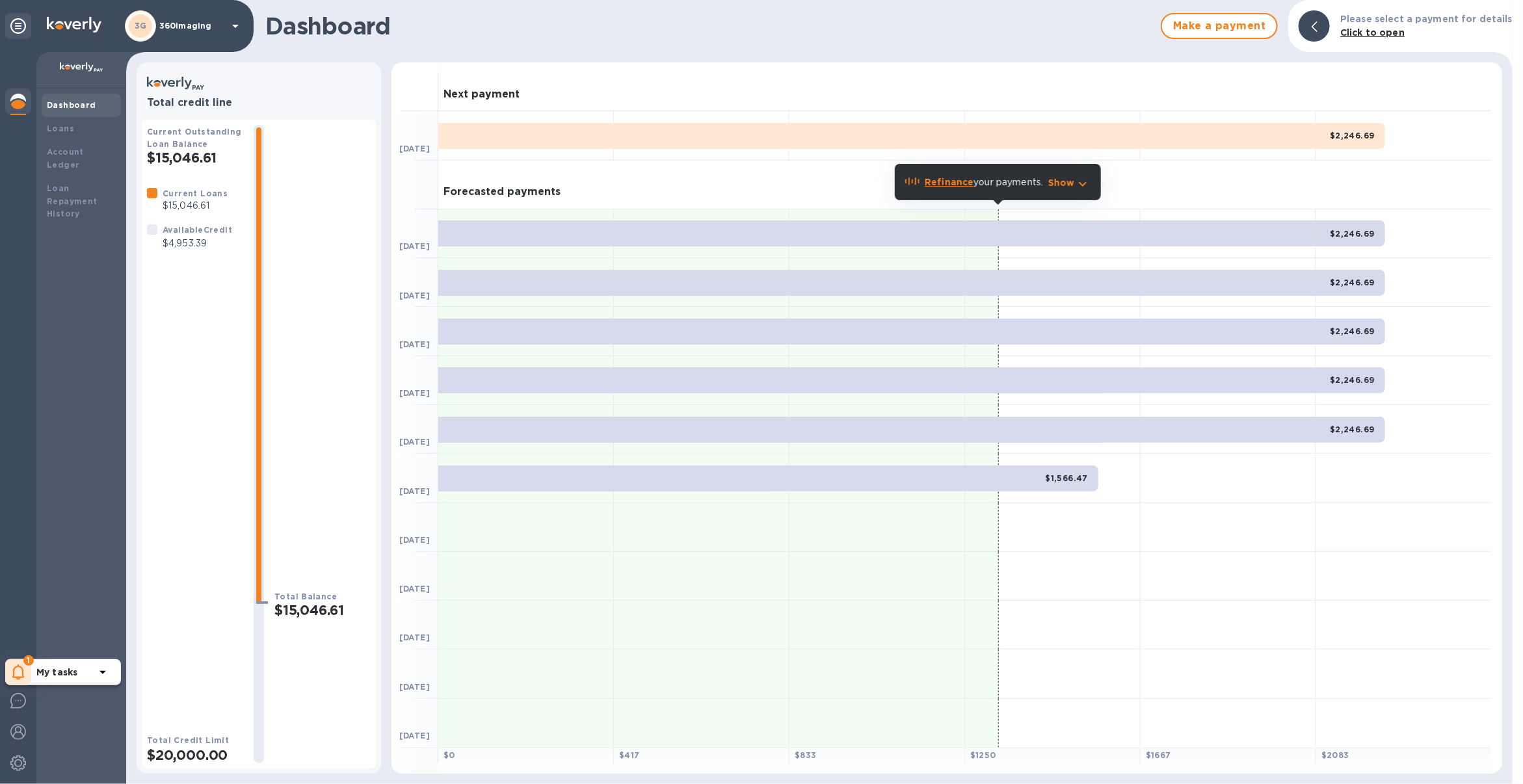
click at [20, 676] on icon at bounding box center [19, 672] width 13 height 16
click at [101, 626] on p "You have pending companies." at bounding box center [103, 632] width 134 height 13
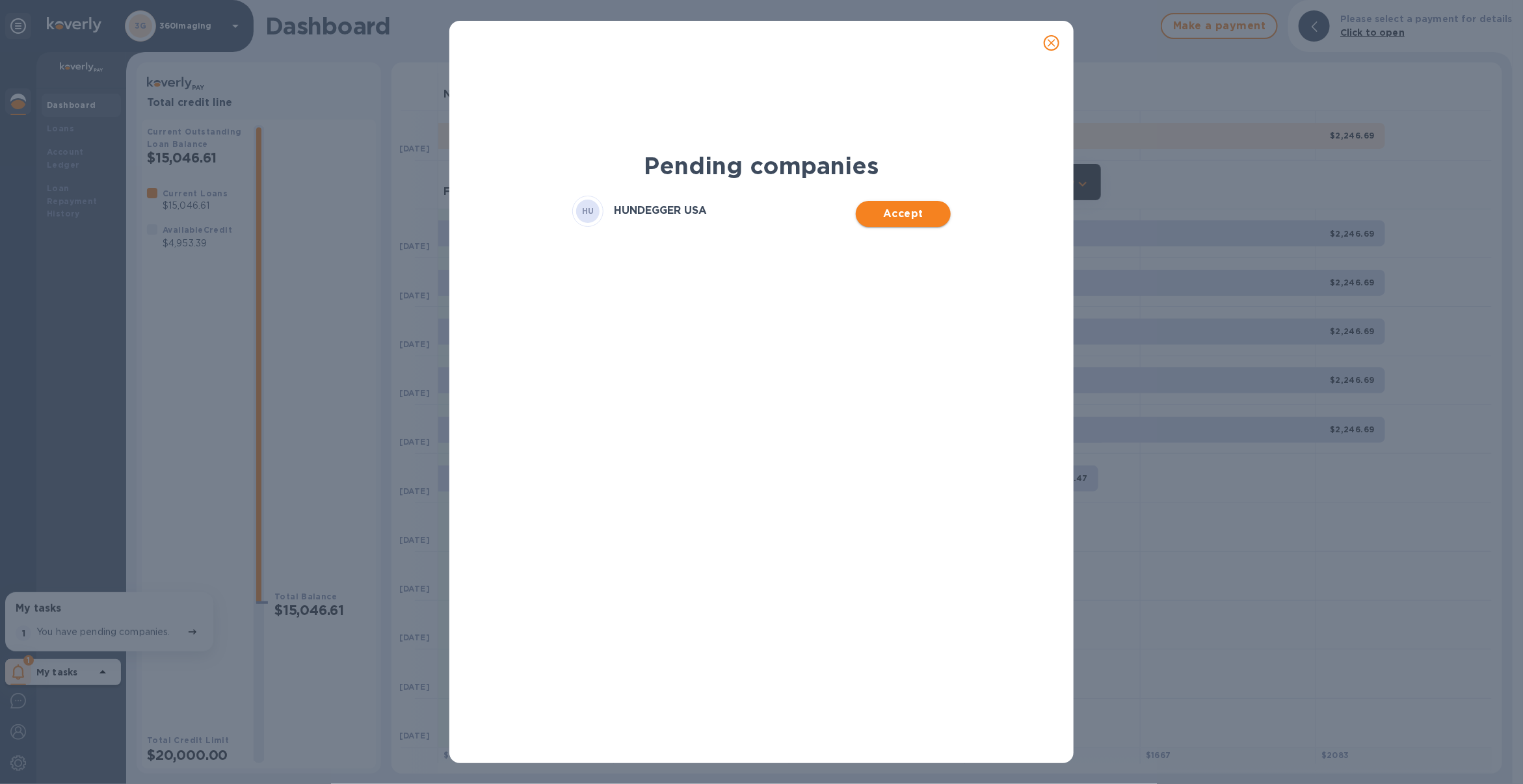
click at [938, 220] on span "Accept" at bounding box center [903, 213] width 73 height 16
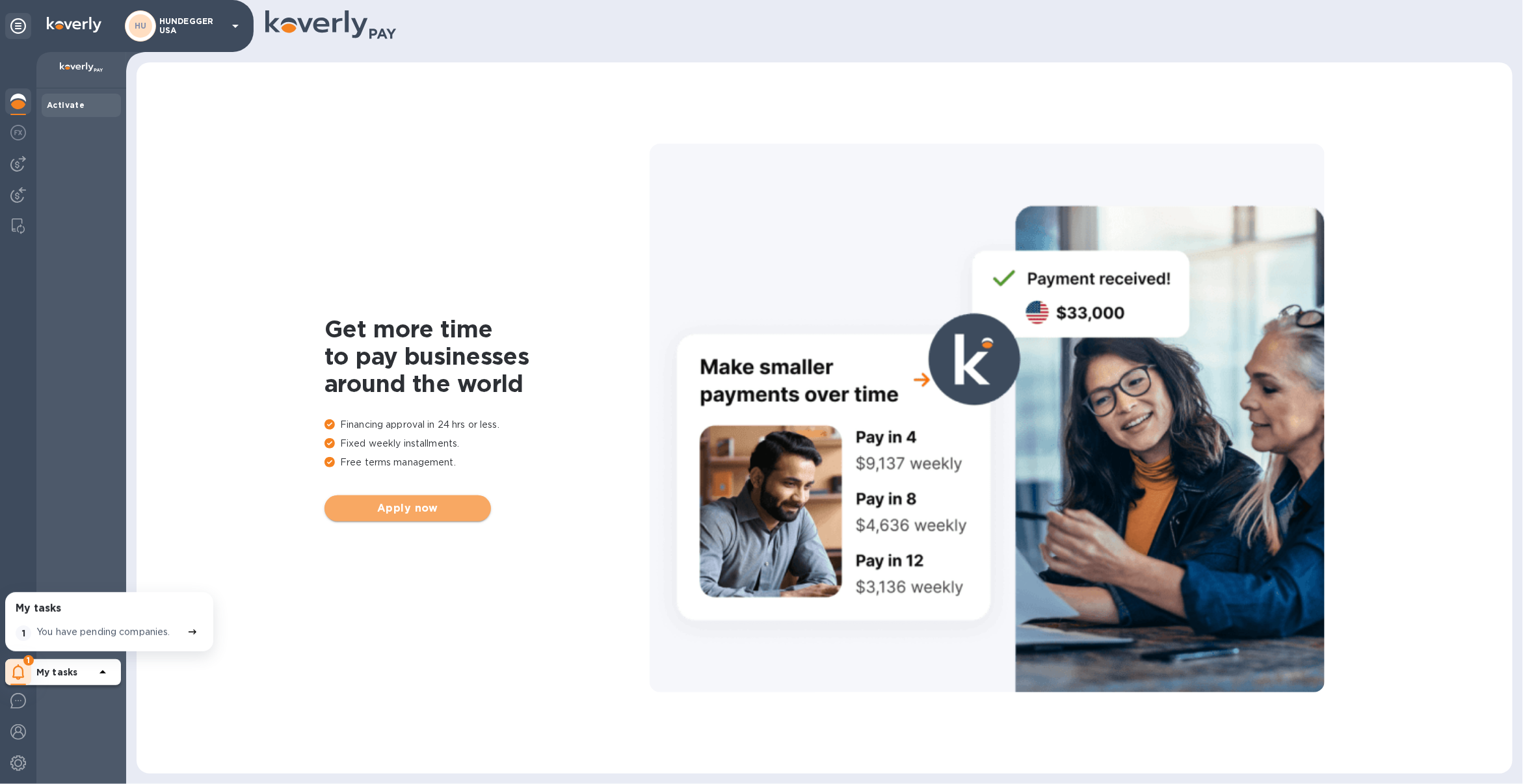
click at [398, 509] on span "Apply now" at bounding box center [407, 508] width 146 height 16
click at [201, 26] on p "HUNDEGGER USA" at bounding box center [192, 26] width 65 height 19
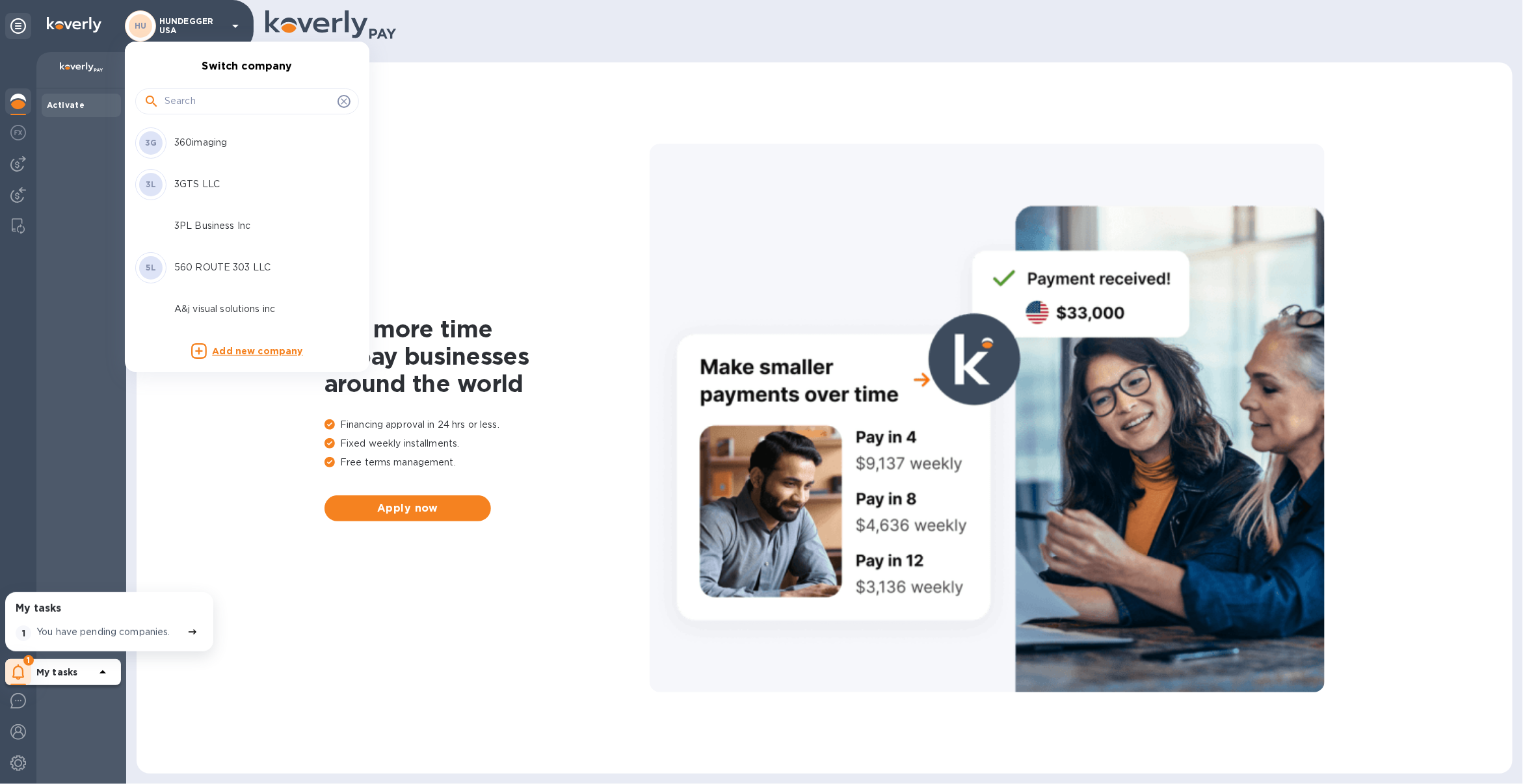
click at [199, 101] on input "text" at bounding box center [248, 101] width 168 height 19
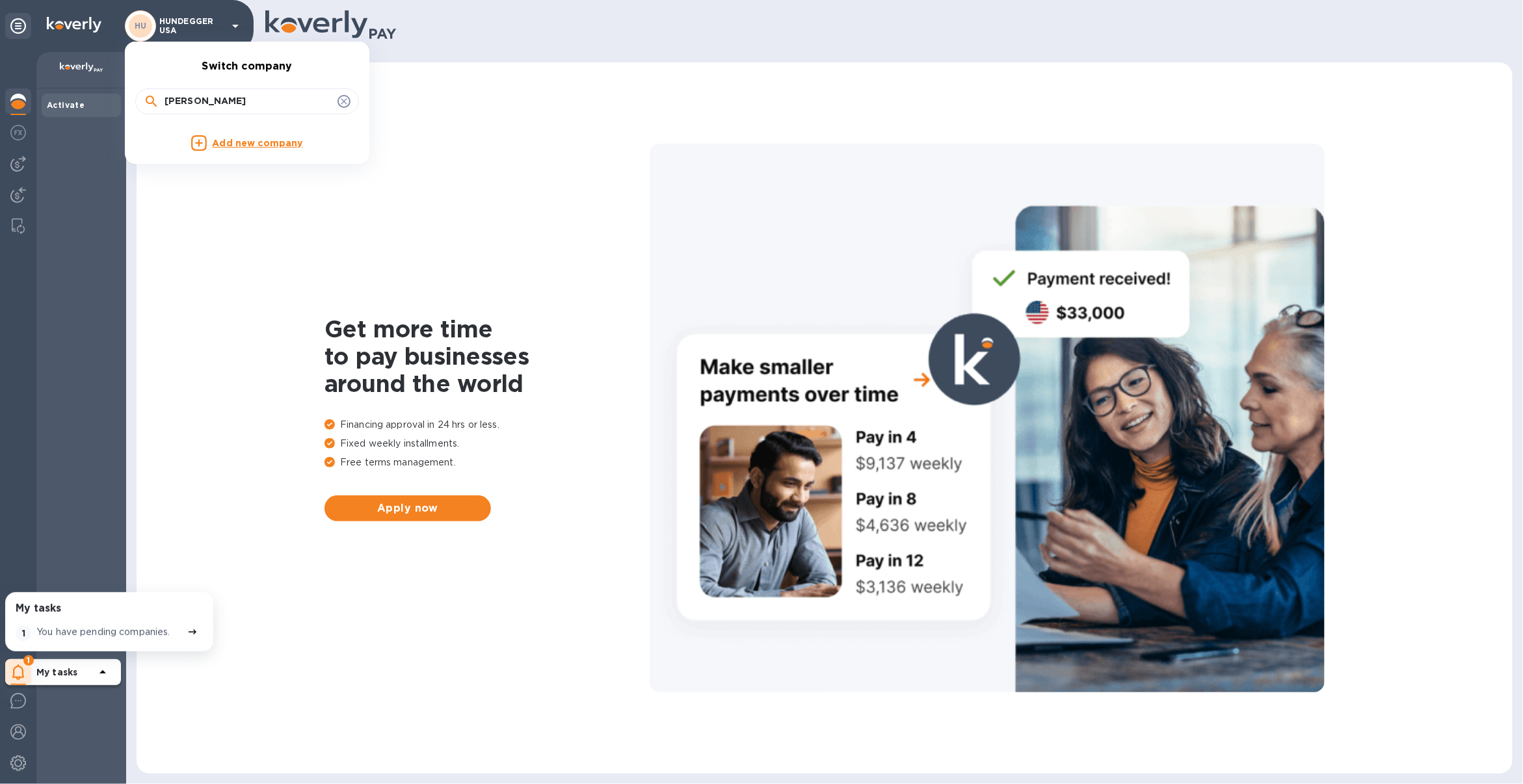
type input "[PERSON_NAME]"
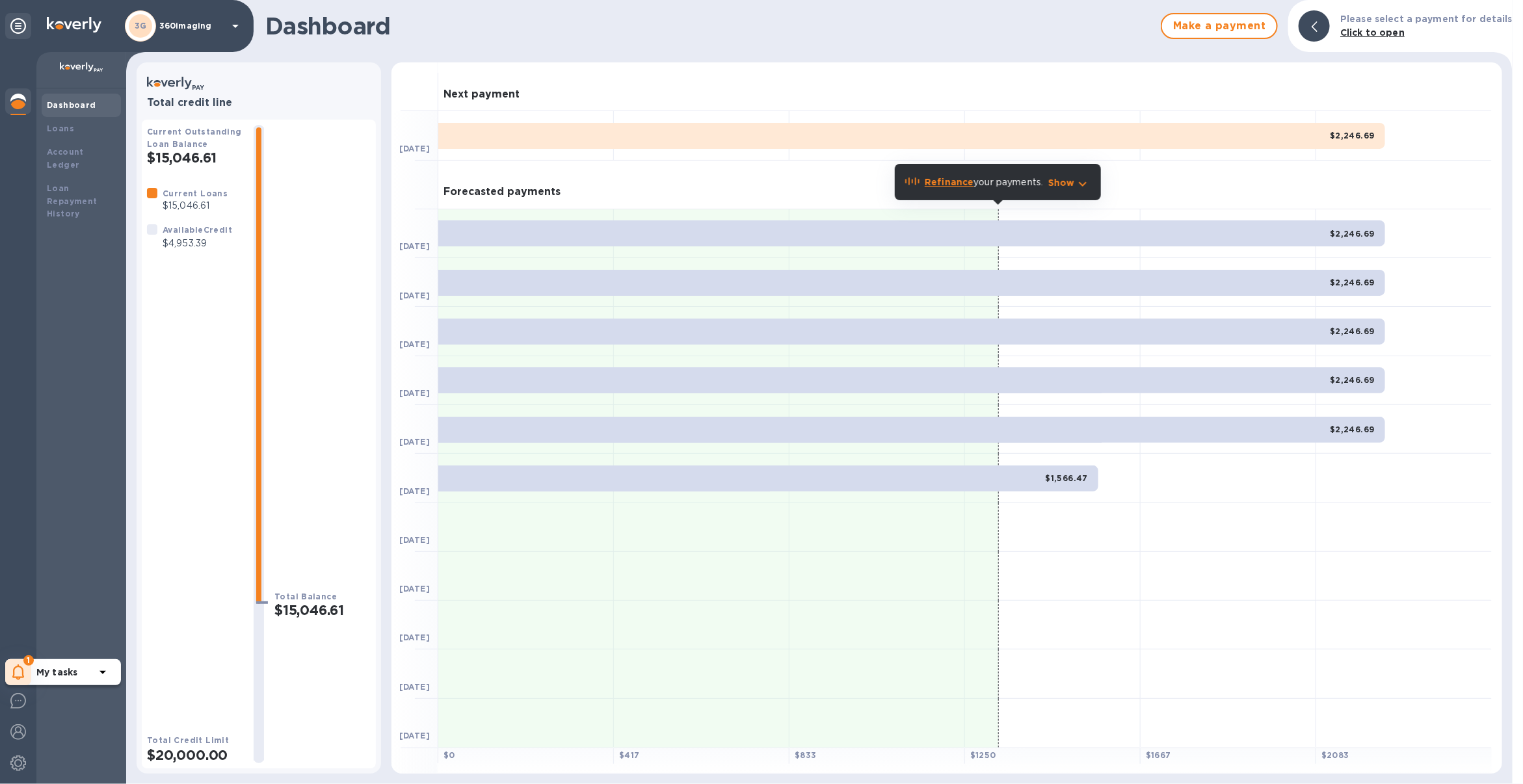
click at [10, 669] on div "1" at bounding box center [18, 672] width 26 height 26
click at [108, 626] on p "You have pending companies." at bounding box center [103, 632] width 134 height 13
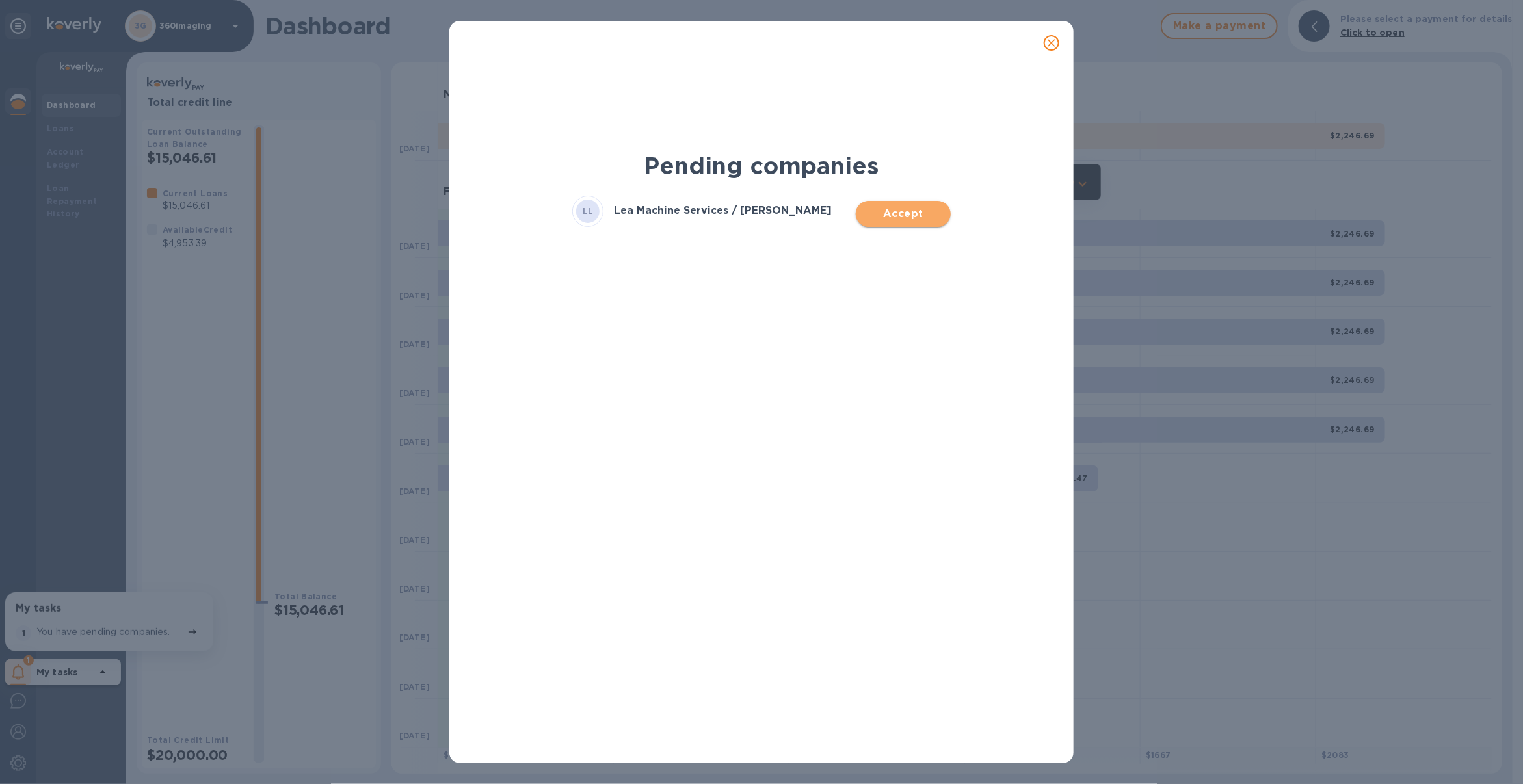
click at [868, 207] on span "Accept" at bounding box center [903, 213] width 73 height 16
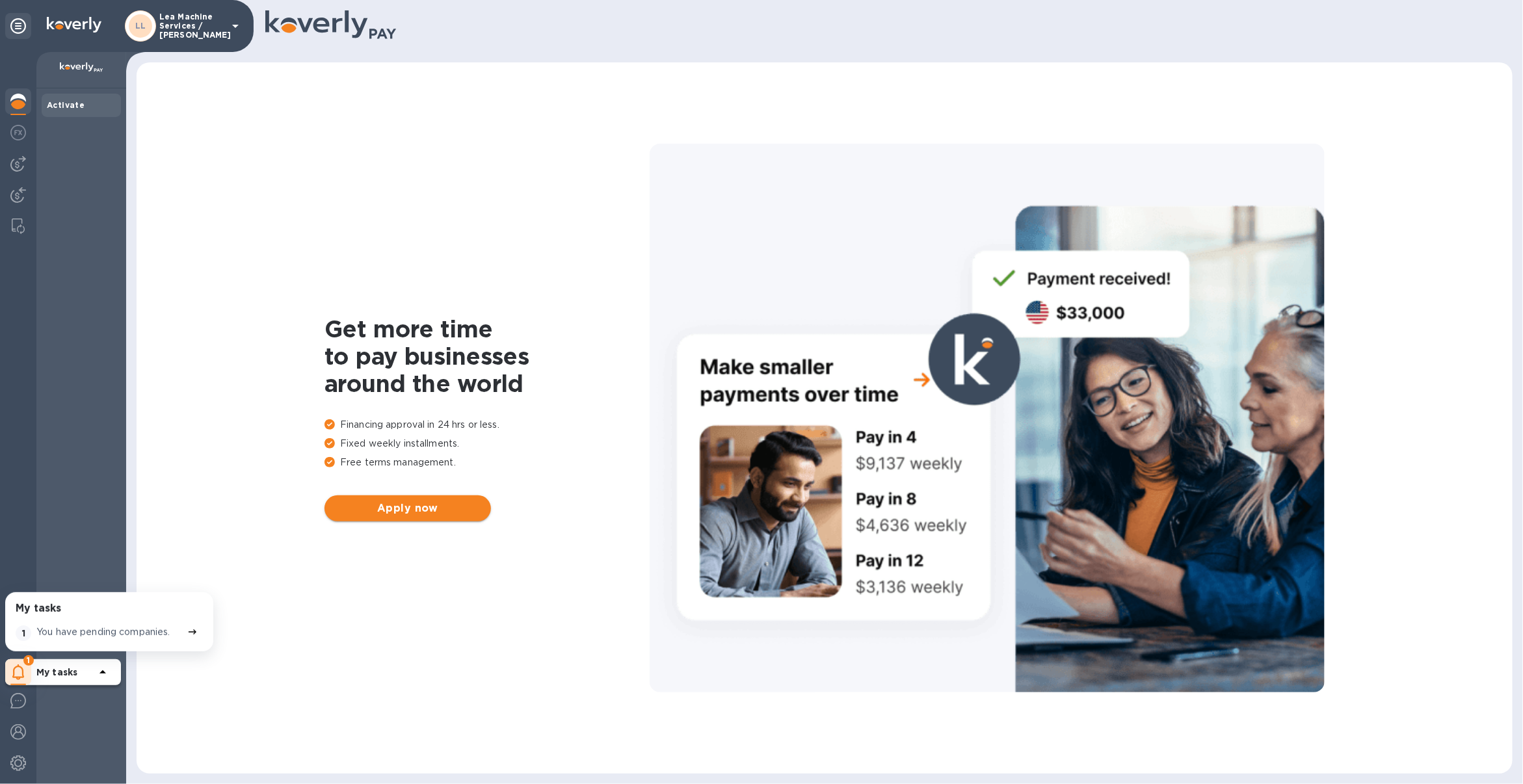
click at [435, 512] on span "Apply now" at bounding box center [407, 508] width 146 height 16
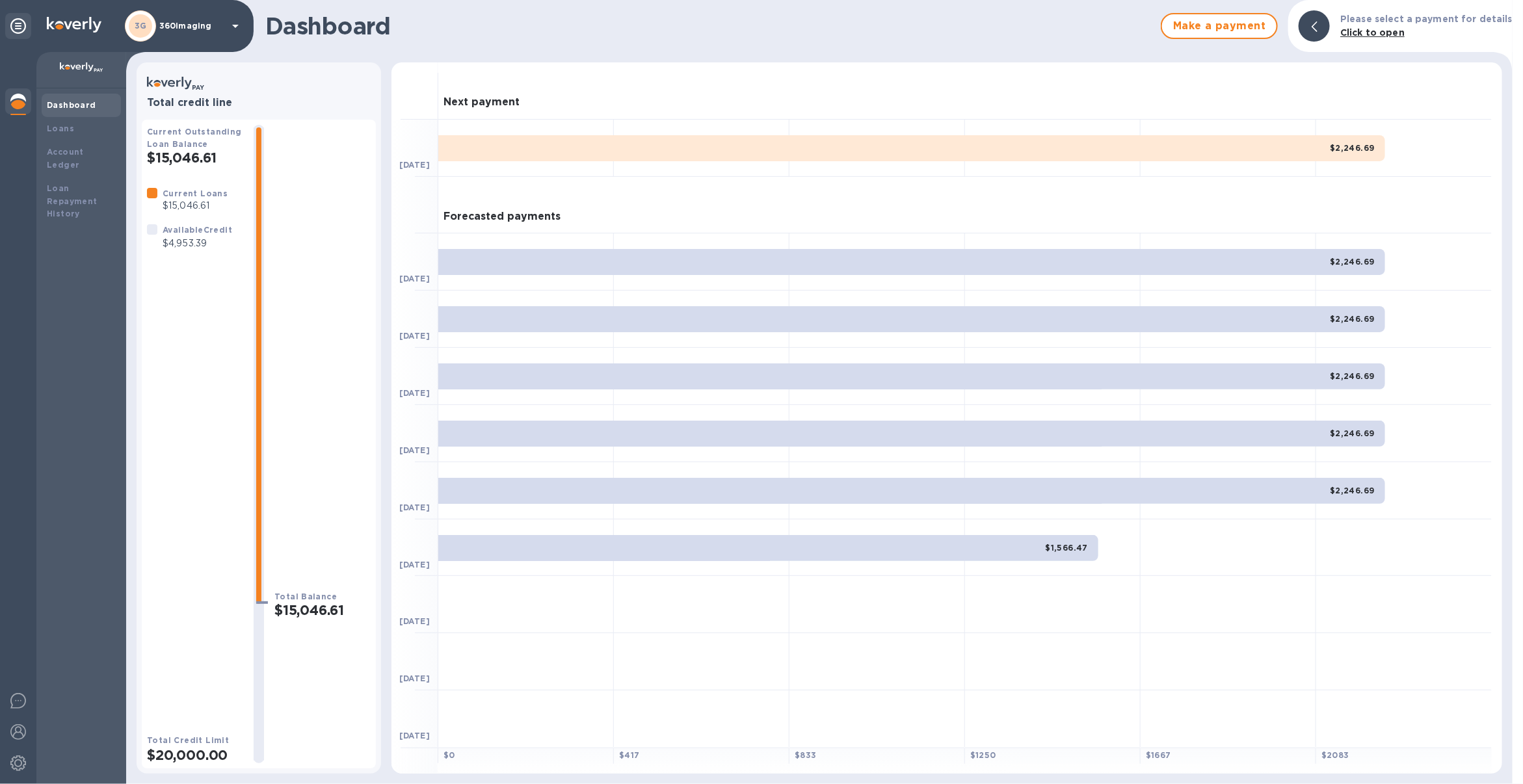
click at [143, 24] on b "3G" at bounding box center [141, 25] width 13 height 10
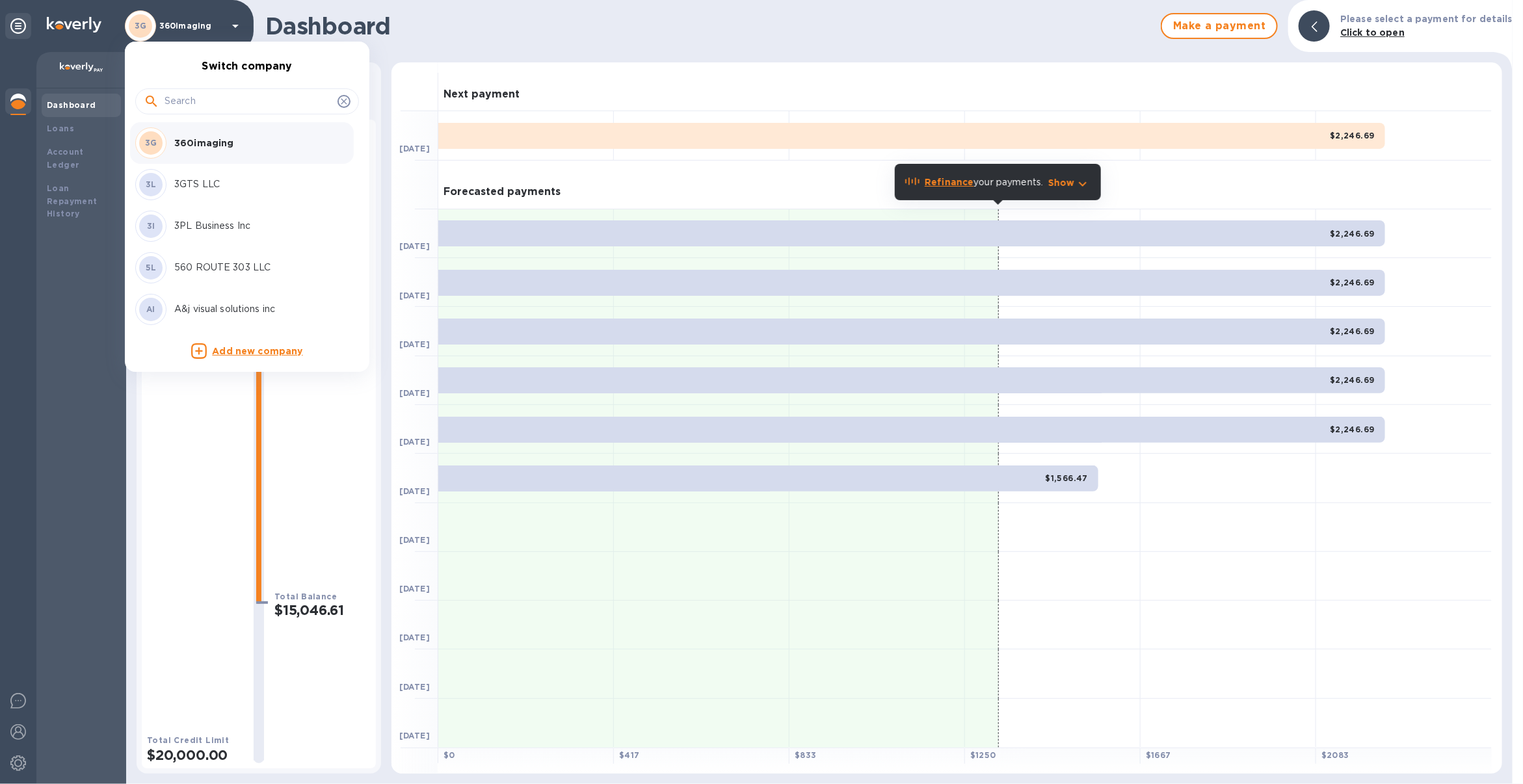
click at [197, 102] on input "text" at bounding box center [248, 101] width 168 height 19
type input "c"
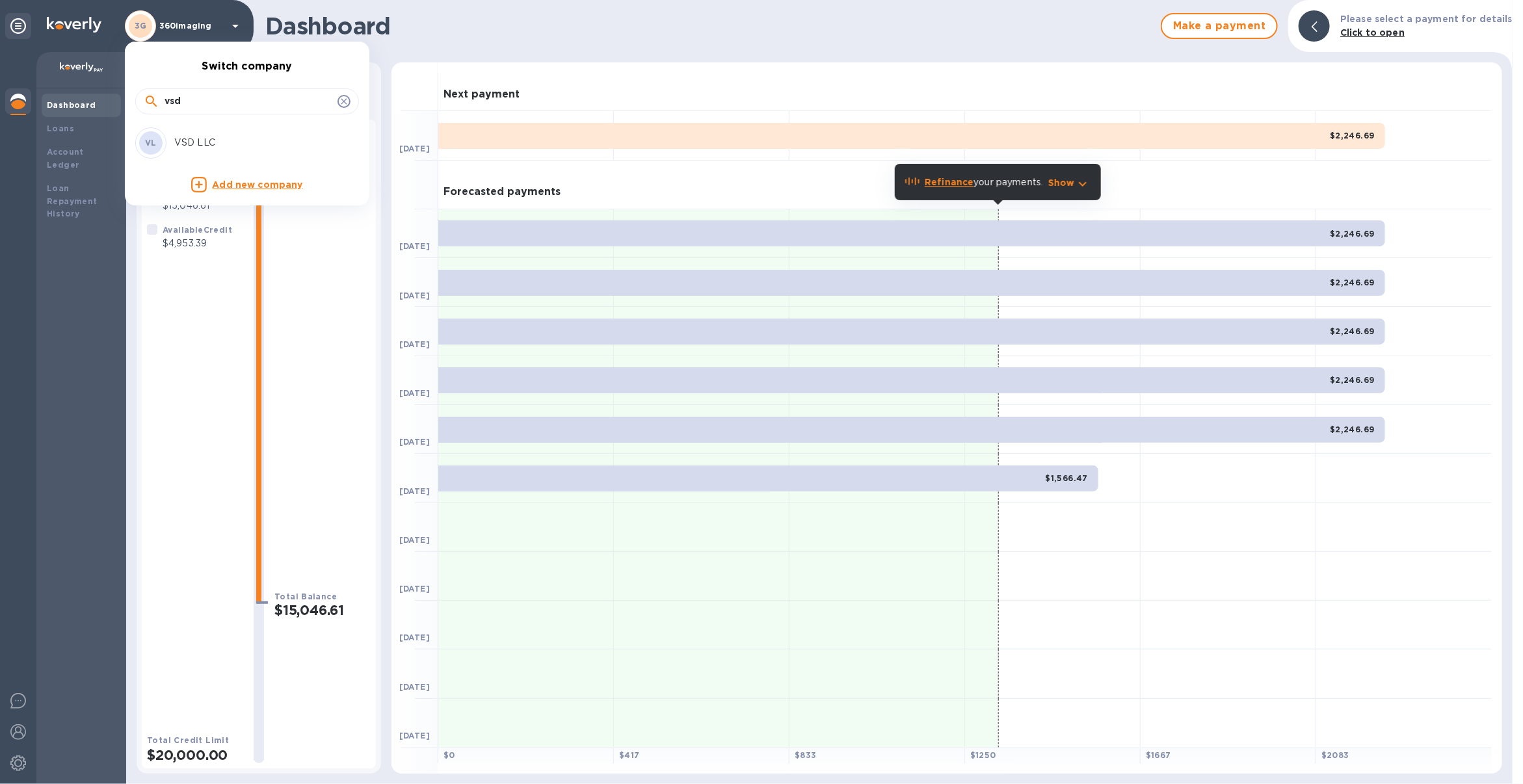
type input "vsd"
click at [181, 142] on p "VSD LLC" at bounding box center [255, 143] width 164 height 13
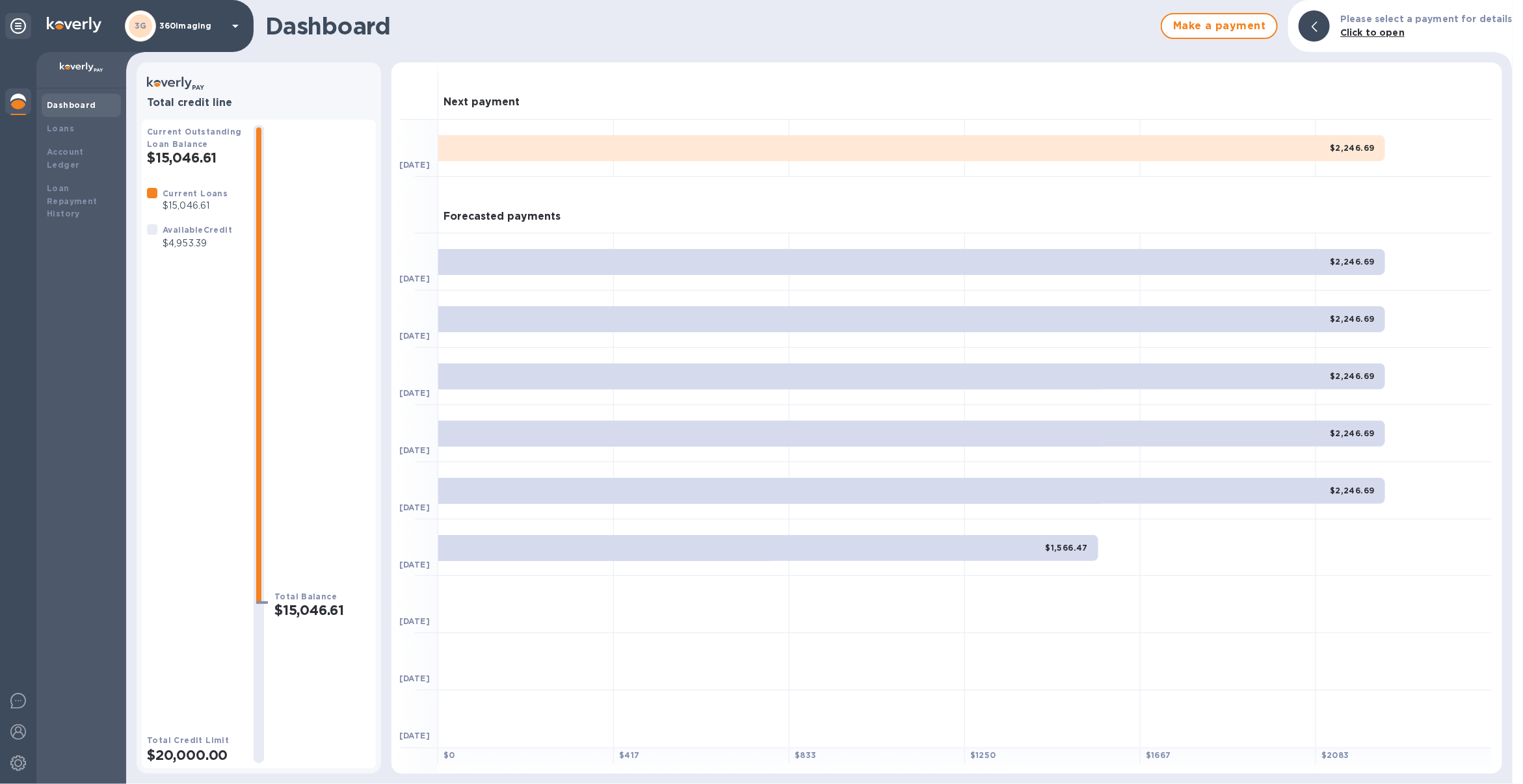
click at [174, 30] on div "3G 360imaging" at bounding box center [184, 26] width 118 height 31
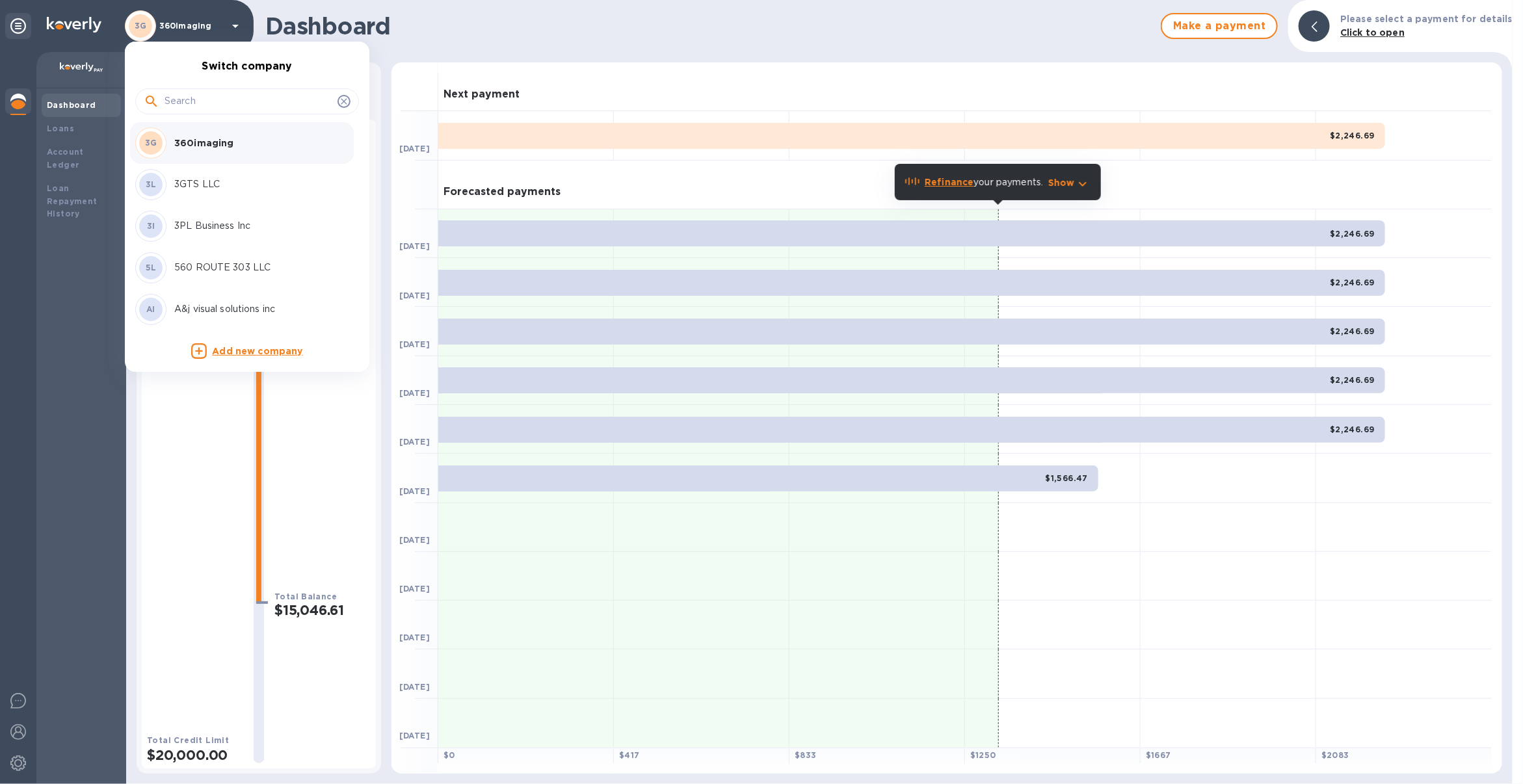
click at [207, 99] on input "text" at bounding box center [248, 101] width 168 height 19
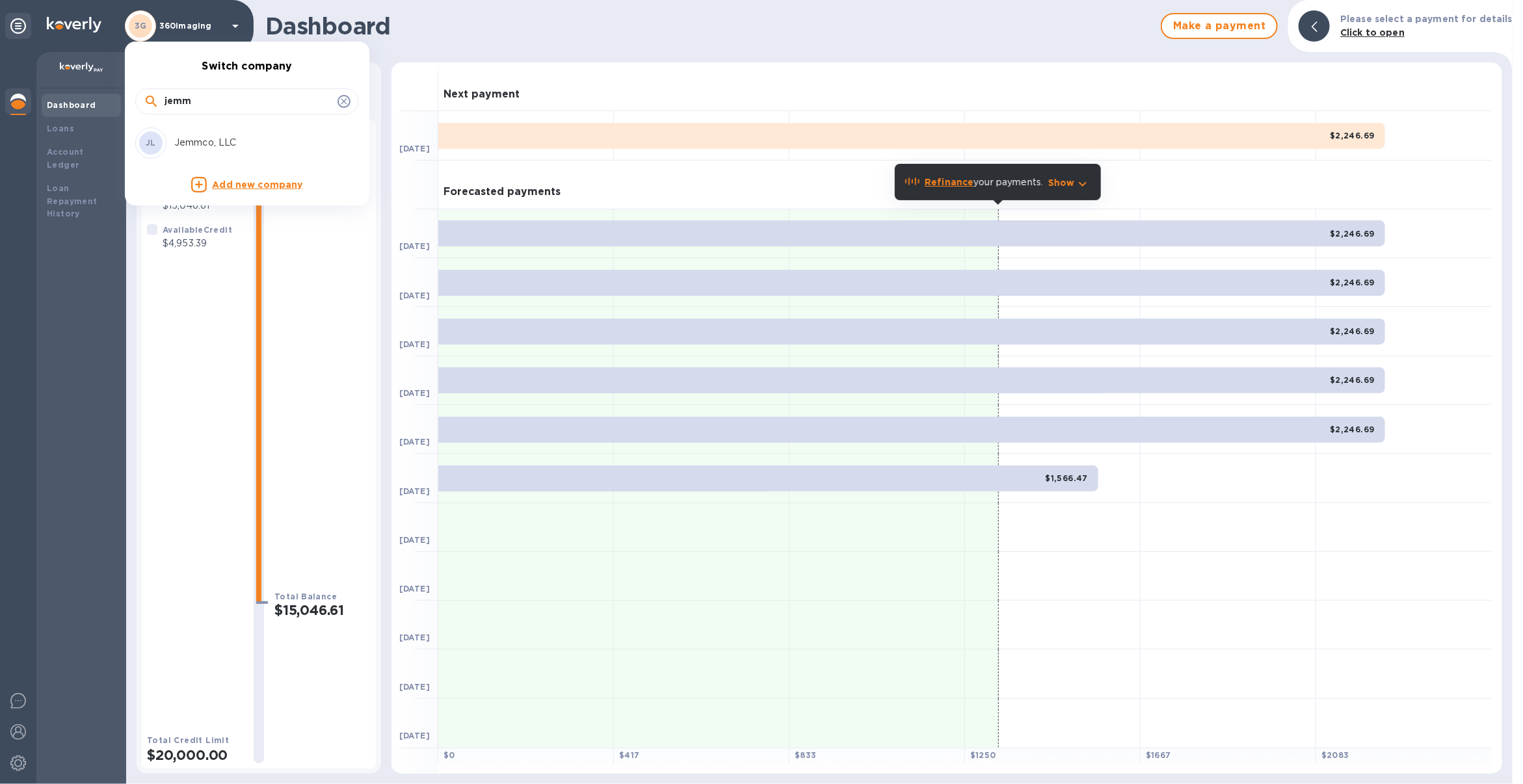
type input "jemm"
click at [270, 136] on p "Jemmco, LLC" at bounding box center [255, 143] width 164 height 13
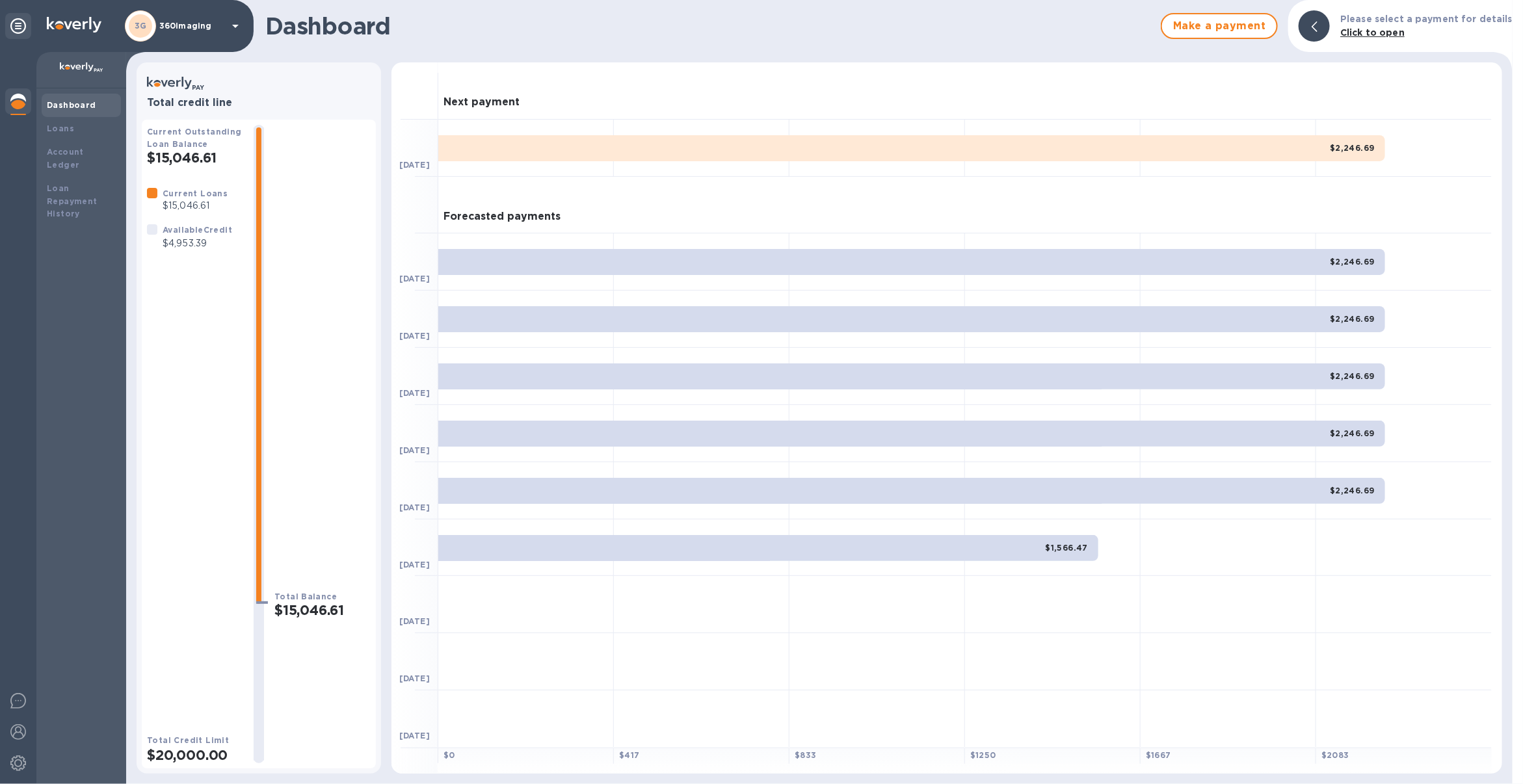
click at [194, 35] on div "3G 360imaging" at bounding box center [184, 26] width 118 height 31
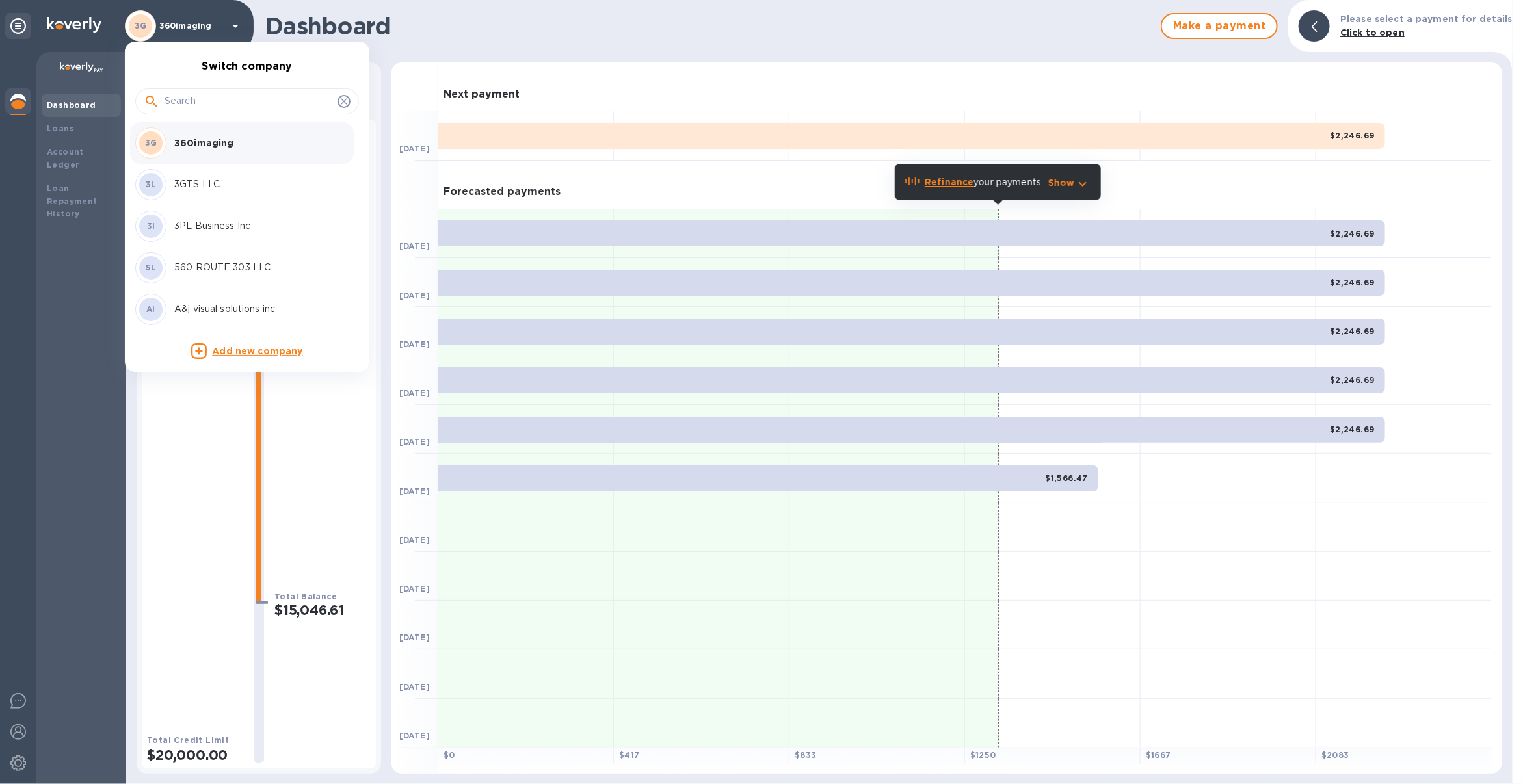
click at [225, 102] on input "text" at bounding box center [248, 101] width 168 height 19
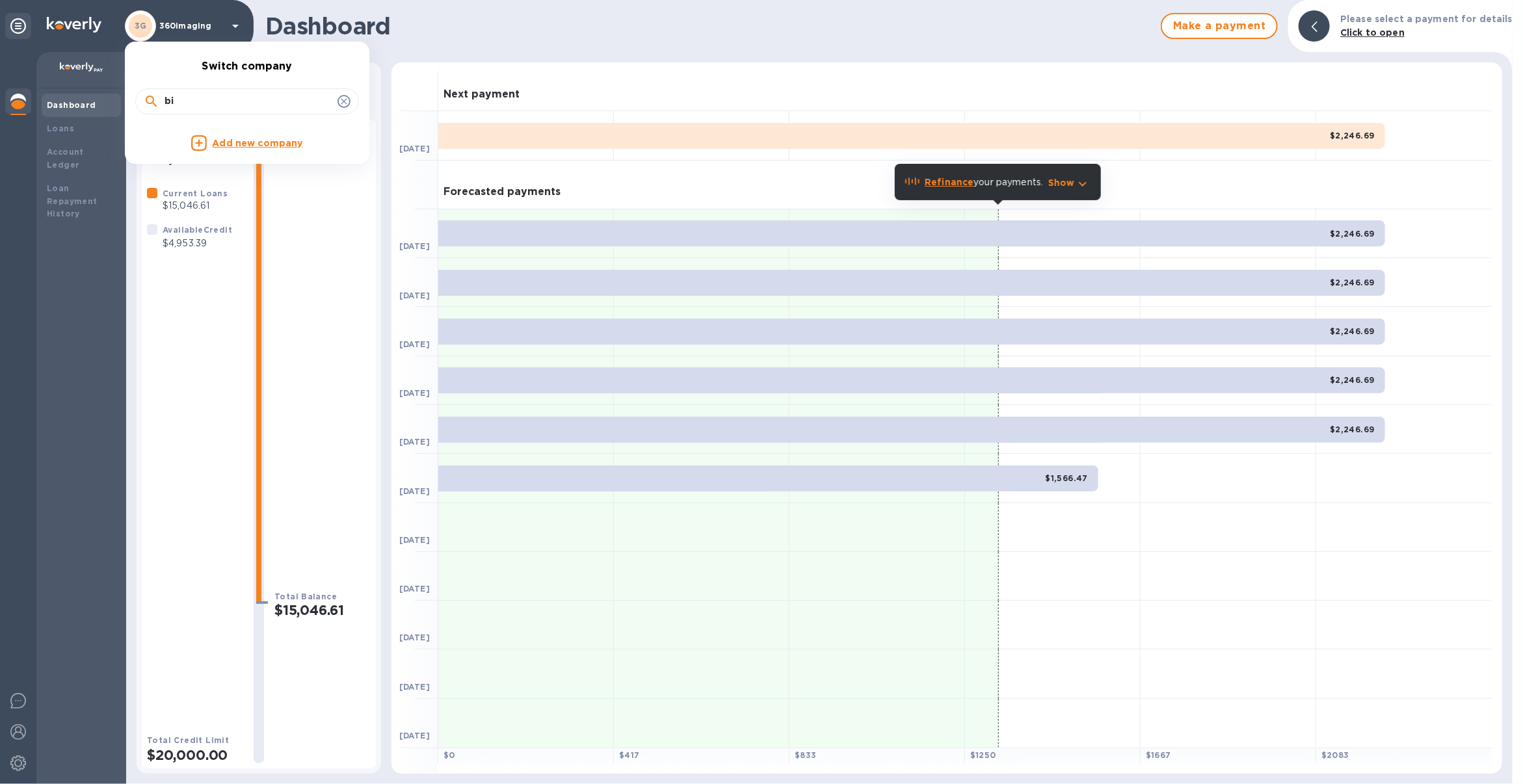
type input "b"
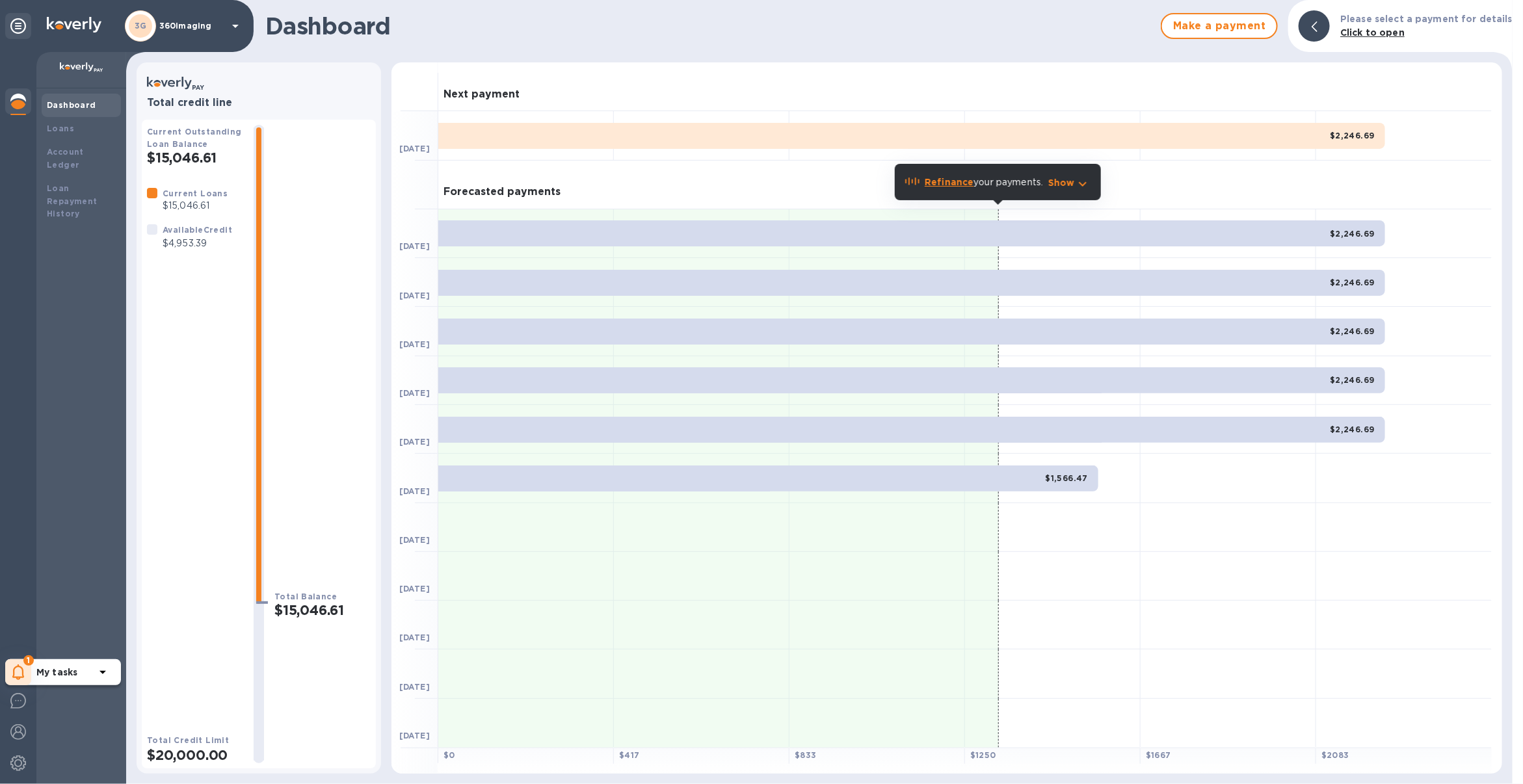
click at [19, 674] on icon at bounding box center [19, 672] width 13 height 16
click at [102, 629] on p "You have pending companies." at bounding box center [103, 632] width 134 height 13
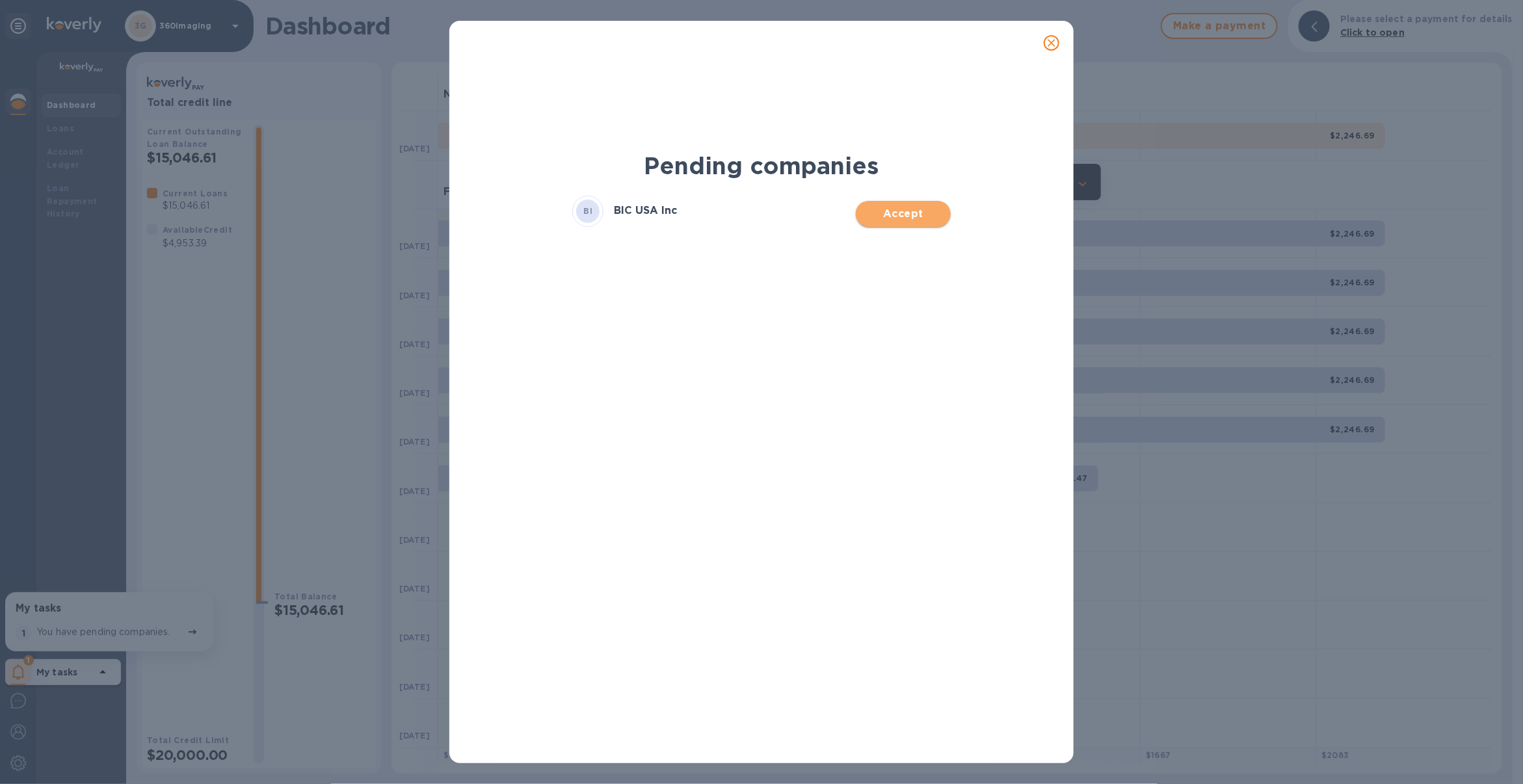
click at [903, 210] on span "Accept" at bounding box center [903, 213] width 73 height 16
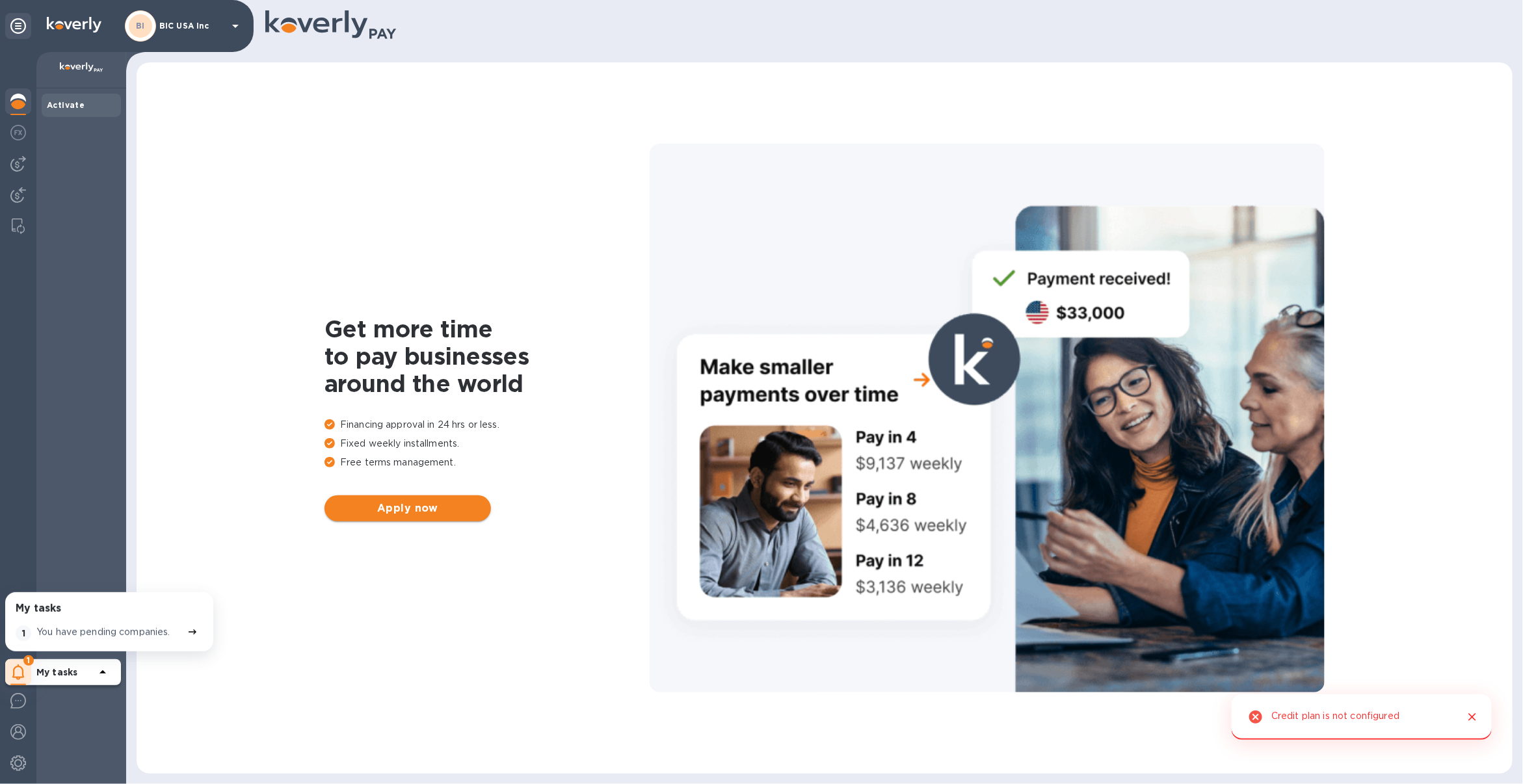
click at [384, 514] on span "Apply now" at bounding box center [407, 508] width 146 height 16
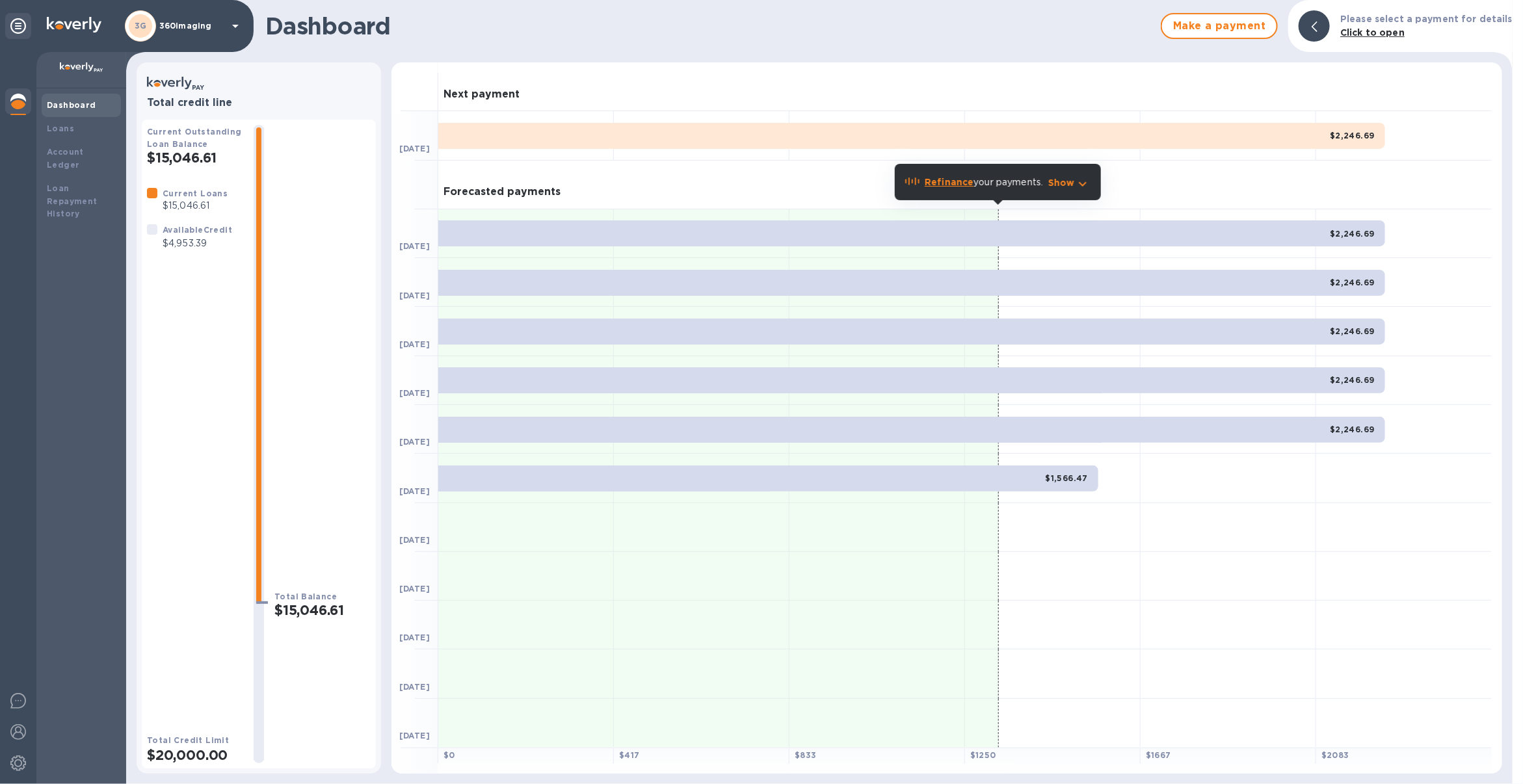
click at [173, 29] on p "360imaging" at bounding box center [192, 26] width 65 height 9
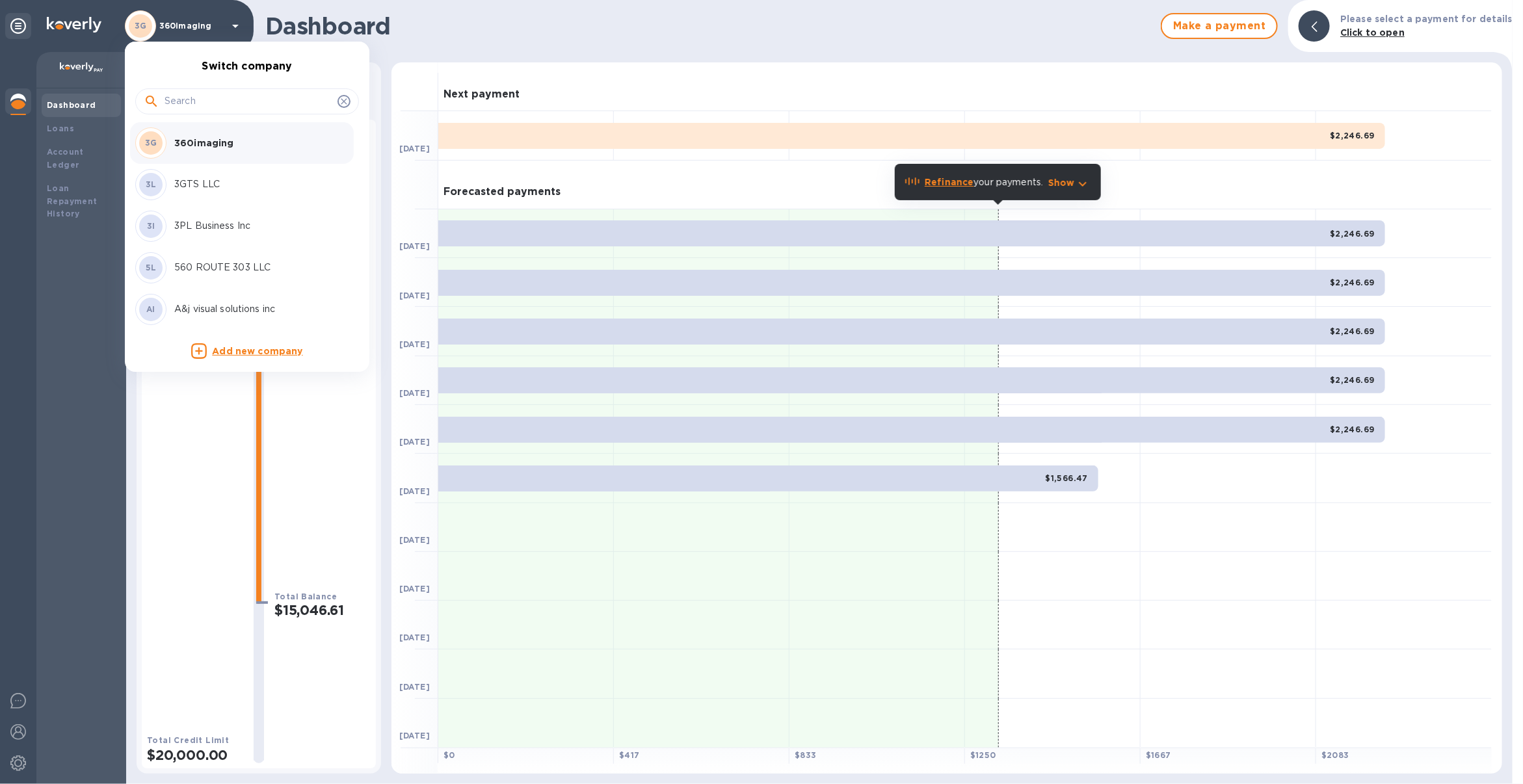
click at [174, 96] on input "text" at bounding box center [248, 101] width 168 height 19
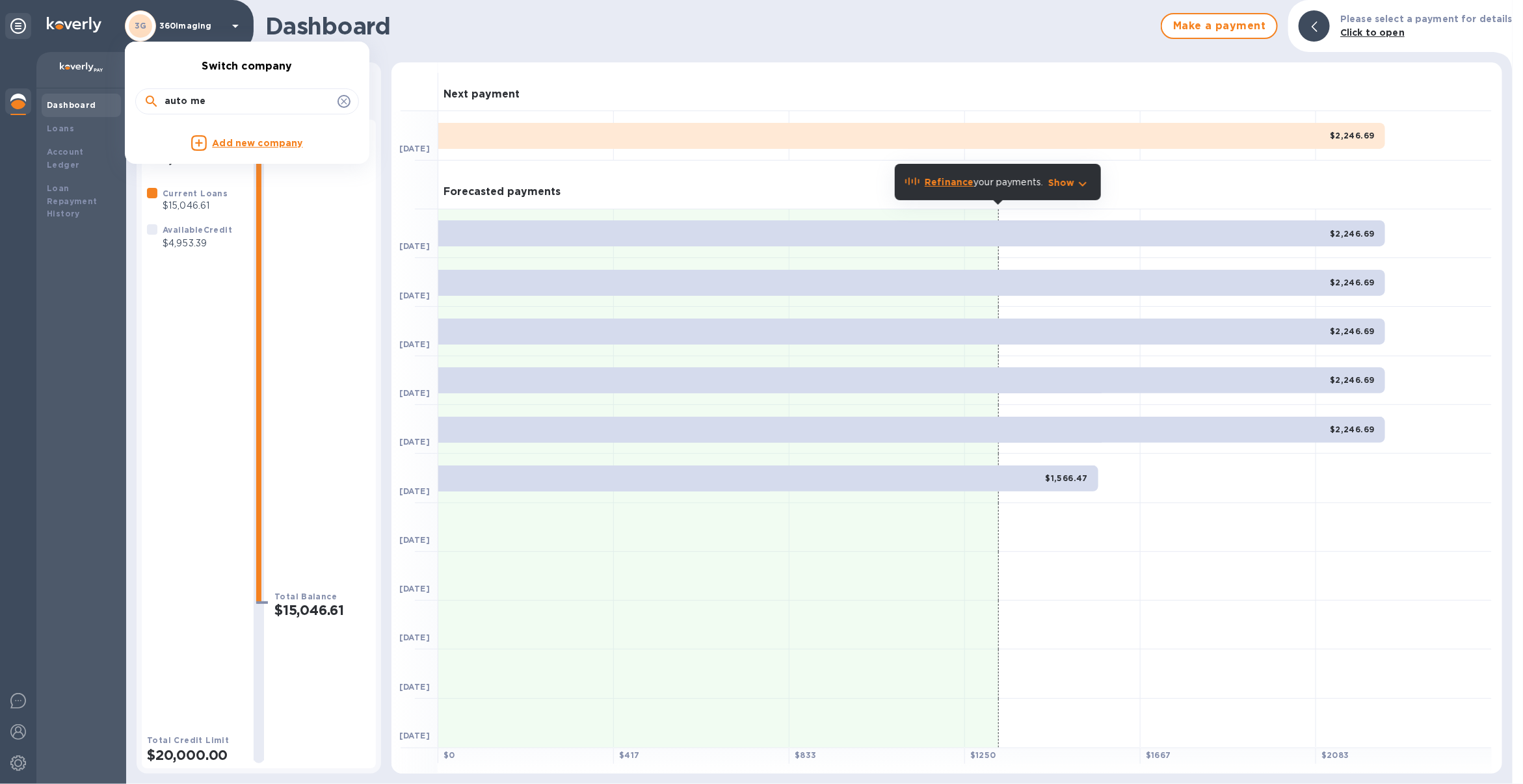
type input "auto me"
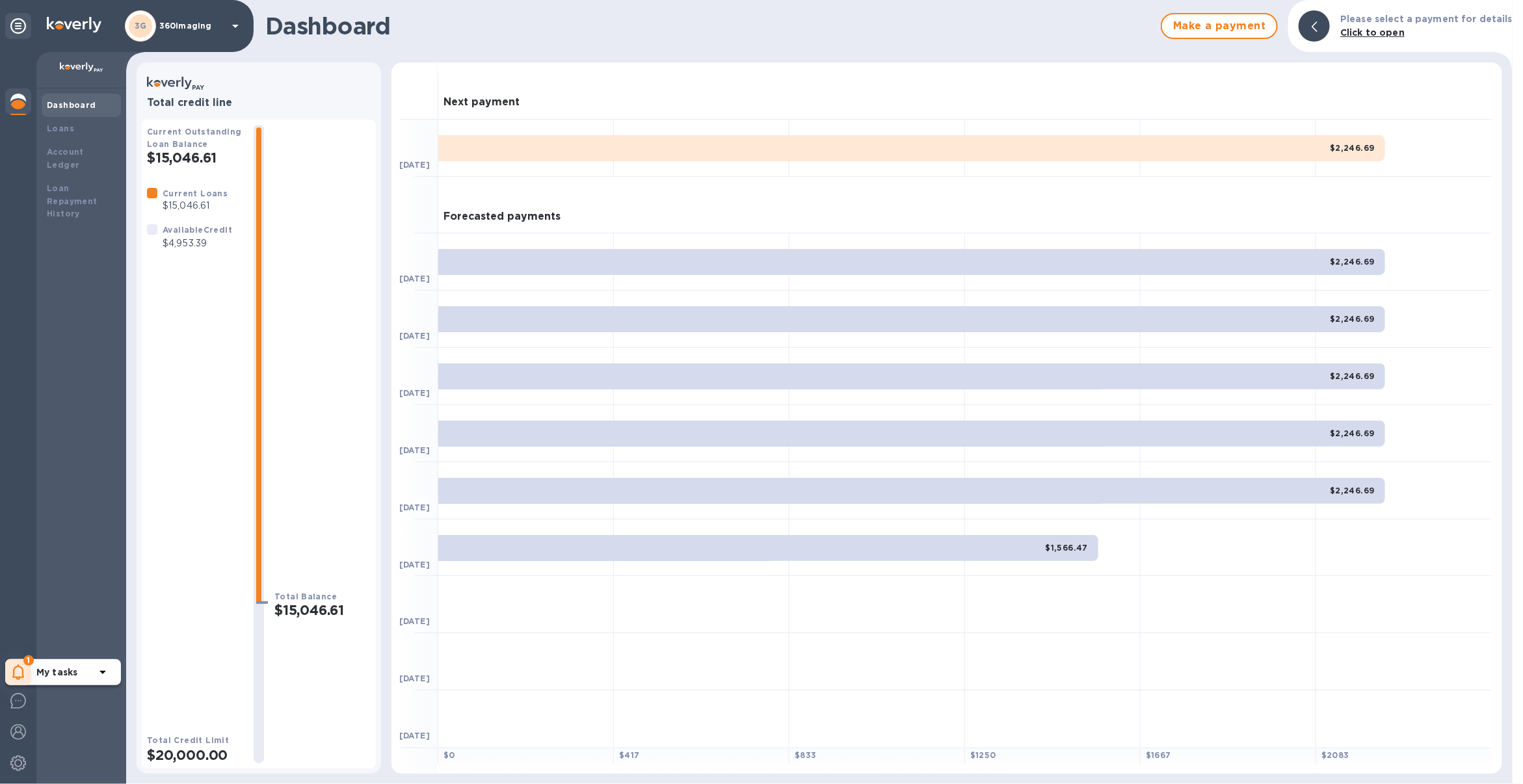
click at [24, 678] on div "1" at bounding box center [18, 672] width 26 height 26
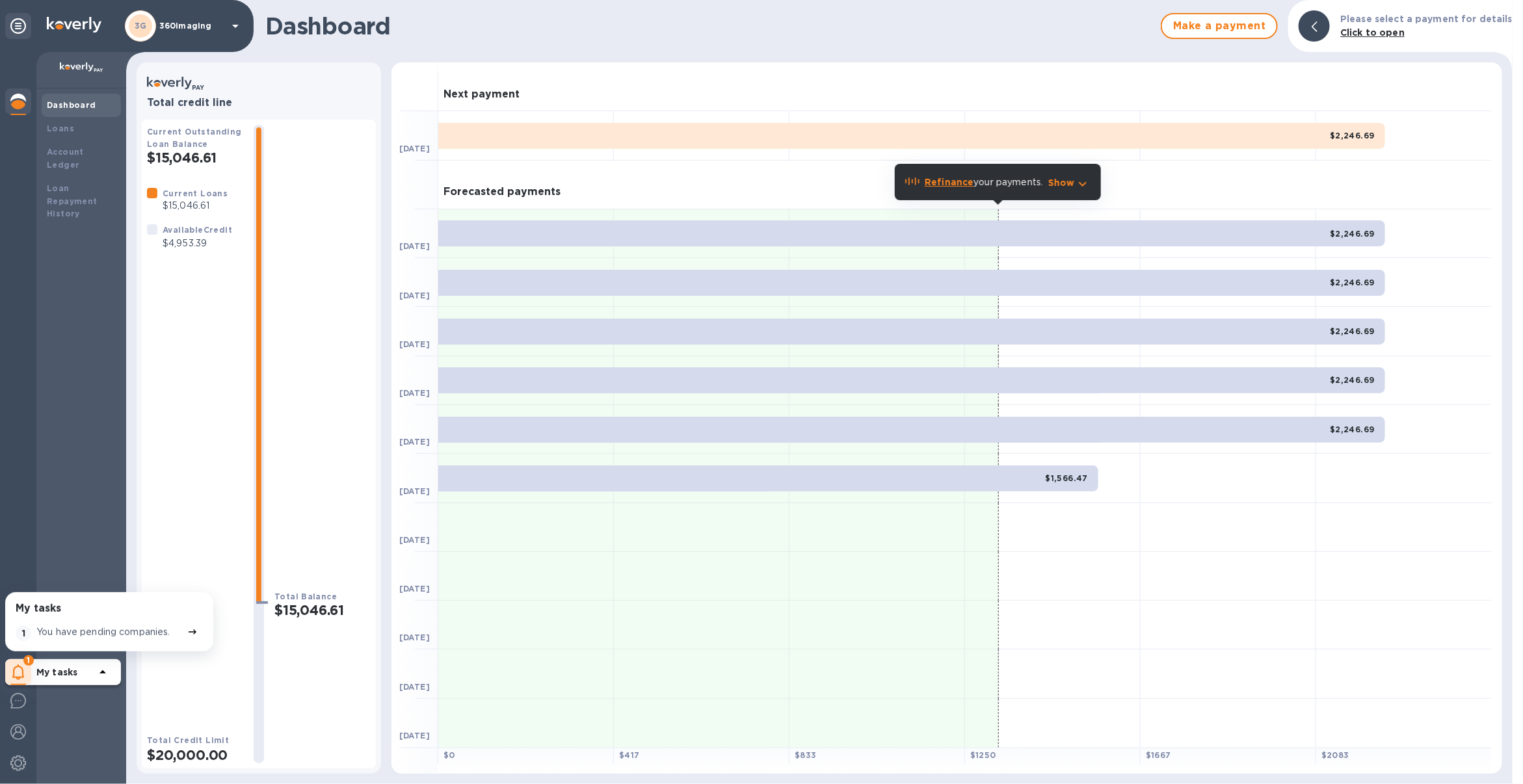
click at [90, 629] on p "You have pending companies." at bounding box center [103, 632] width 134 height 13
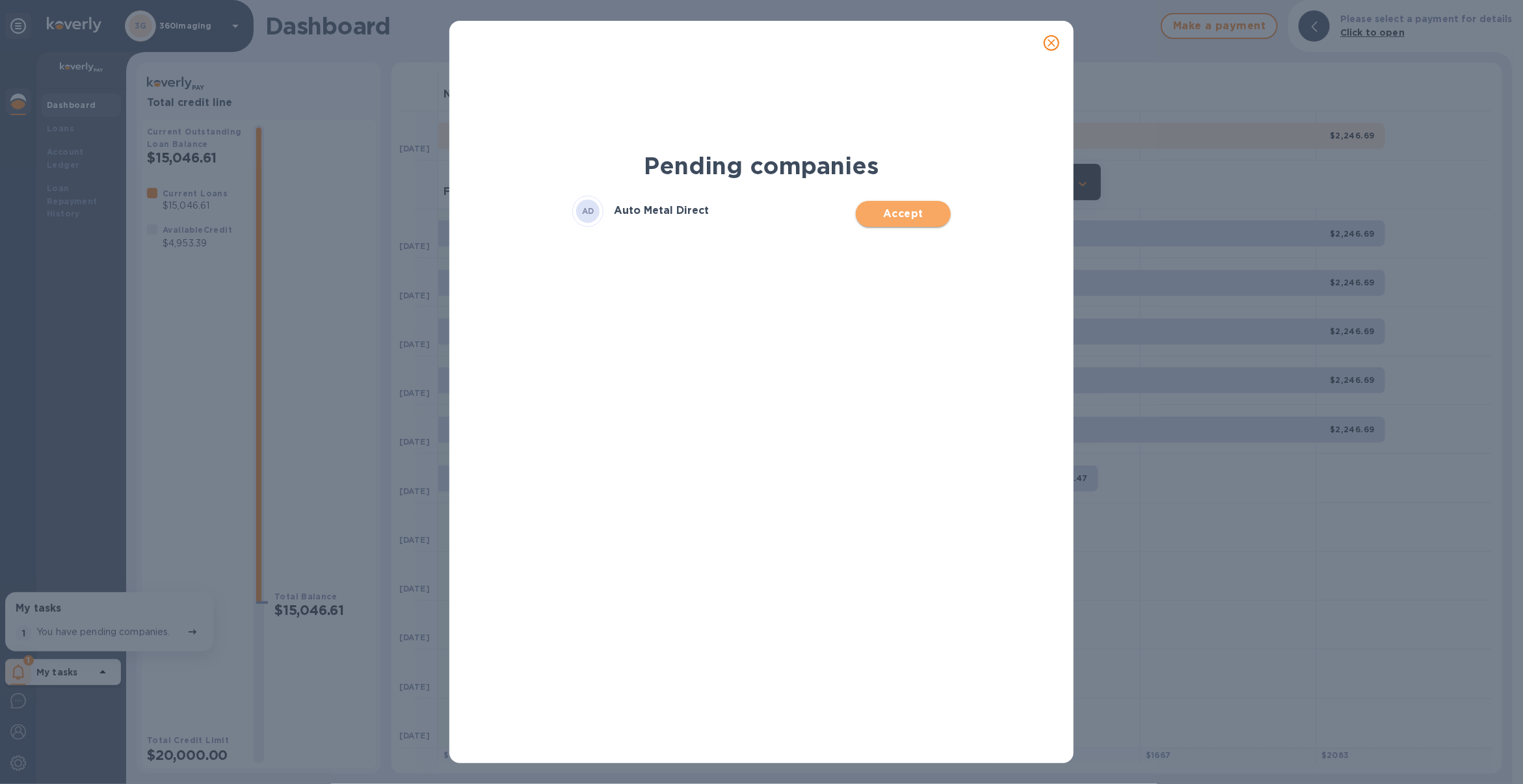
click at [877, 208] on span "Accept" at bounding box center [903, 213] width 73 height 16
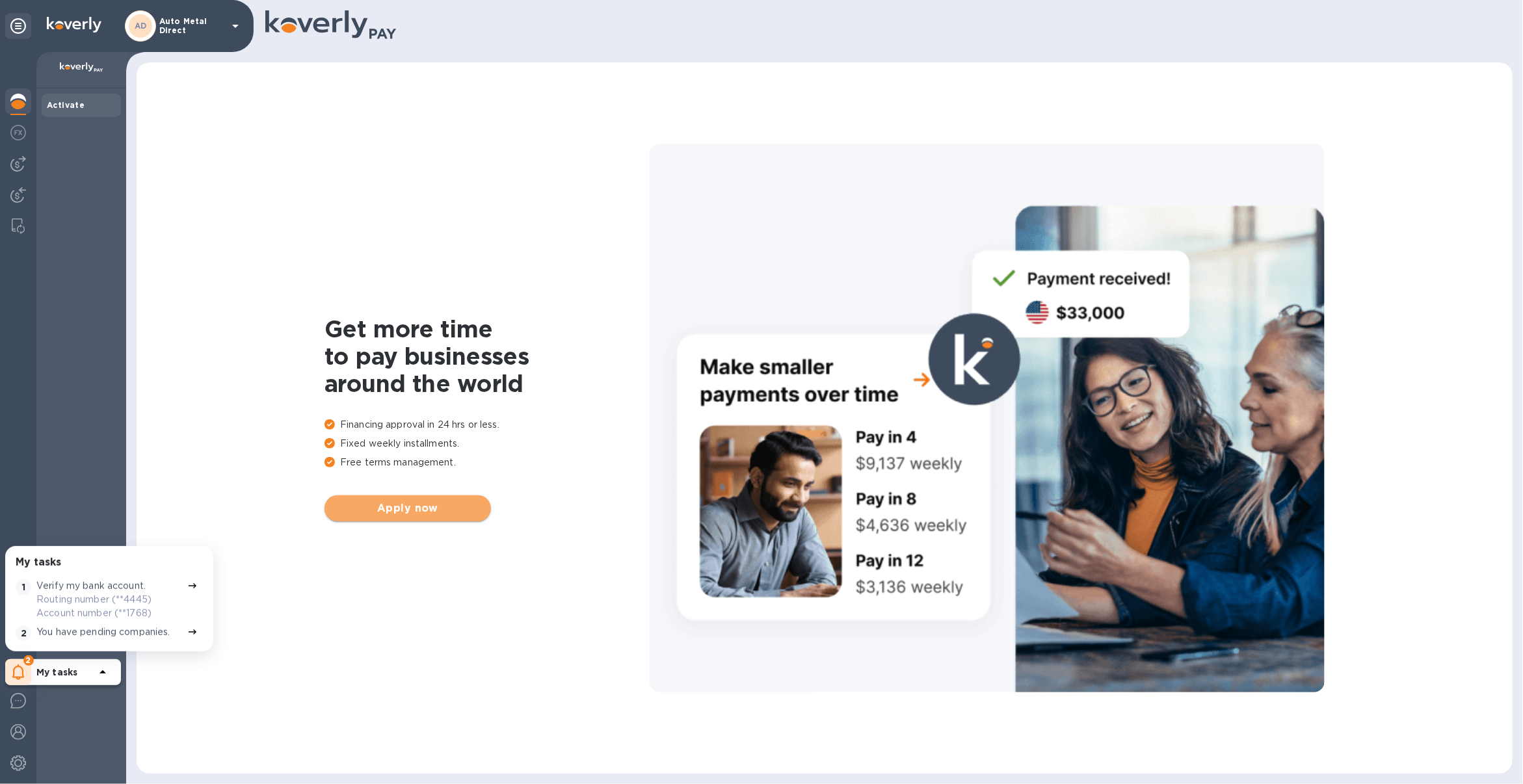
click at [389, 513] on span "Apply now" at bounding box center [407, 508] width 146 height 16
click at [175, 36] on div "AD Auto Metal Direct" at bounding box center [184, 26] width 118 height 31
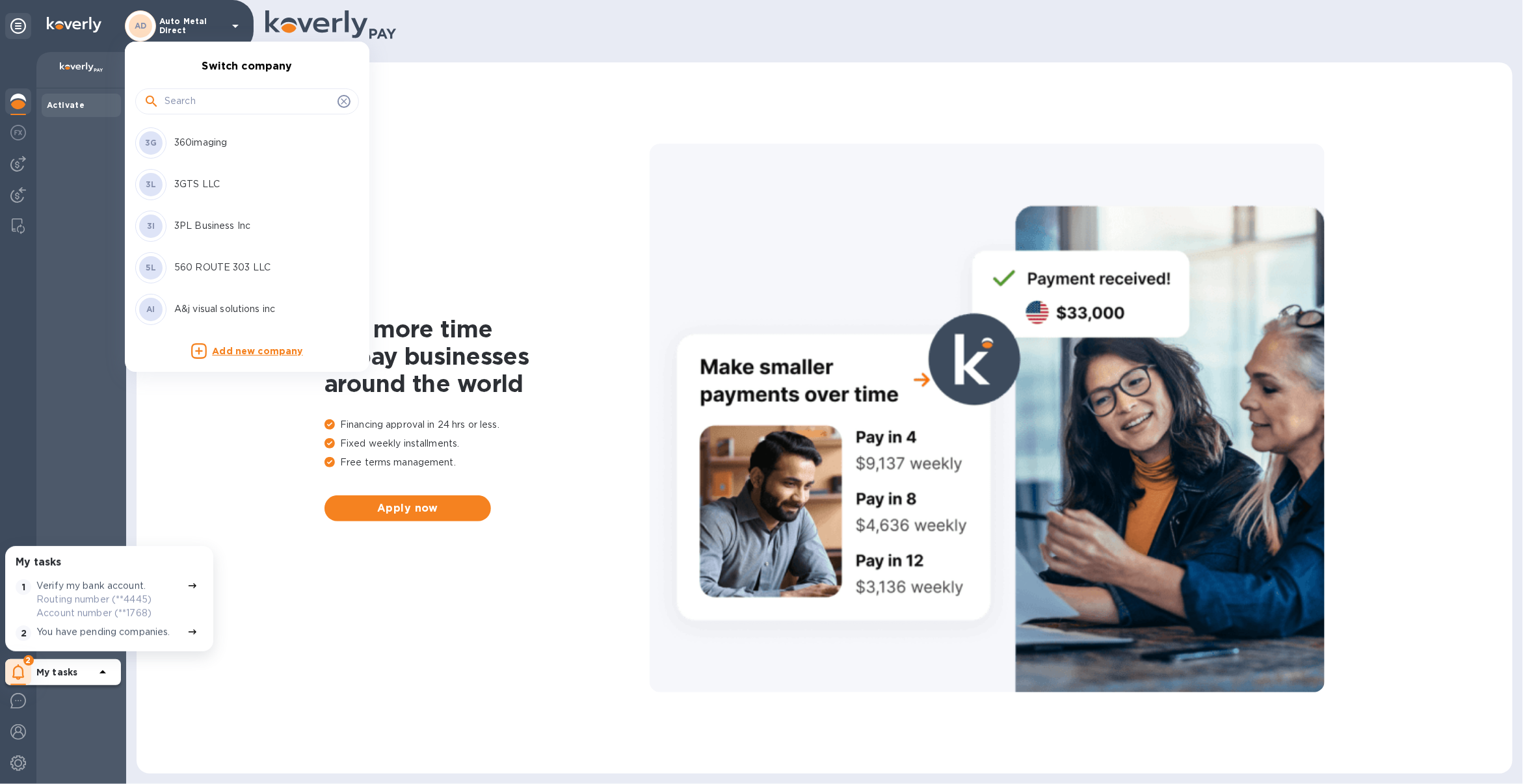
click at [165, 104] on input "text" at bounding box center [248, 101] width 168 height 19
type input "air"
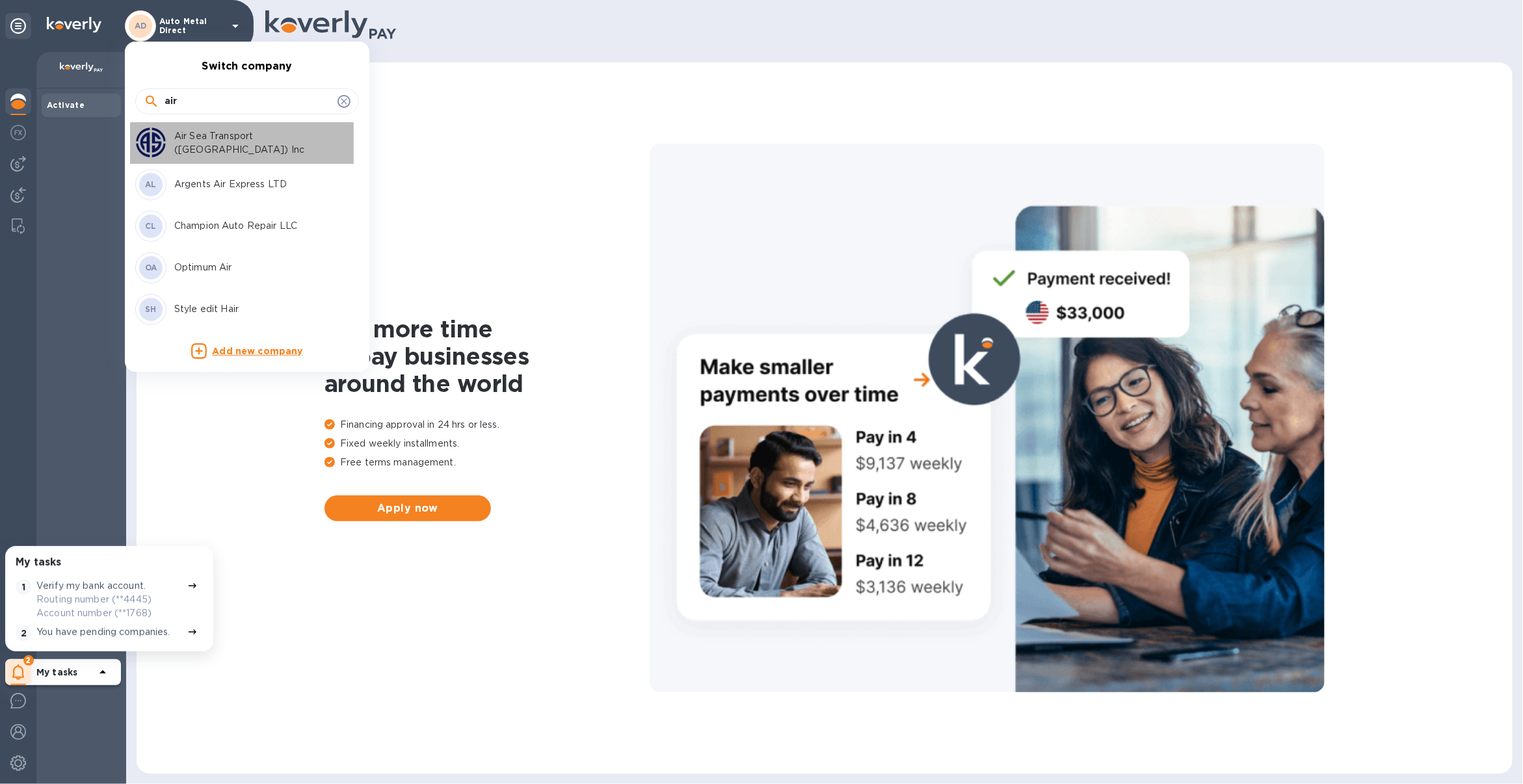
click at [188, 136] on p "Air Sea Transport (Chicago) Inc" at bounding box center [255, 143] width 164 height 27
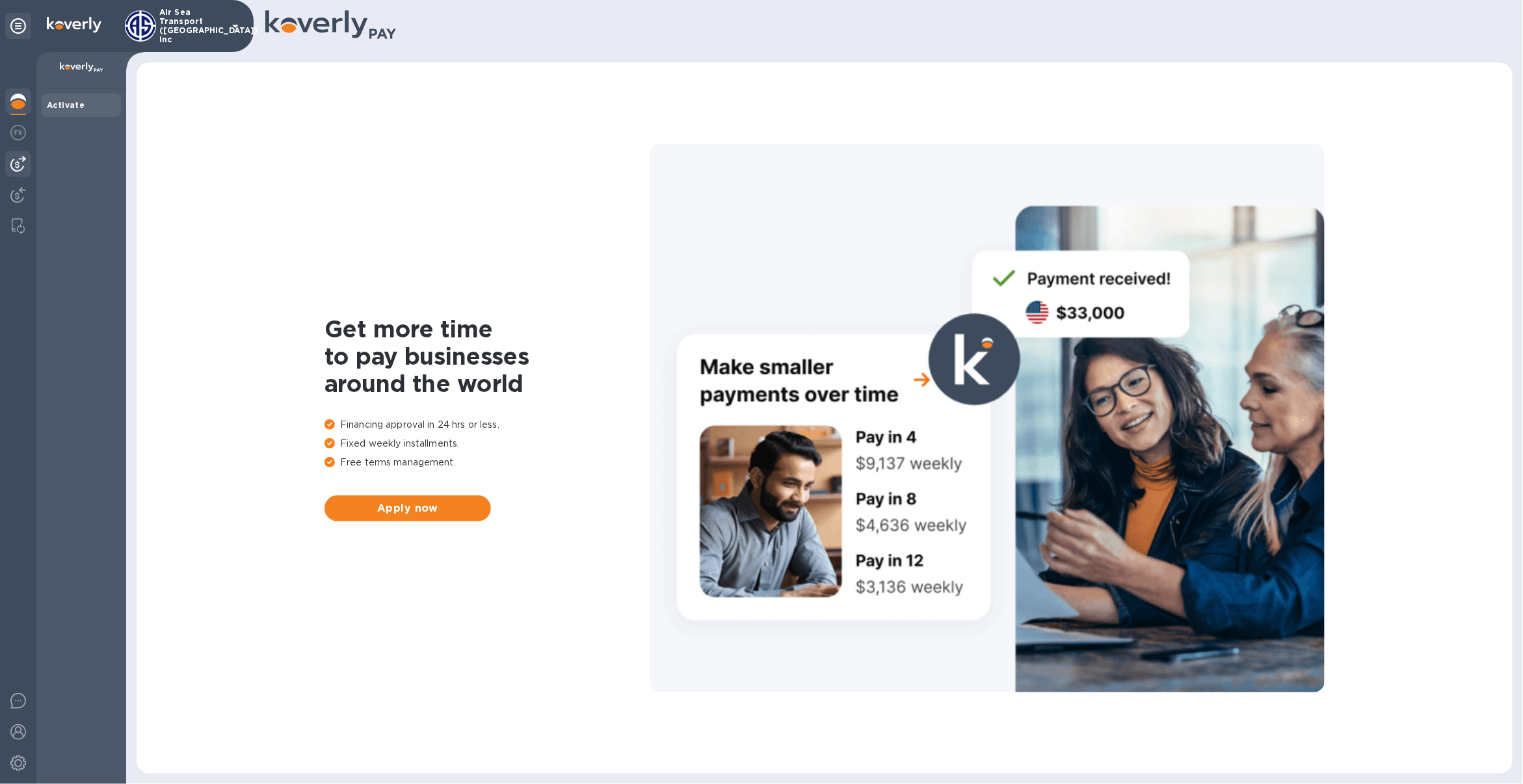
click at [24, 167] on img at bounding box center [18, 164] width 16 height 16
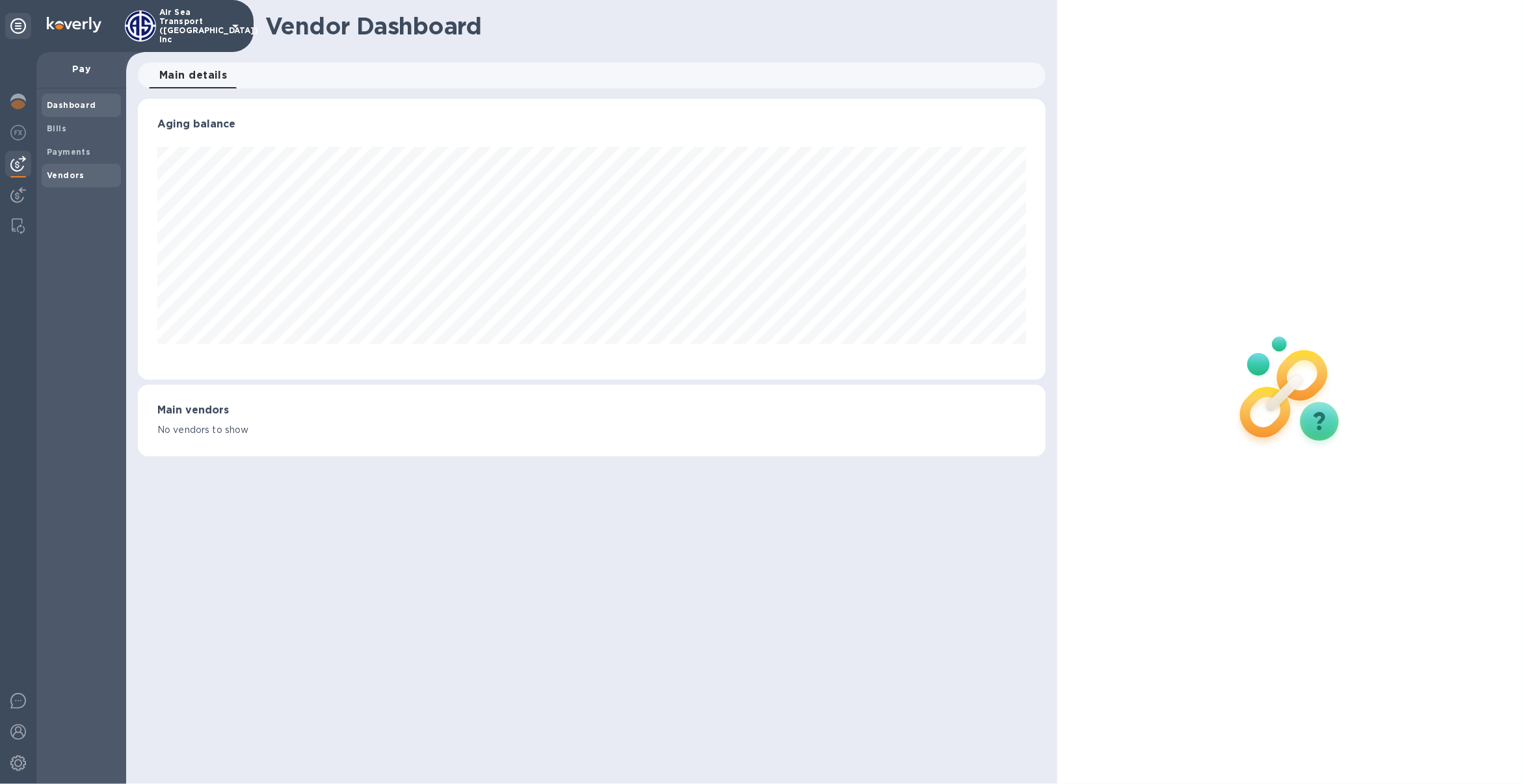
scroll to position [281, 908]
click at [61, 155] on b "Payments" at bounding box center [68, 152] width 44 height 10
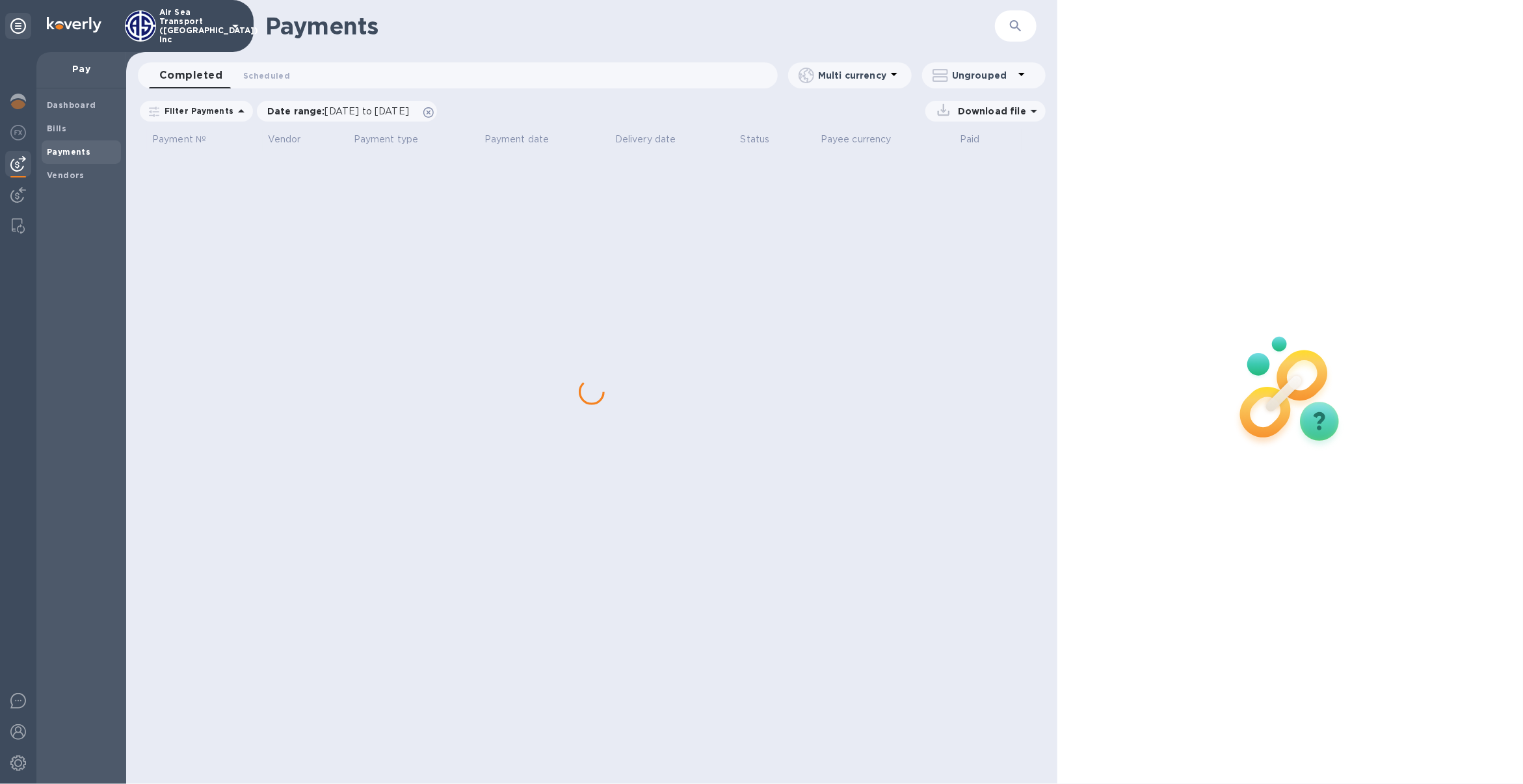
click at [31, 187] on div at bounding box center [18, 418] width 36 height 732
click at [16, 185] on div at bounding box center [18, 196] width 26 height 29
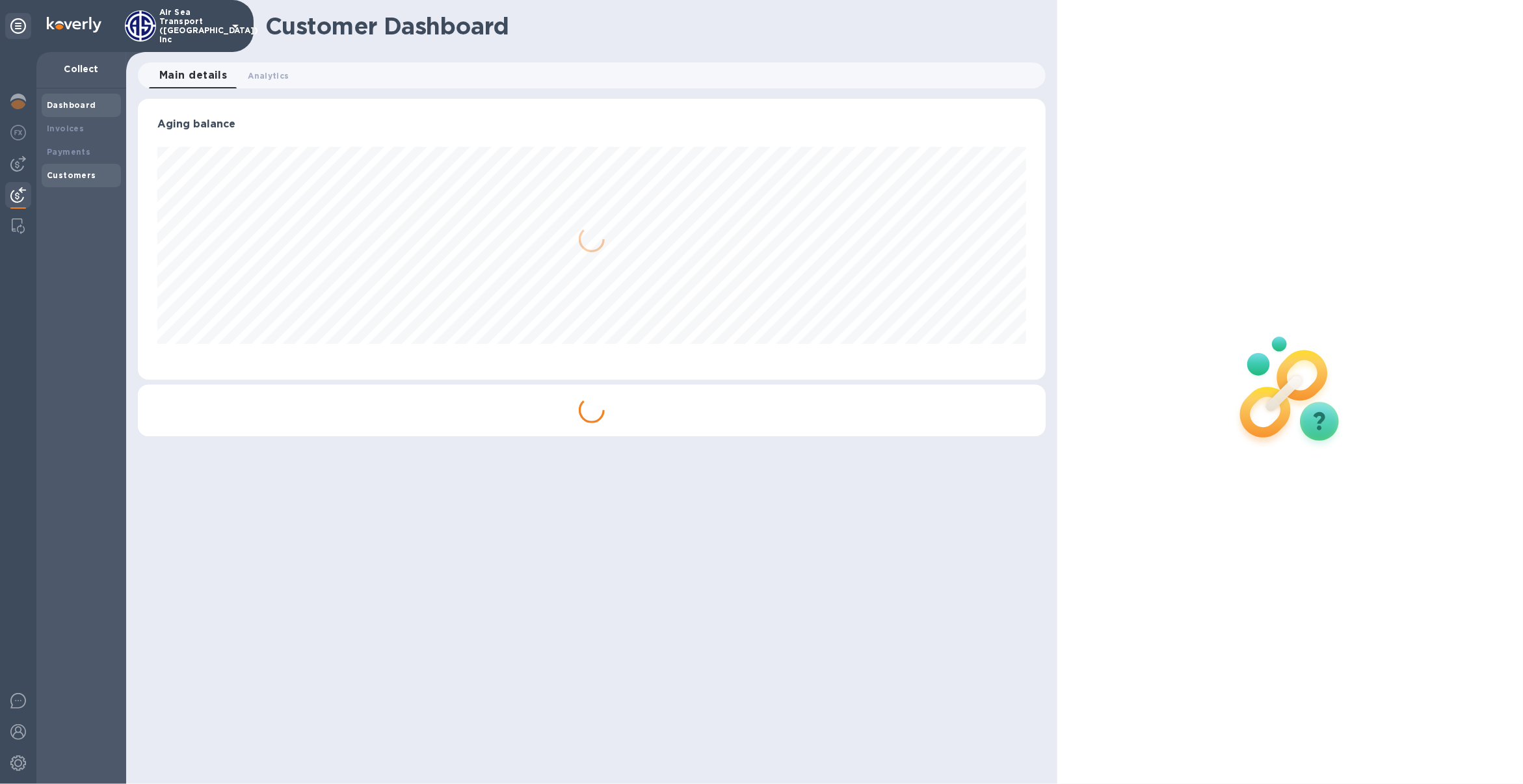
scroll to position [281, 908]
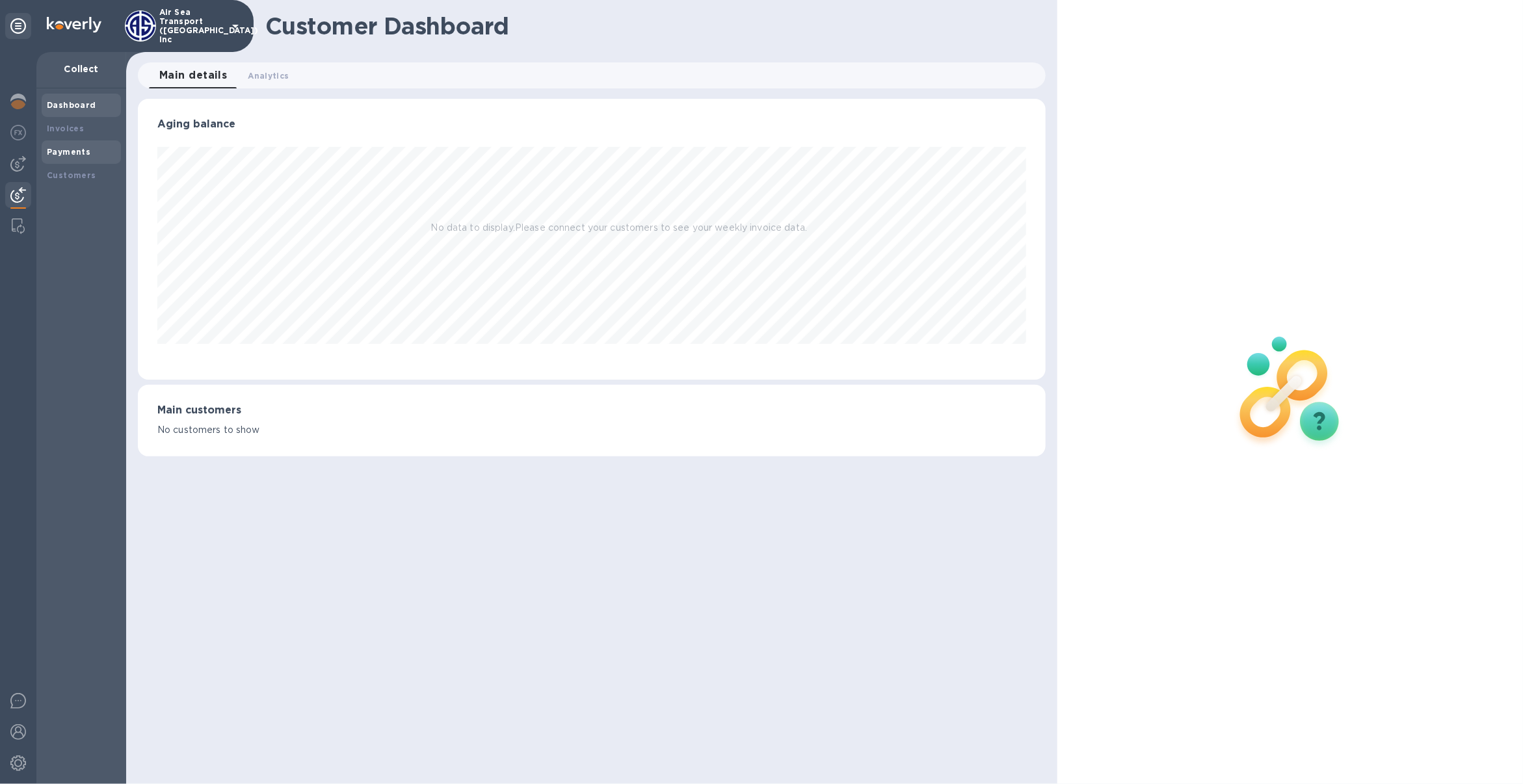
click at [78, 155] on b "Payments" at bounding box center [68, 152] width 44 height 10
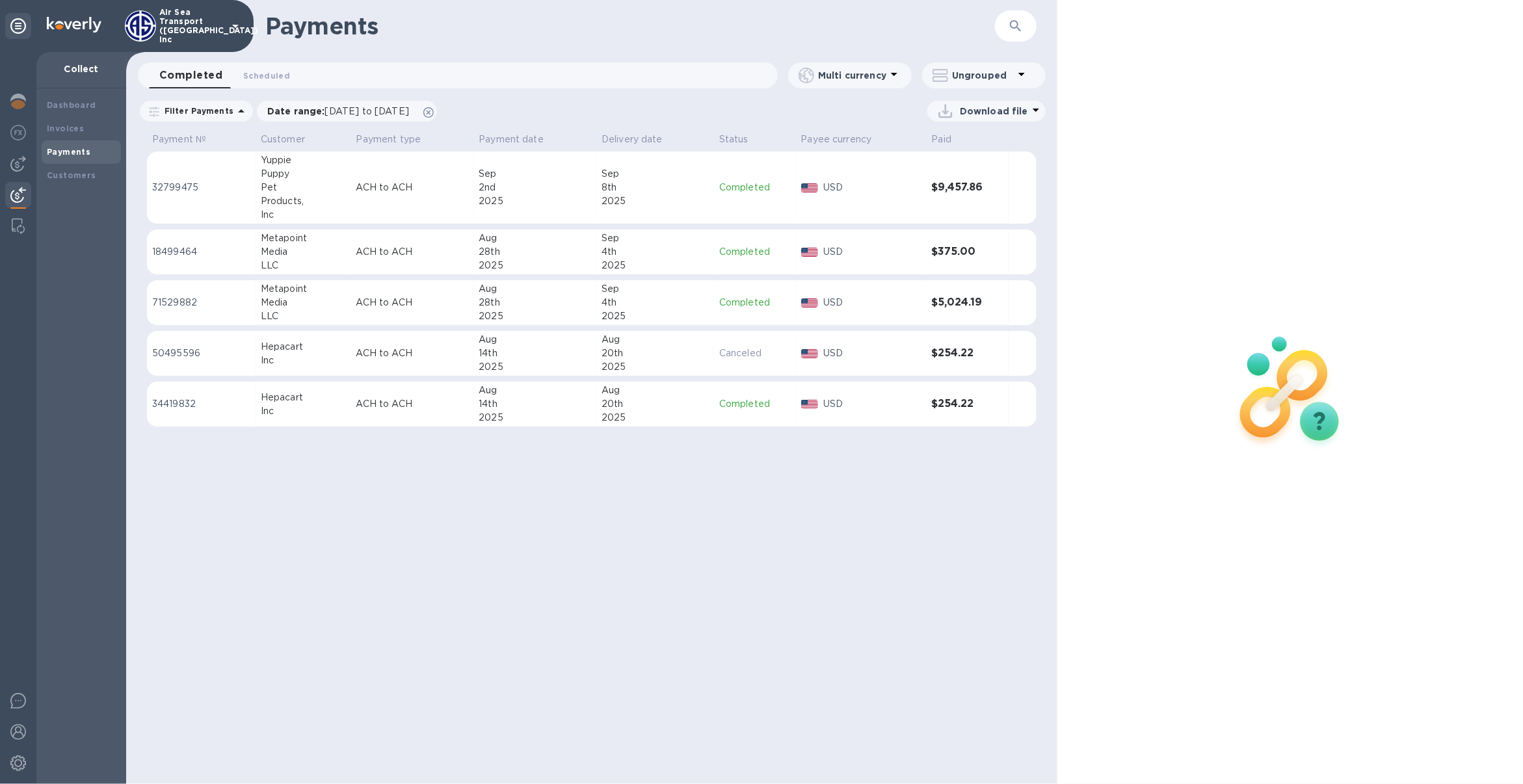
click at [173, 25] on p "Air Sea Transport ([GEOGRAPHIC_DATA]) Inc" at bounding box center [192, 26] width 65 height 36
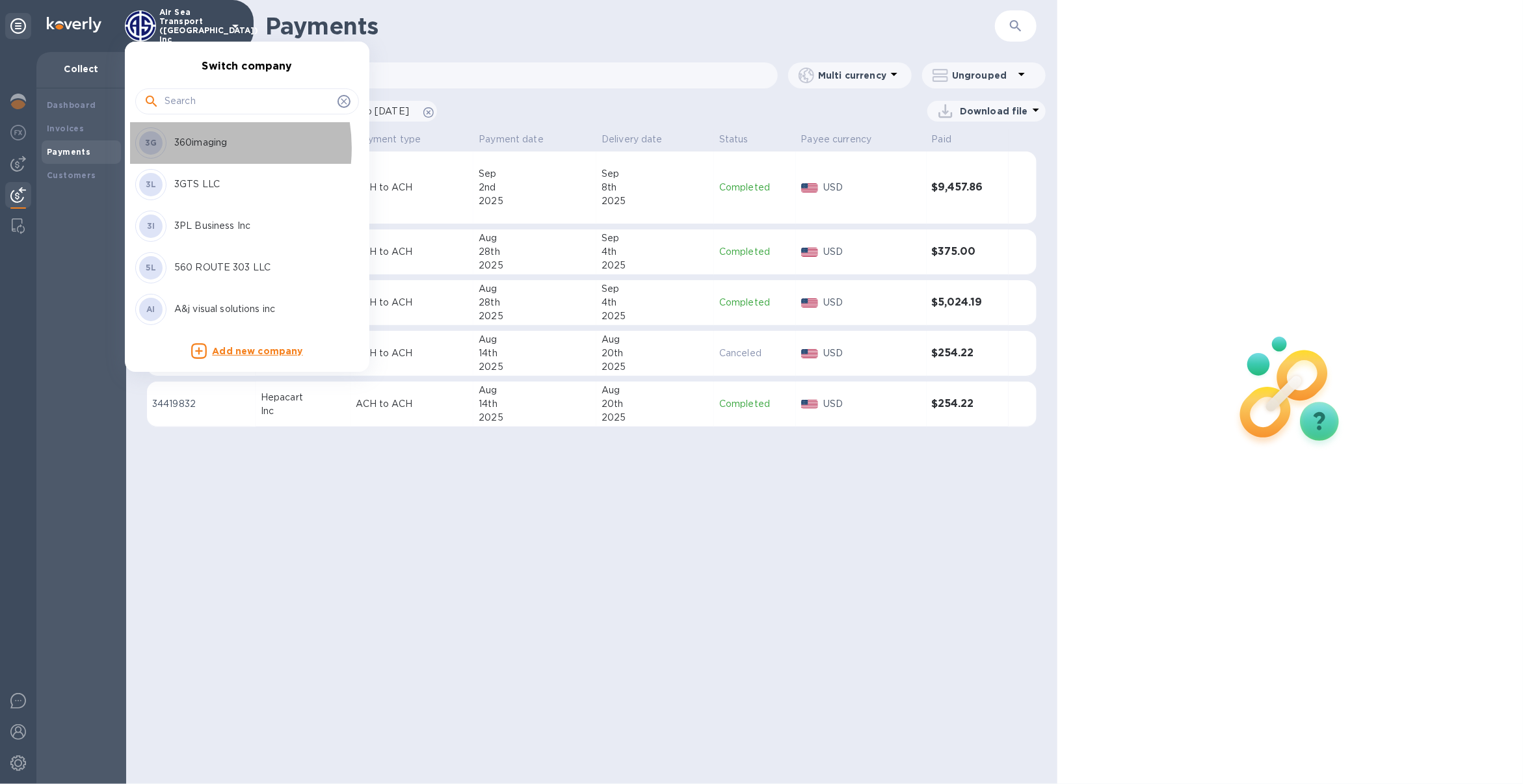
click at [189, 148] on p "360imaging" at bounding box center [255, 143] width 164 height 13
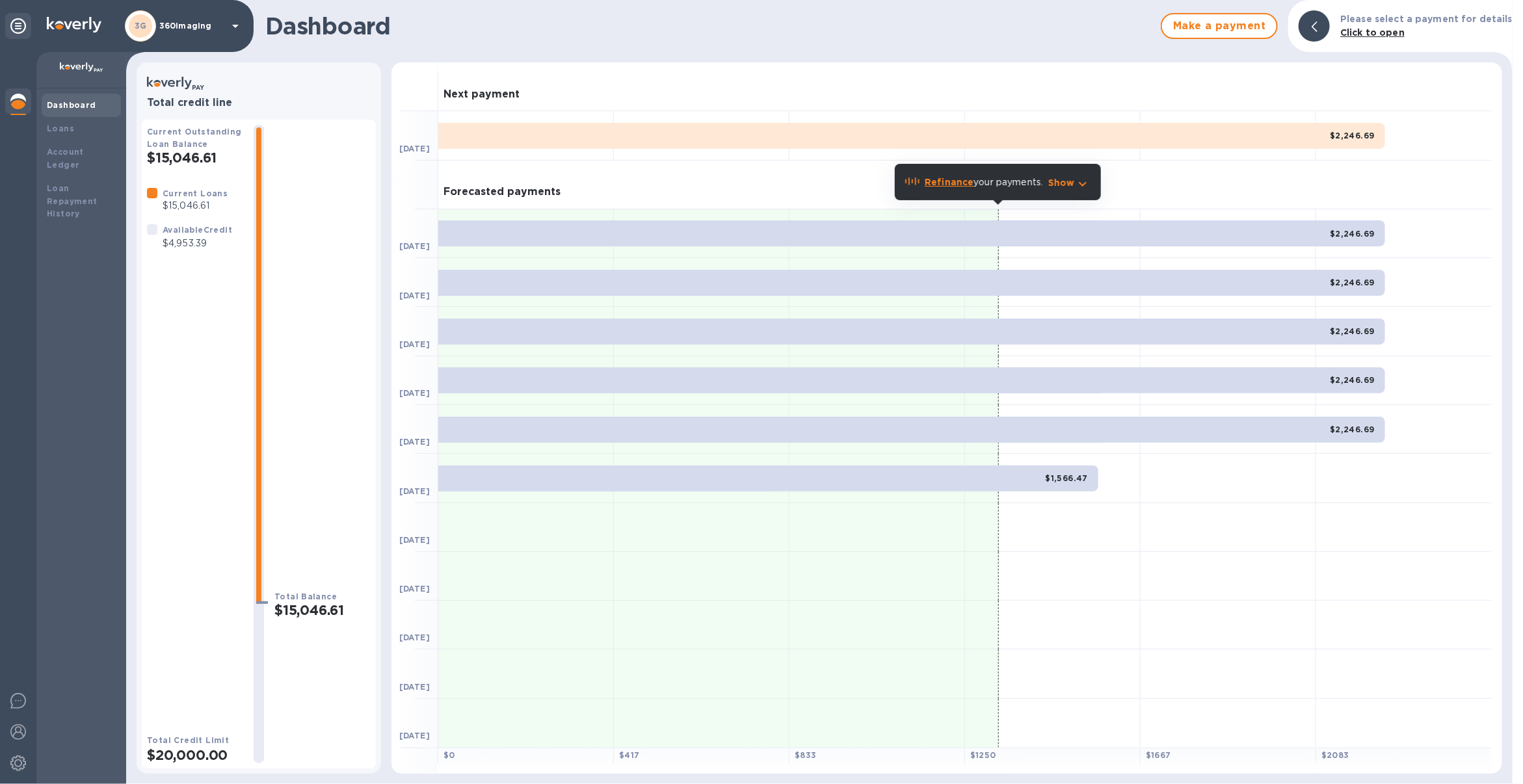
click at [181, 27] on p "360imaging" at bounding box center [192, 26] width 65 height 9
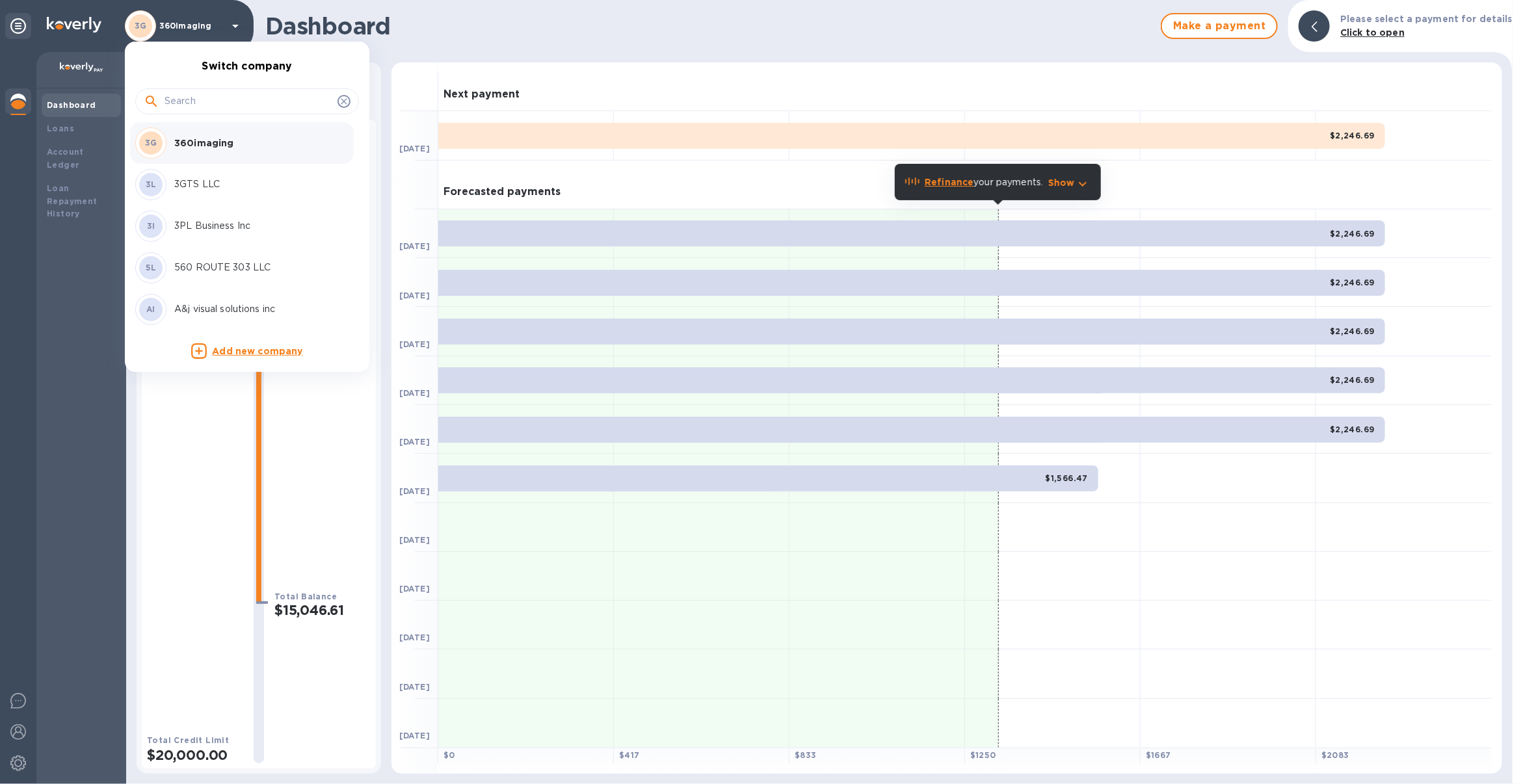
click at [204, 113] on div at bounding box center [247, 101] width 224 height 26
drag, startPoint x: 204, startPoint y: 110, endPoint x: 207, endPoint y: 94, distance: 16.3
click at [204, 109] on input "text" at bounding box center [248, 101] width 168 height 19
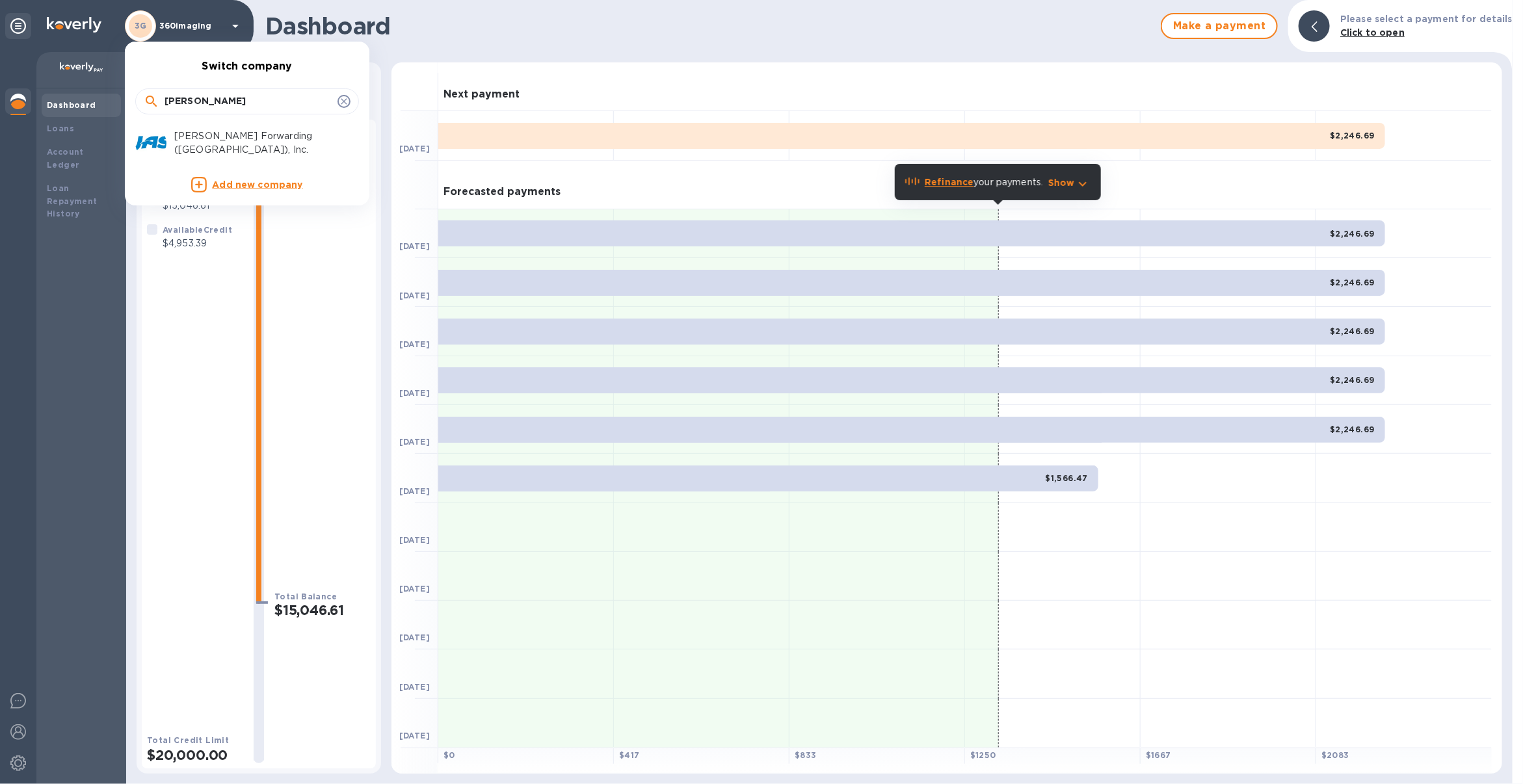
type input "[PERSON_NAME]"
click at [232, 150] on div "[PERSON_NAME] Forwarding ([GEOGRAPHIC_DATA]), Inc." at bounding box center [237, 143] width 203 height 31
